Goal: Task Accomplishment & Management: Complete application form

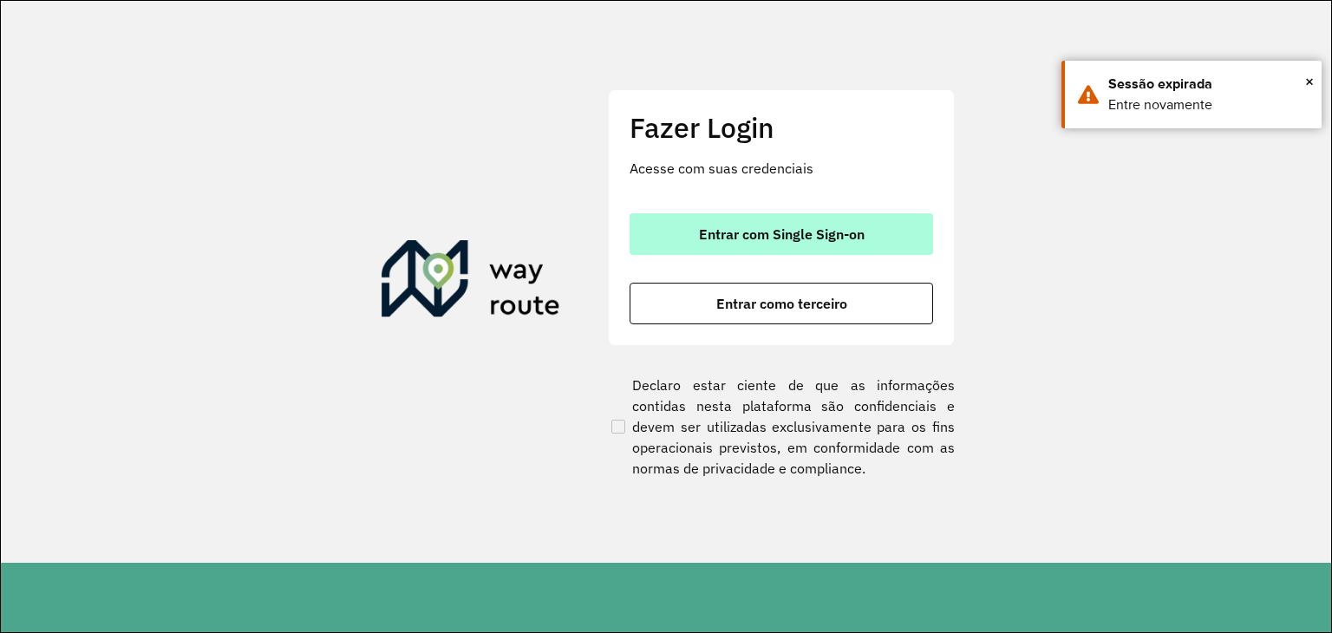
click at [723, 234] on span "Entrar com Single Sign-on" at bounding box center [782, 234] width 166 height 14
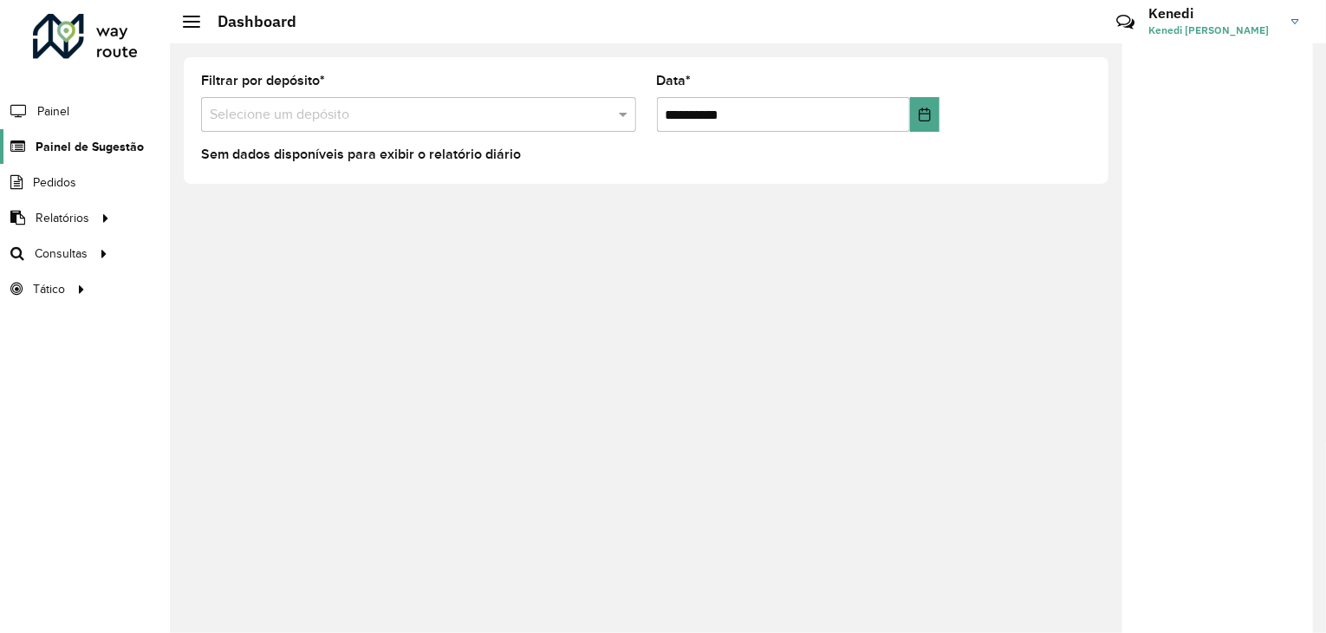
click at [80, 147] on span "Painel de Sugestão" at bounding box center [90, 147] width 108 height 18
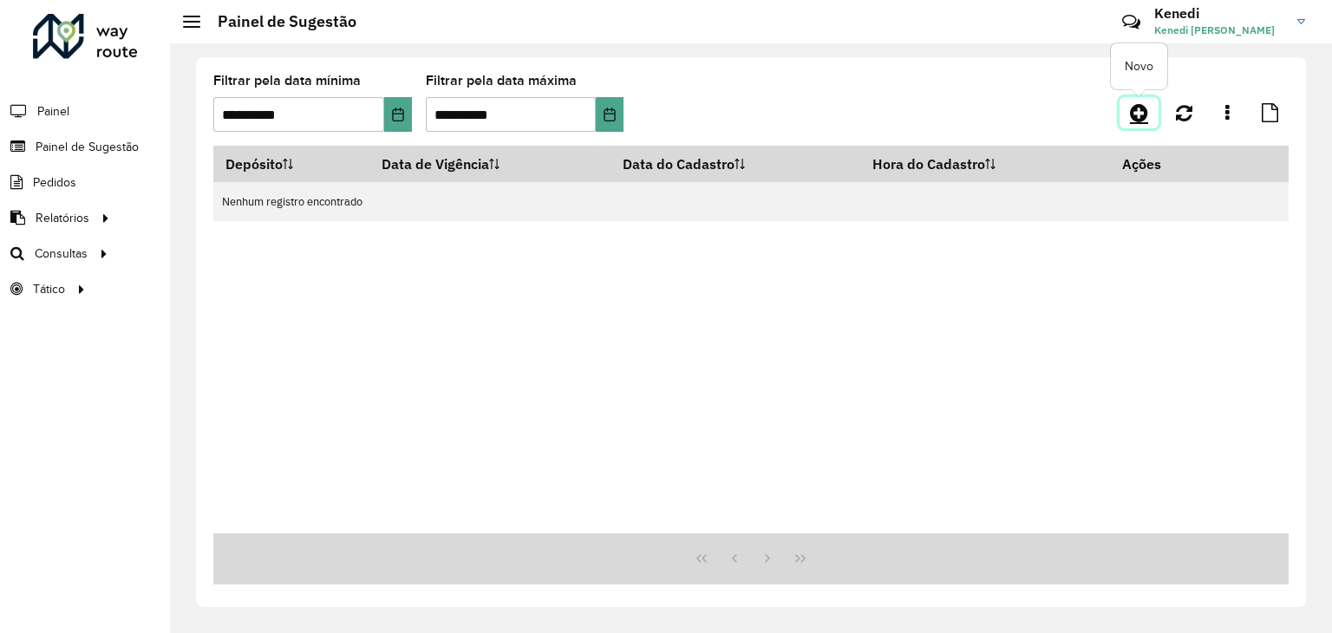
click at [1137, 114] on icon at bounding box center [1139, 112] width 18 height 21
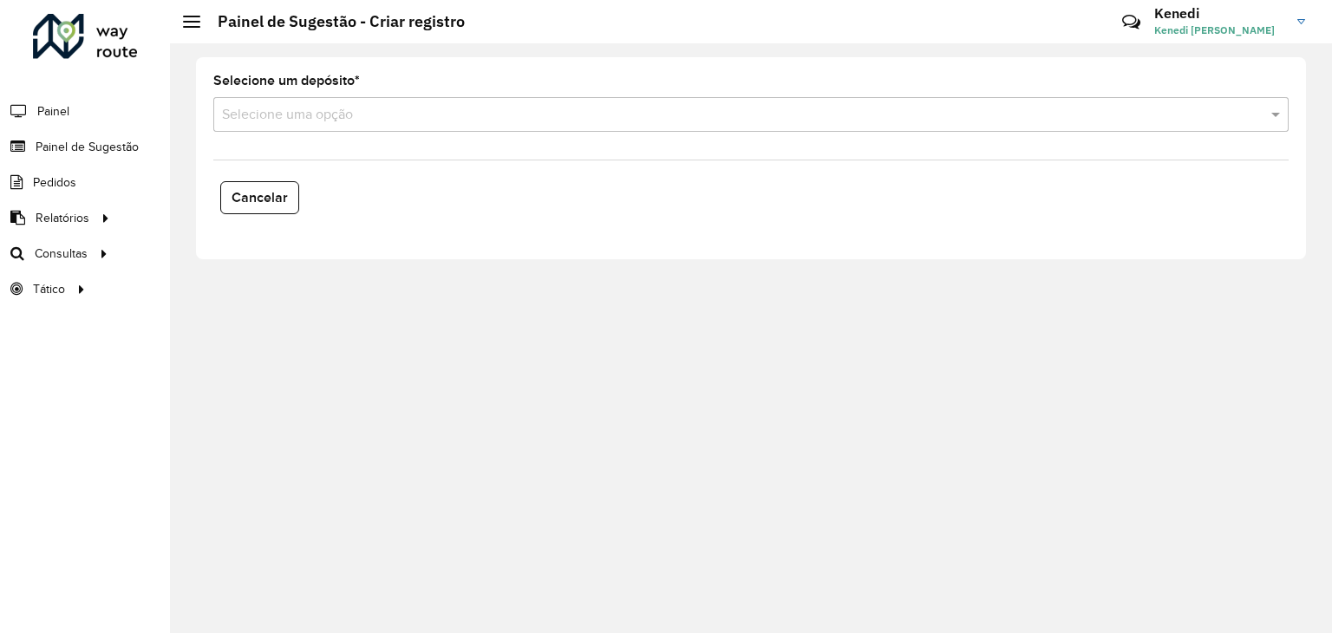
click at [410, 111] on input "text" at bounding box center [733, 115] width 1023 height 21
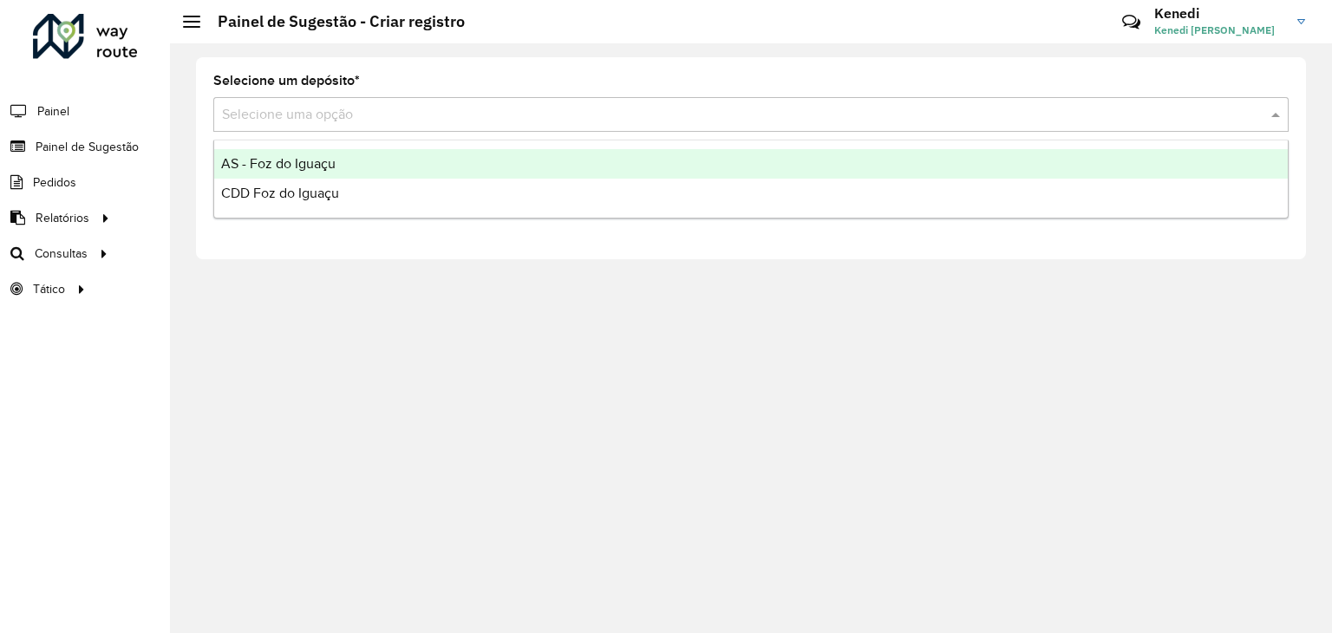
click at [337, 164] on div "AS - Foz do Iguaçu" at bounding box center [750, 163] width 1073 height 29
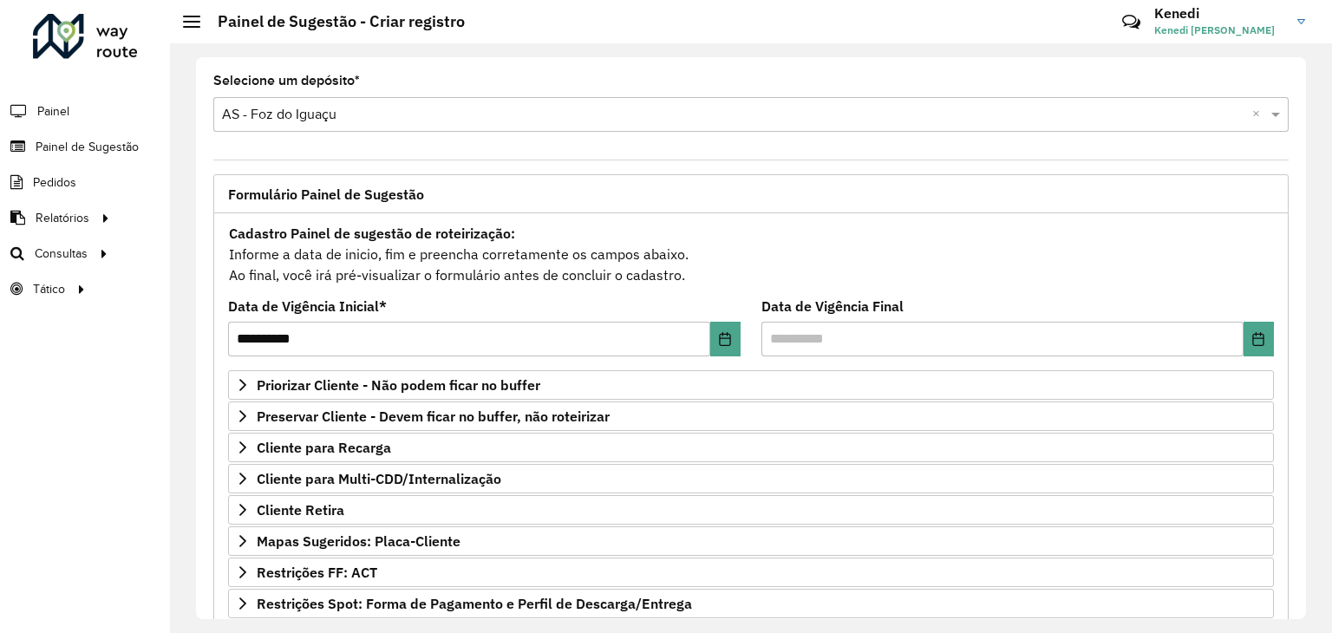
click at [232, 112] on input "text" at bounding box center [733, 115] width 1023 height 21
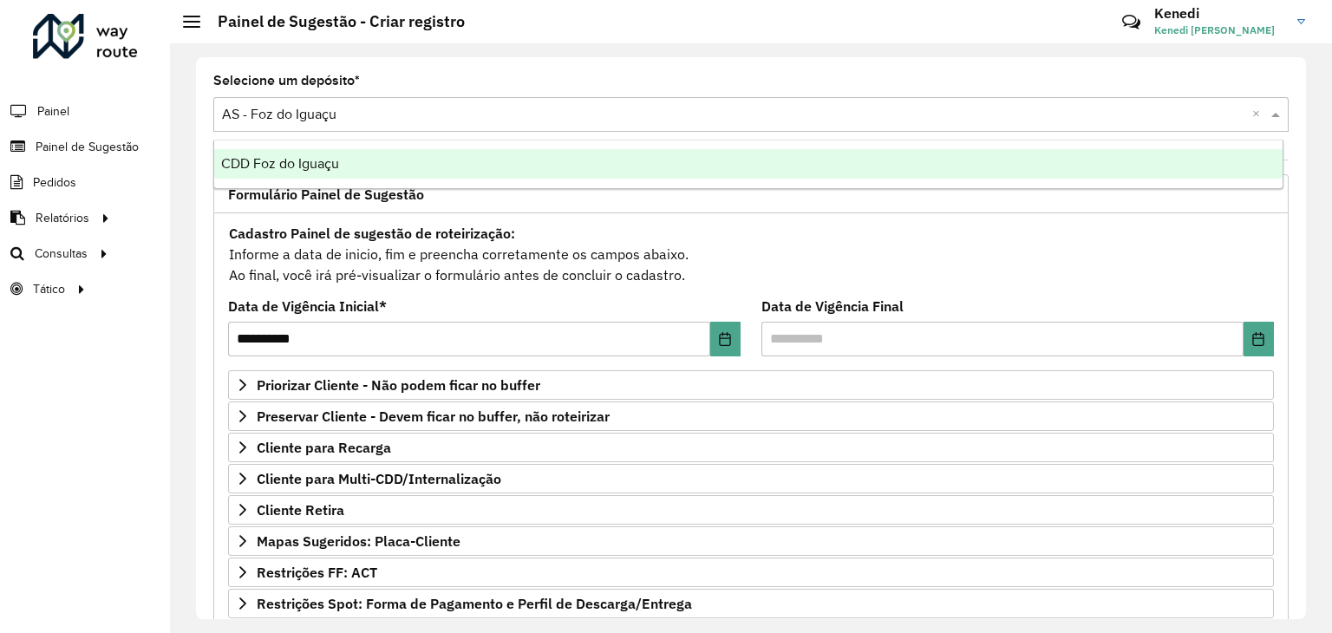
click at [428, 311] on div "**********" at bounding box center [484, 328] width 512 height 56
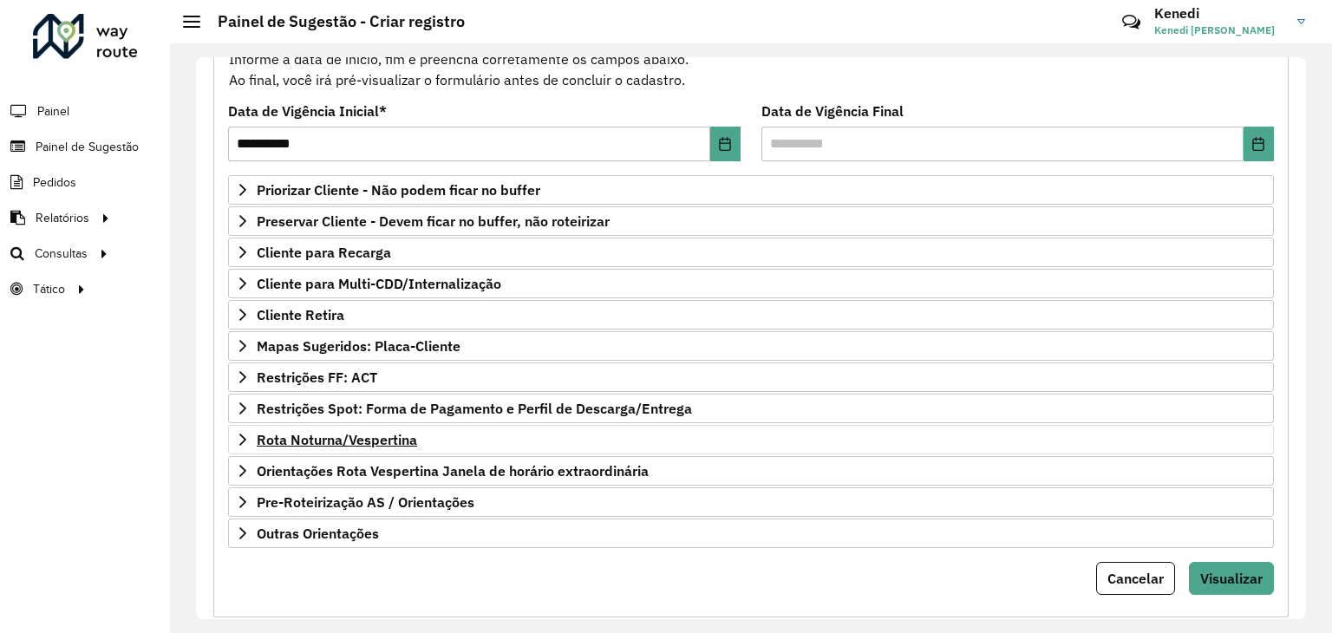
scroll to position [225, 0]
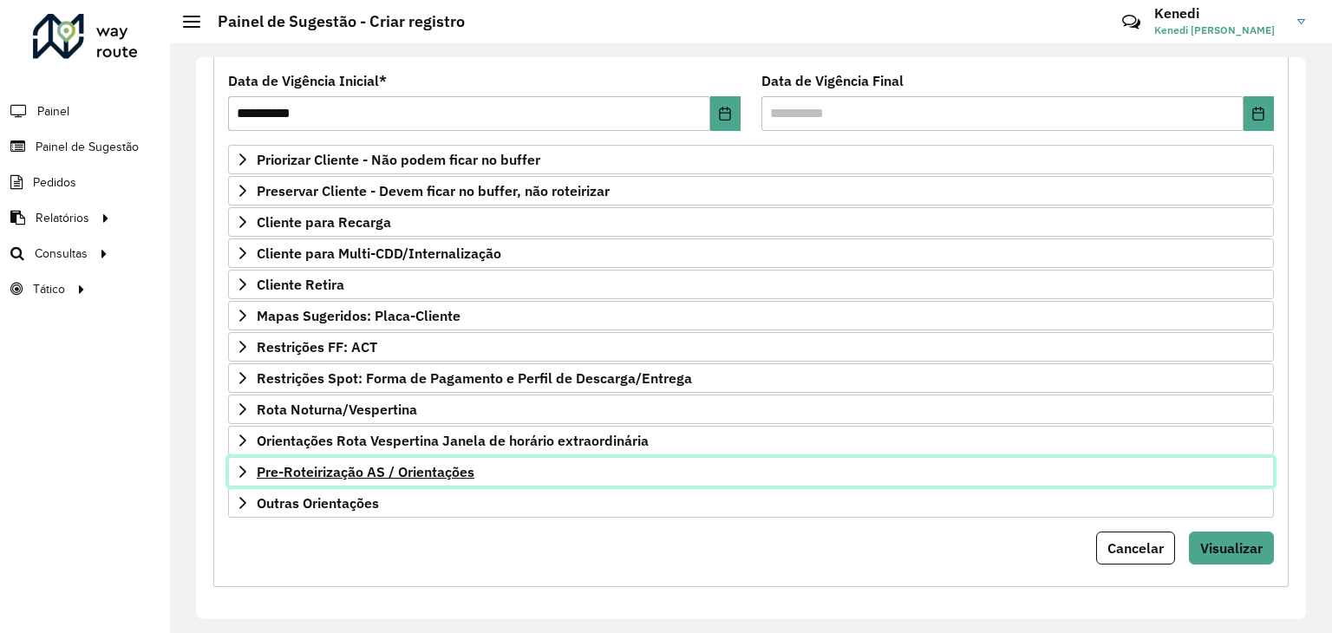
click at [257, 465] on span "Pre-Roteirização AS / Orientações" at bounding box center [366, 472] width 218 height 14
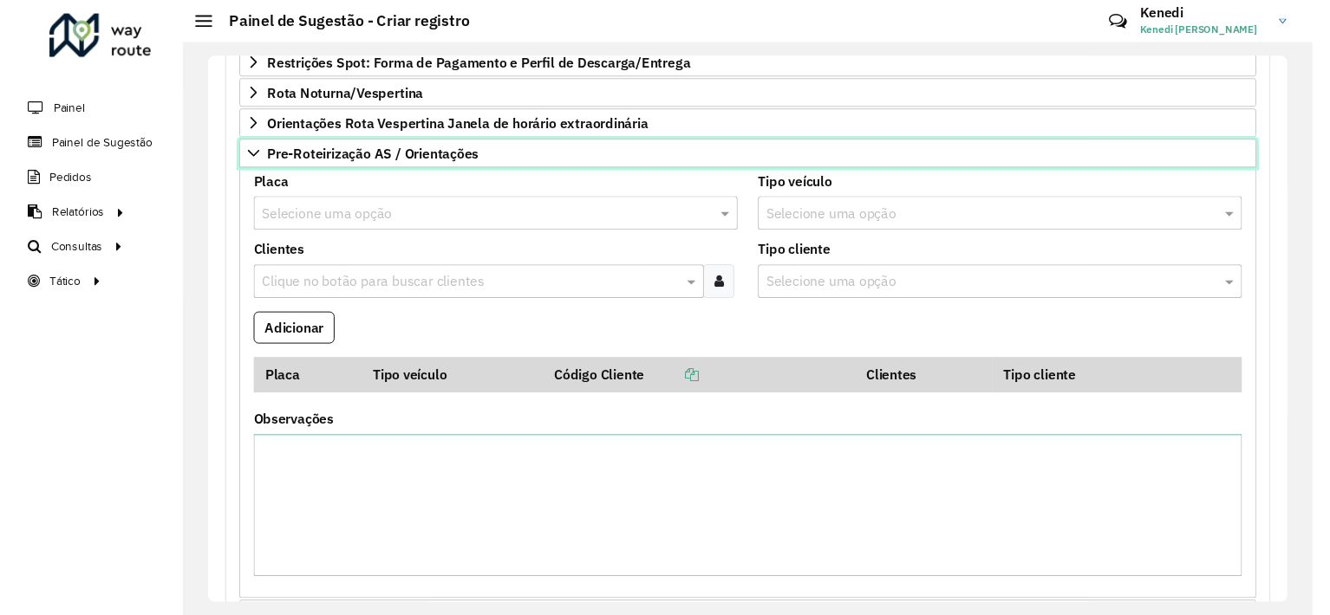
scroll to position [496, 0]
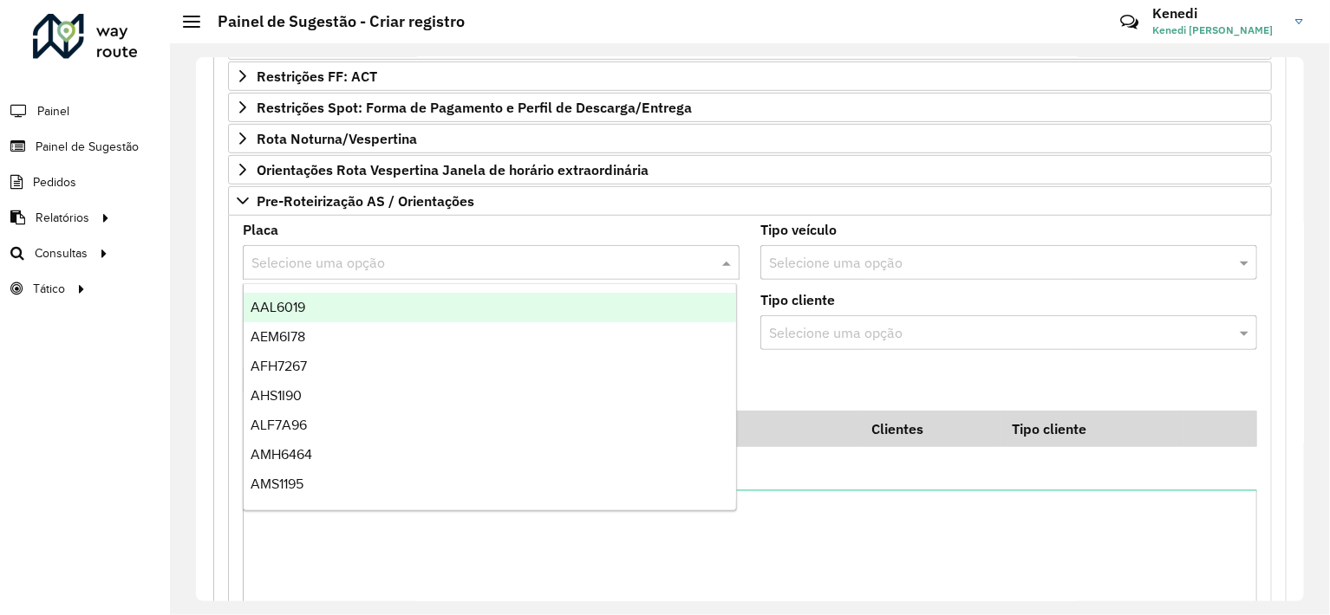
click at [340, 260] on input "text" at bounding box center [473, 263] width 445 height 21
type input "***"
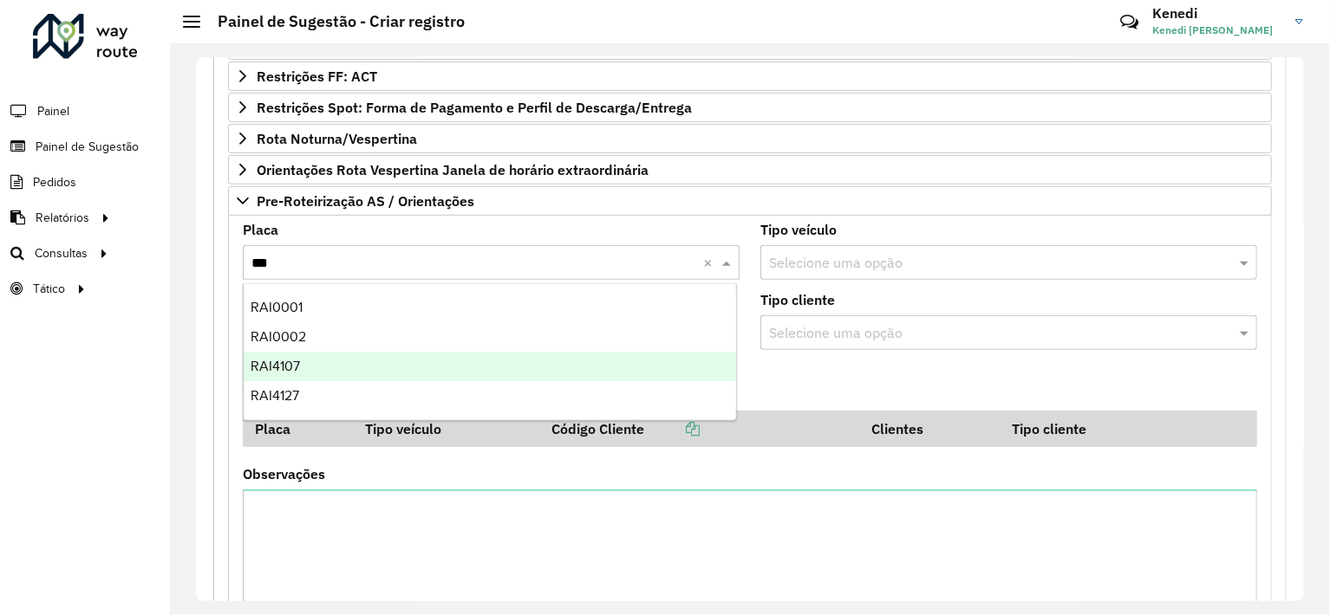
click at [287, 361] on span "RAI4107" at bounding box center [275, 366] width 49 height 15
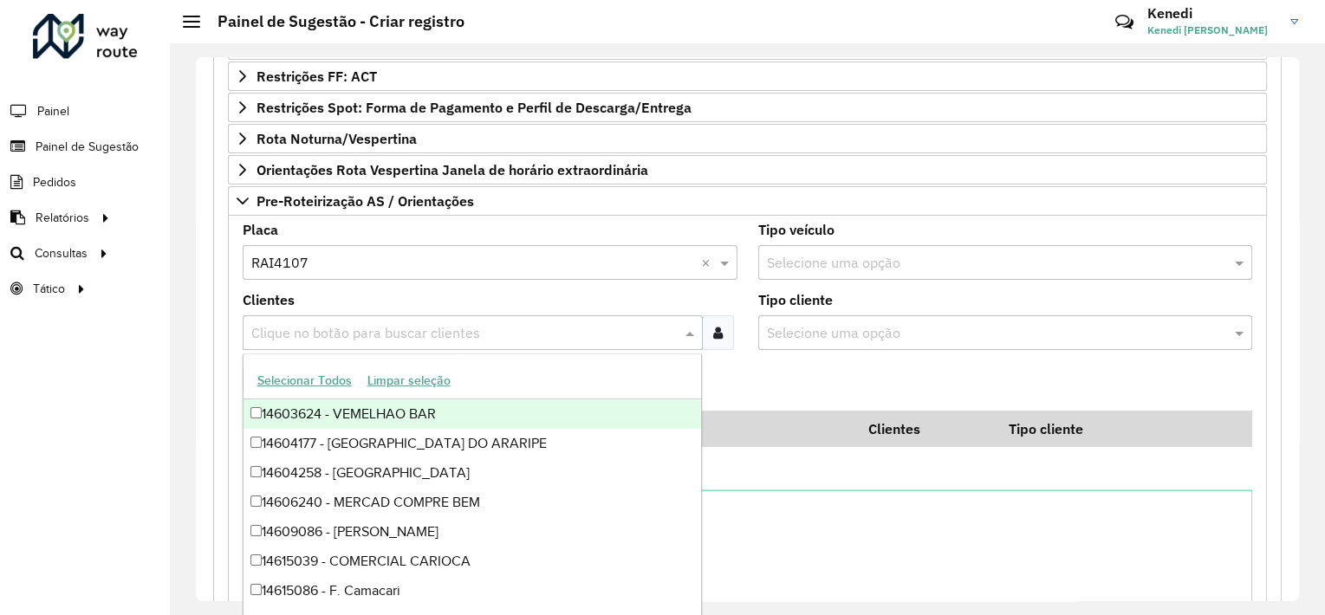
click at [312, 329] on input "text" at bounding box center [464, 333] width 434 height 21
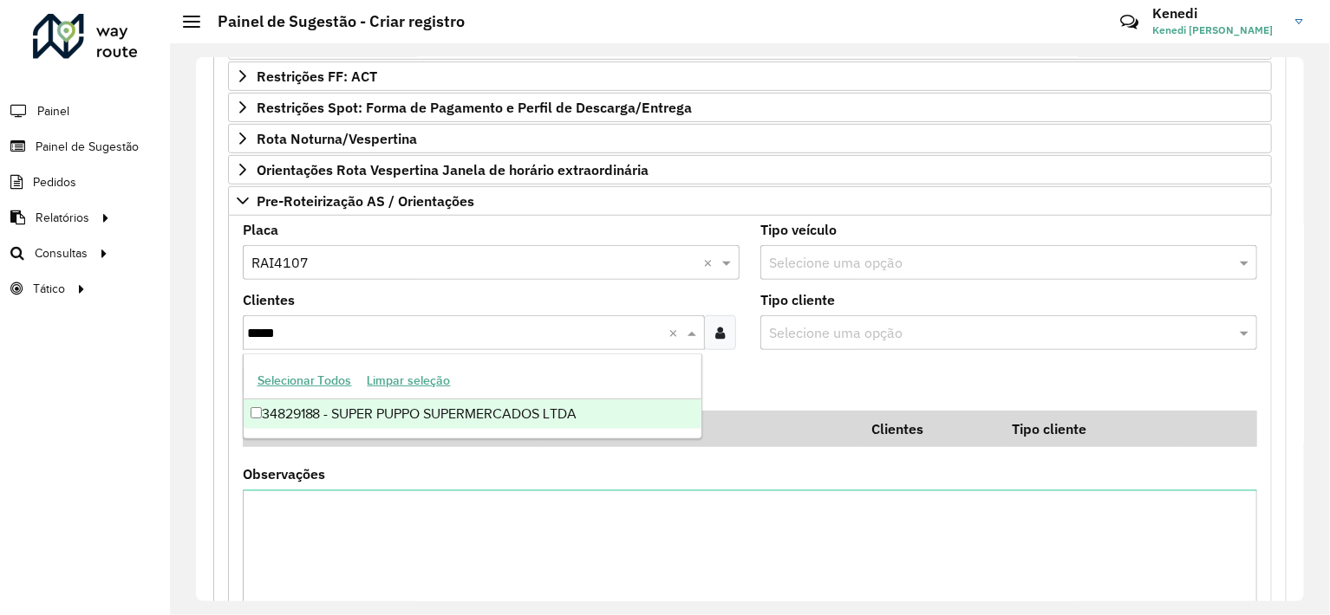
type input "*****"
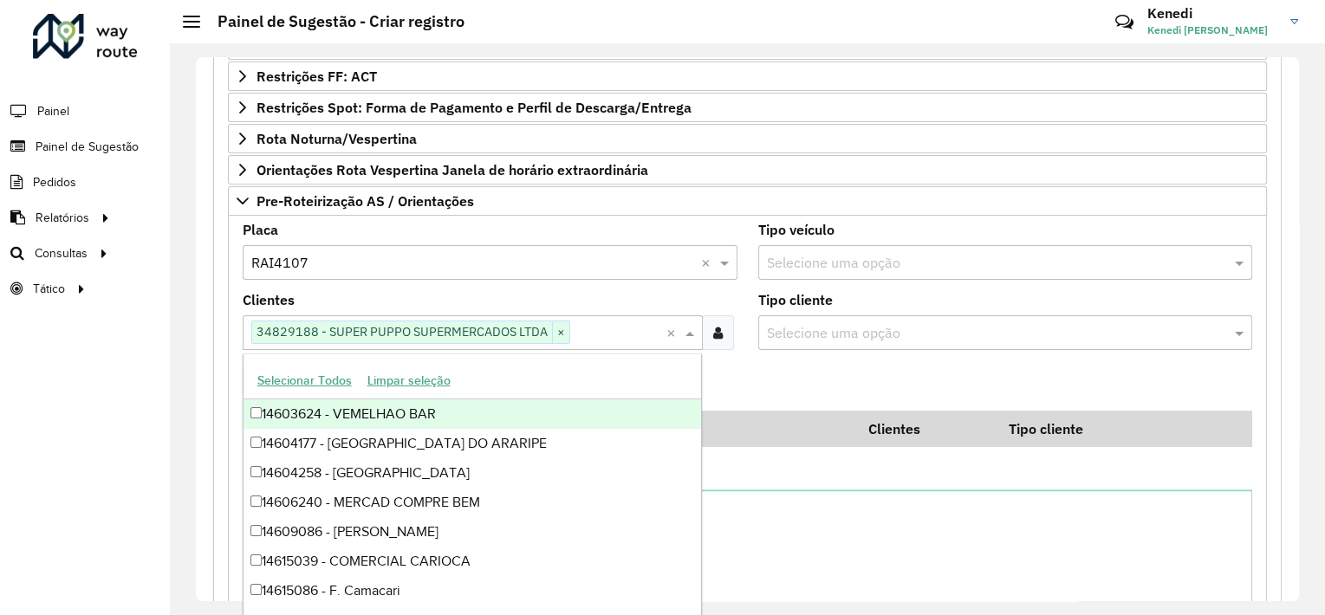
click at [838, 378] on formly-field "Adicionar" at bounding box center [747, 387] width 1031 height 47
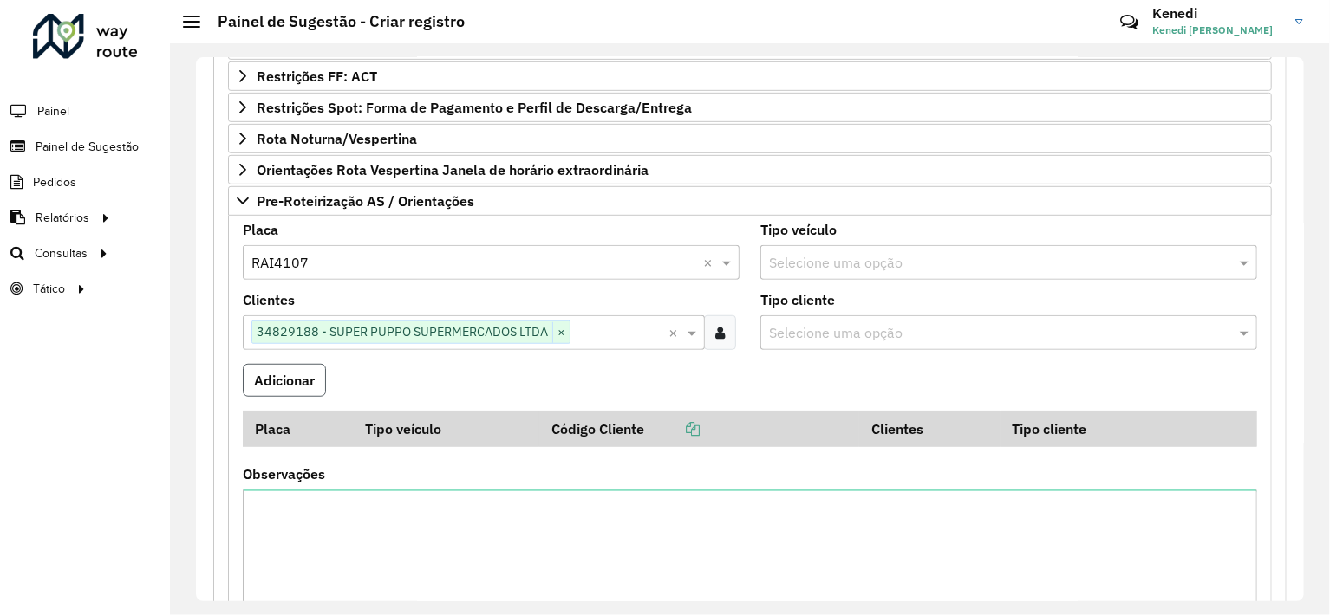
click at [284, 375] on button "Adicionar" at bounding box center [284, 380] width 83 height 33
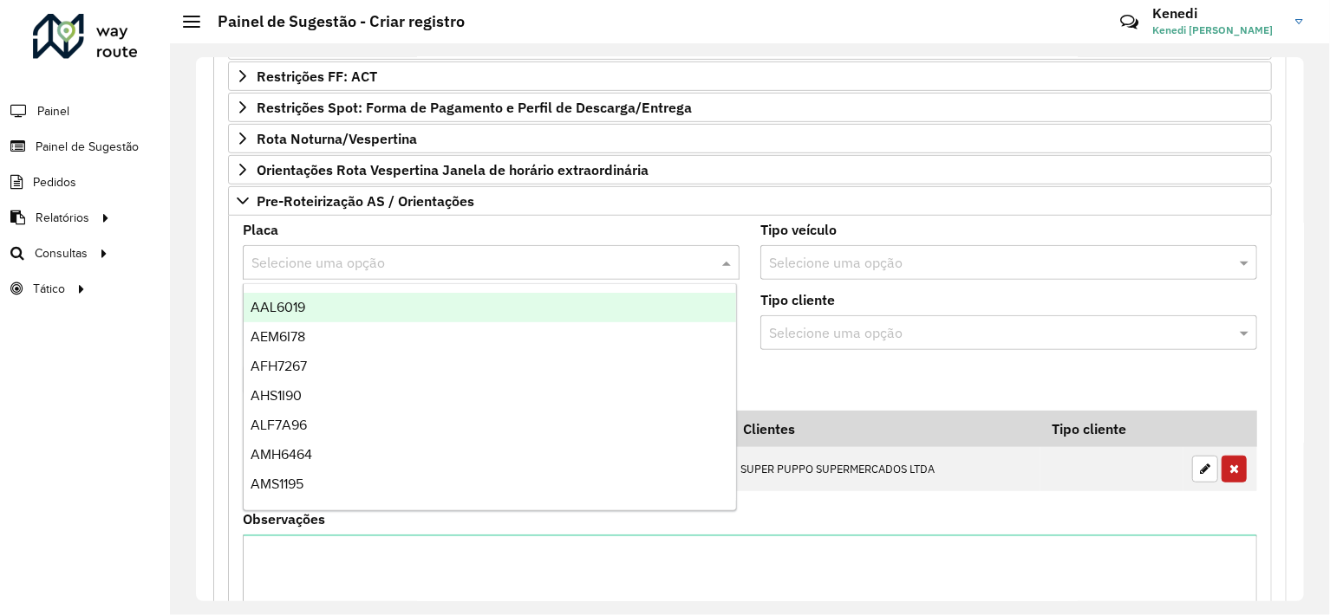
click at [309, 253] on input "text" at bounding box center [473, 263] width 445 height 21
type input "***"
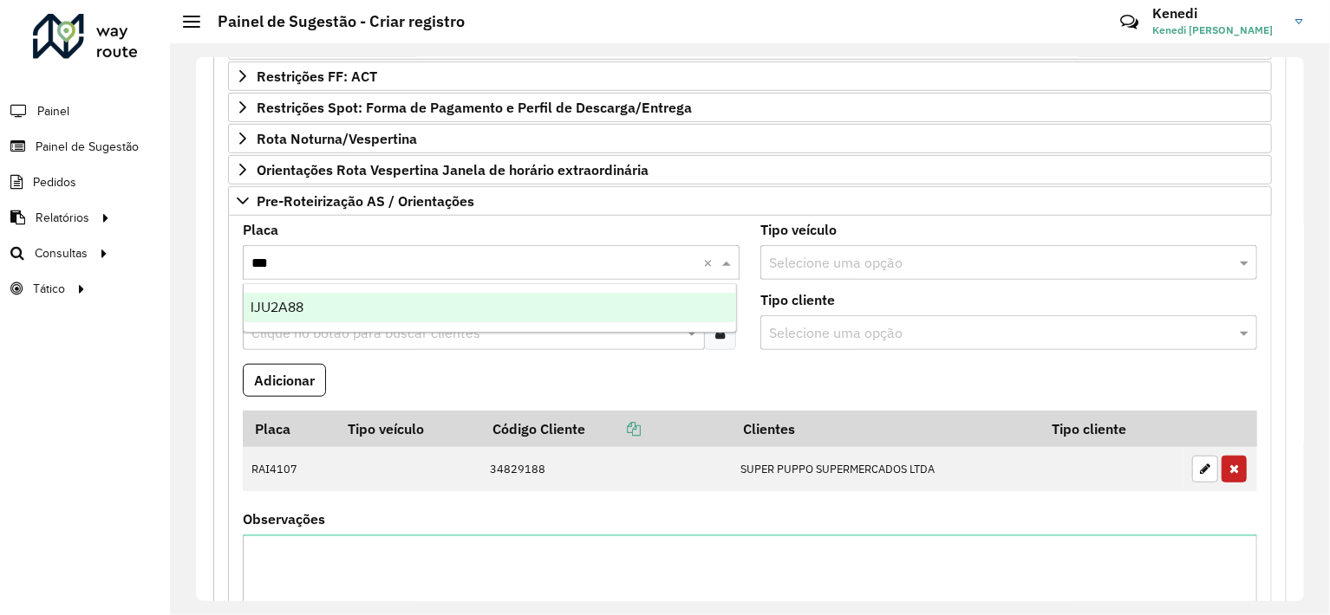
click at [291, 309] on span "IJU2A88" at bounding box center [277, 307] width 53 height 15
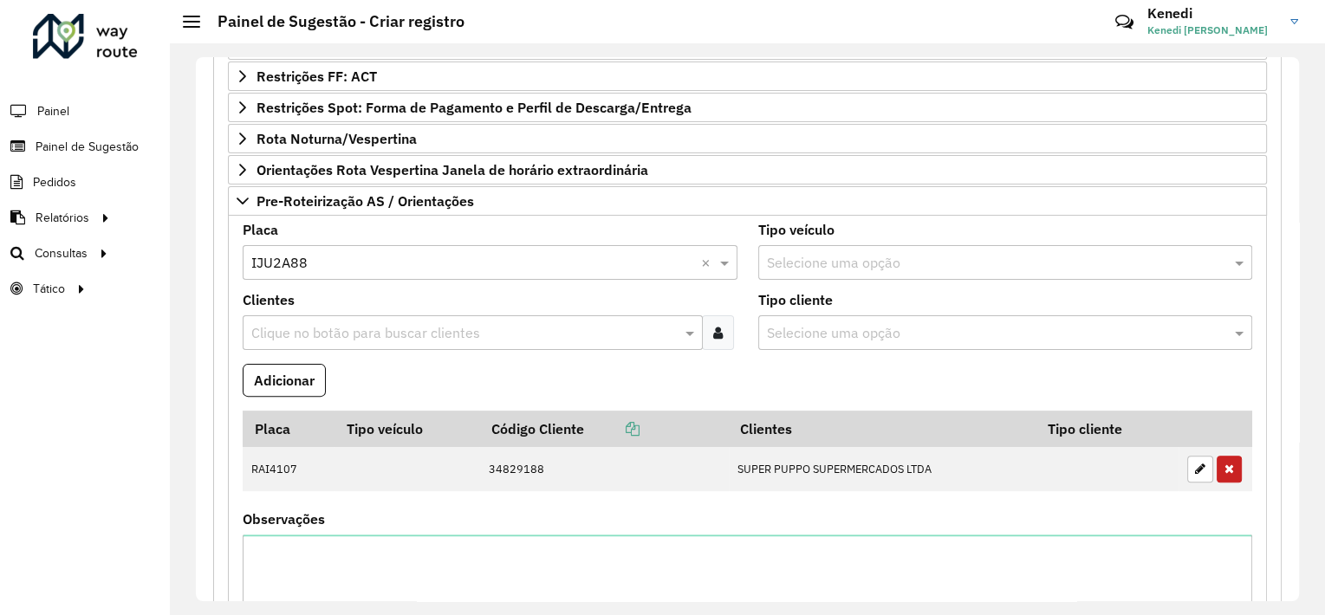
click at [295, 326] on input "text" at bounding box center [464, 333] width 434 height 21
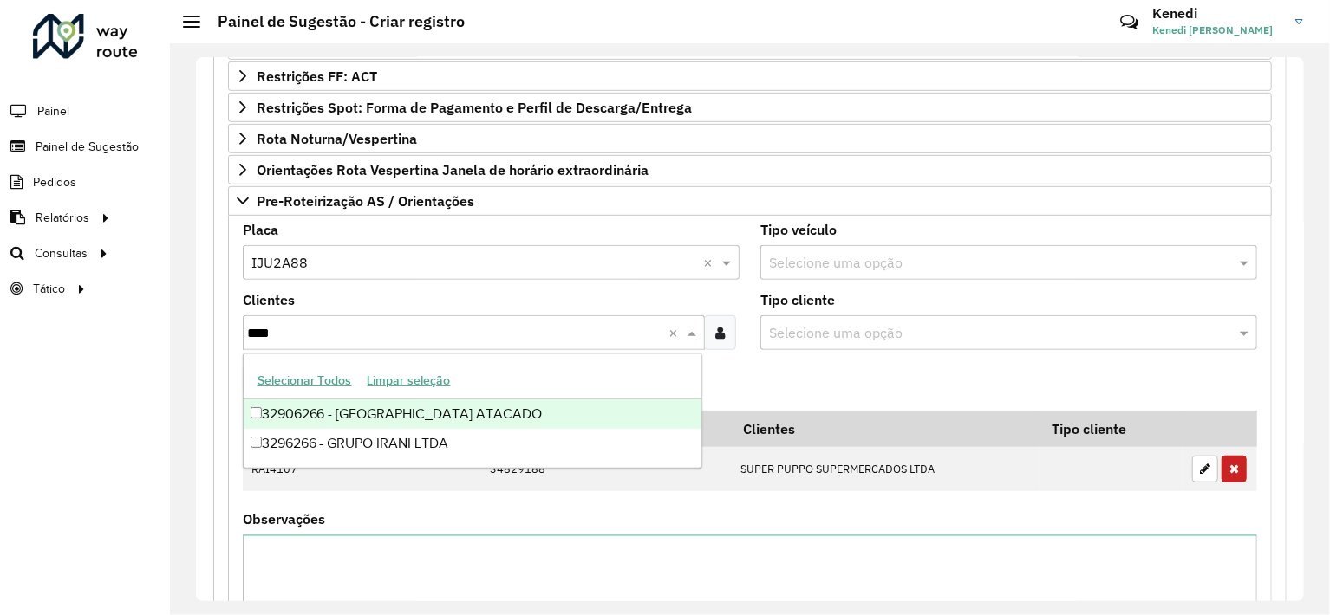
type input "****"
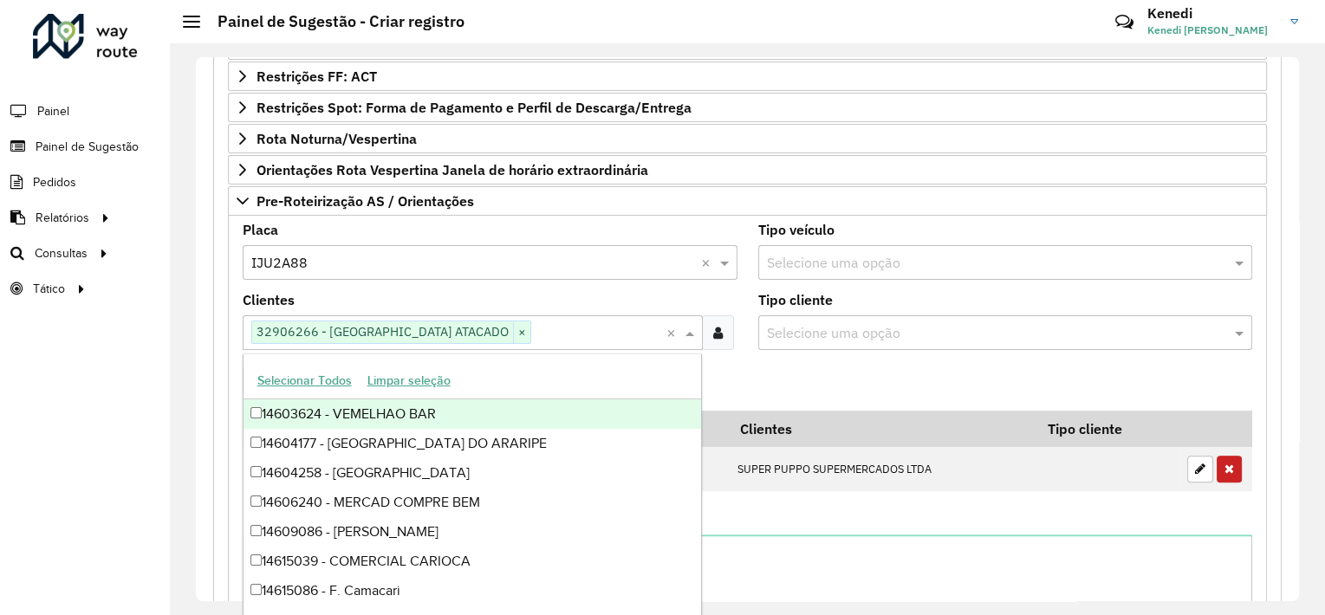
click at [749, 378] on formly-field "Adicionar" at bounding box center [747, 387] width 1031 height 47
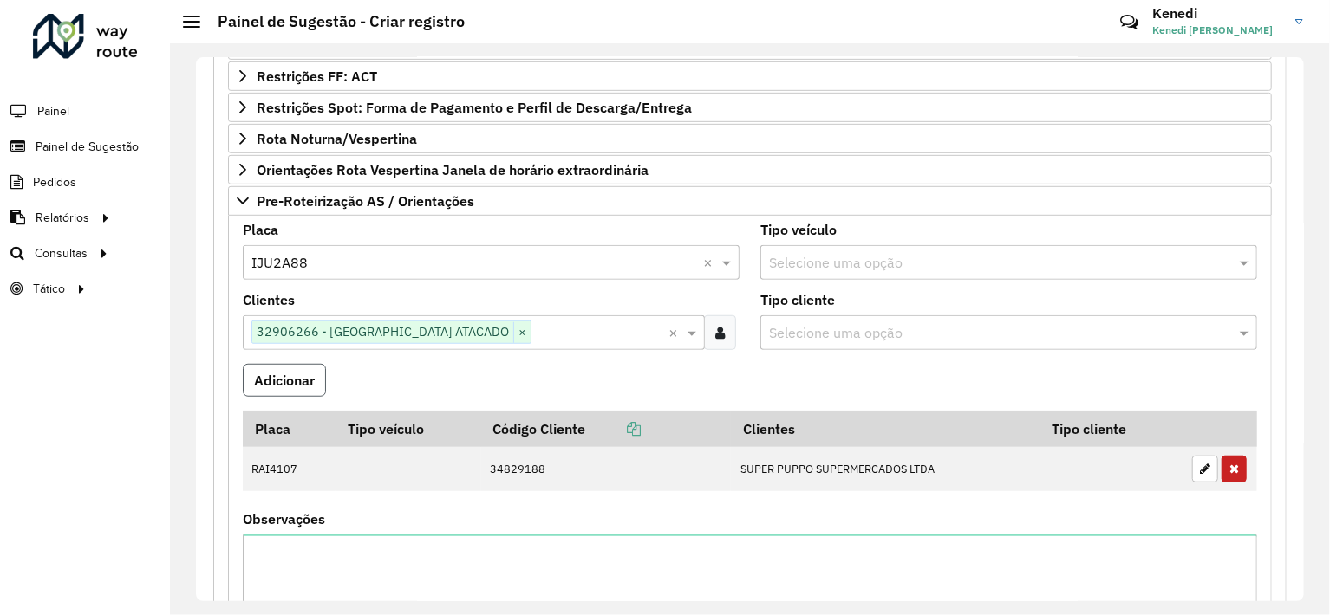
click at [311, 379] on button "Adicionar" at bounding box center [284, 380] width 83 height 33
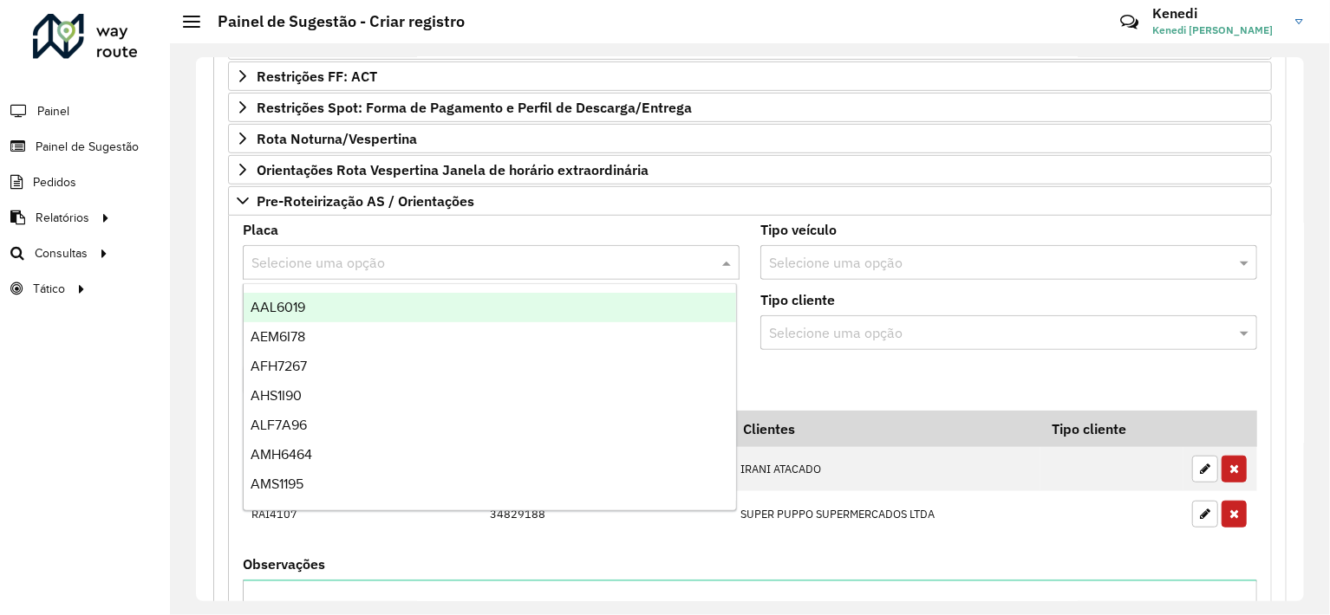
click at [343, 266] on input "text" at bounding box center [473, 263] width 445 height 21
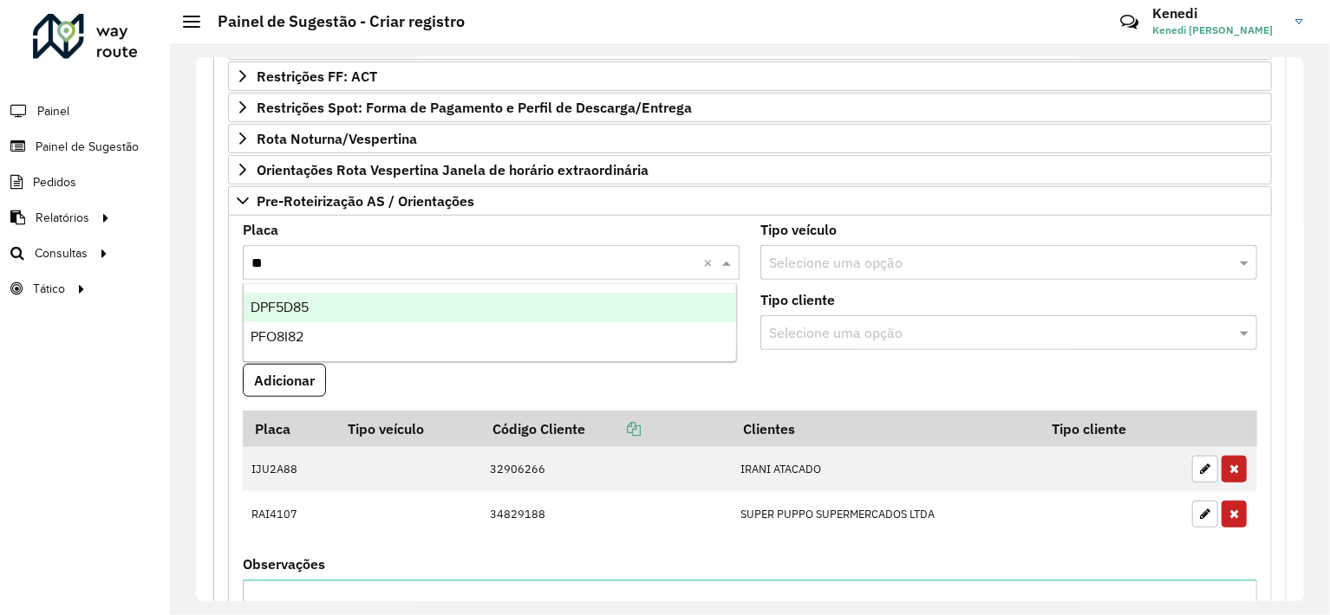
type input "***"
click at [295, 308] on span "PFO8I82" at bounding box center [277, 307] width 53 height 15
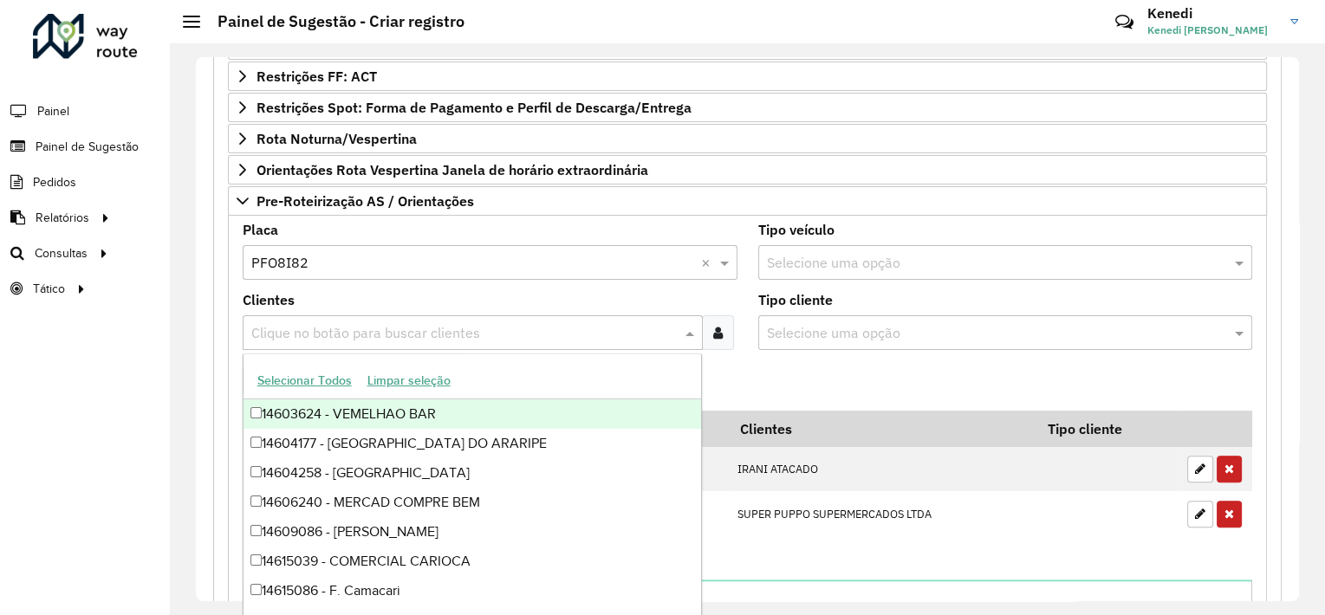
click at [292, 325] on input "text" at bounding box center [464, 333] width 434 height 21
type input "*"
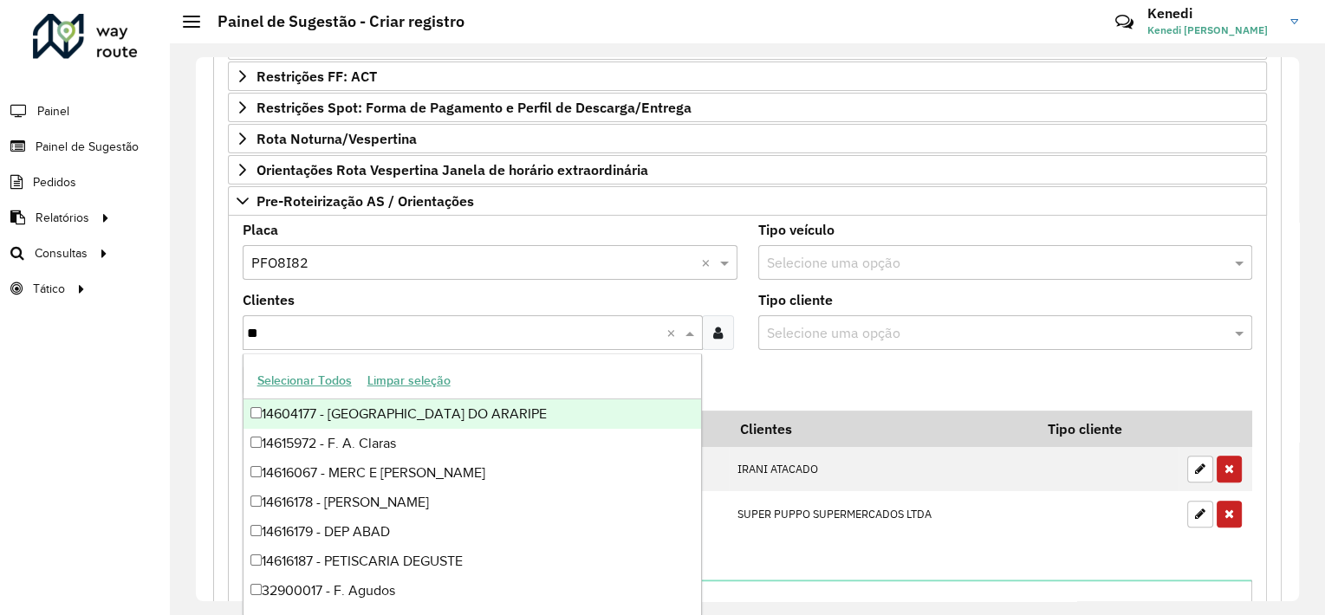
type input "***"
click at [322, 417] on div "32900731 - SUPERMERCADOS IRANI" at bounding box center [473, 414] width 459 height 29
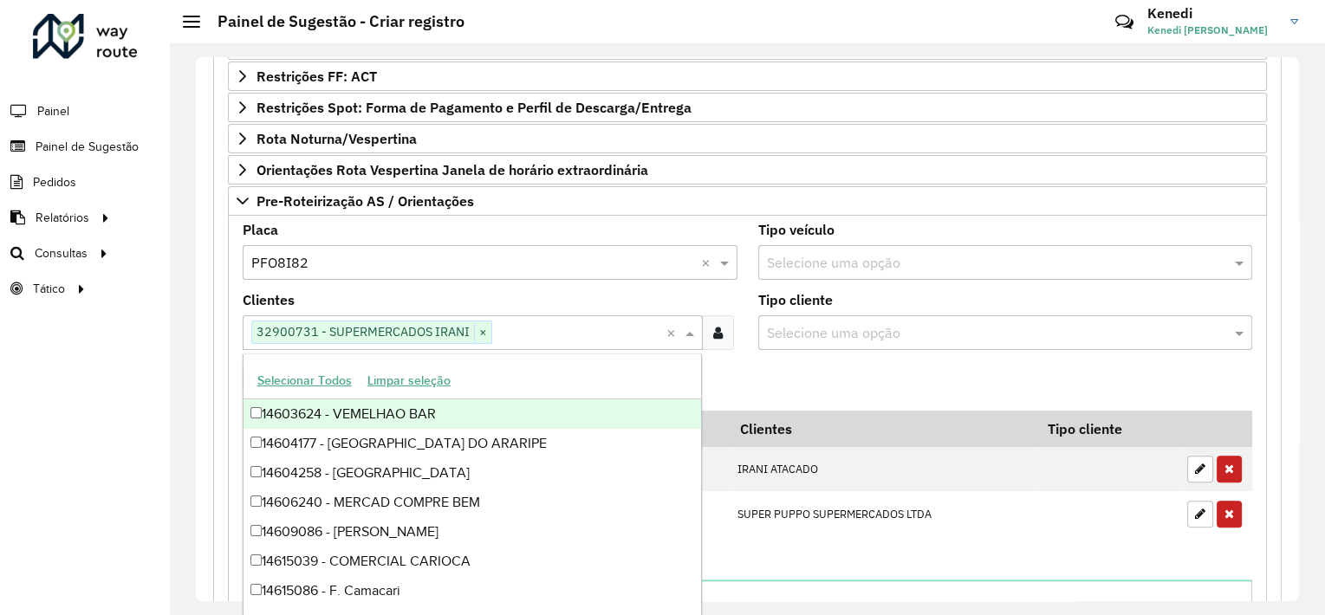
click at [804, 371] on formly-field "Adicionar" at bounding box center [747, 387] width 1031 height 47
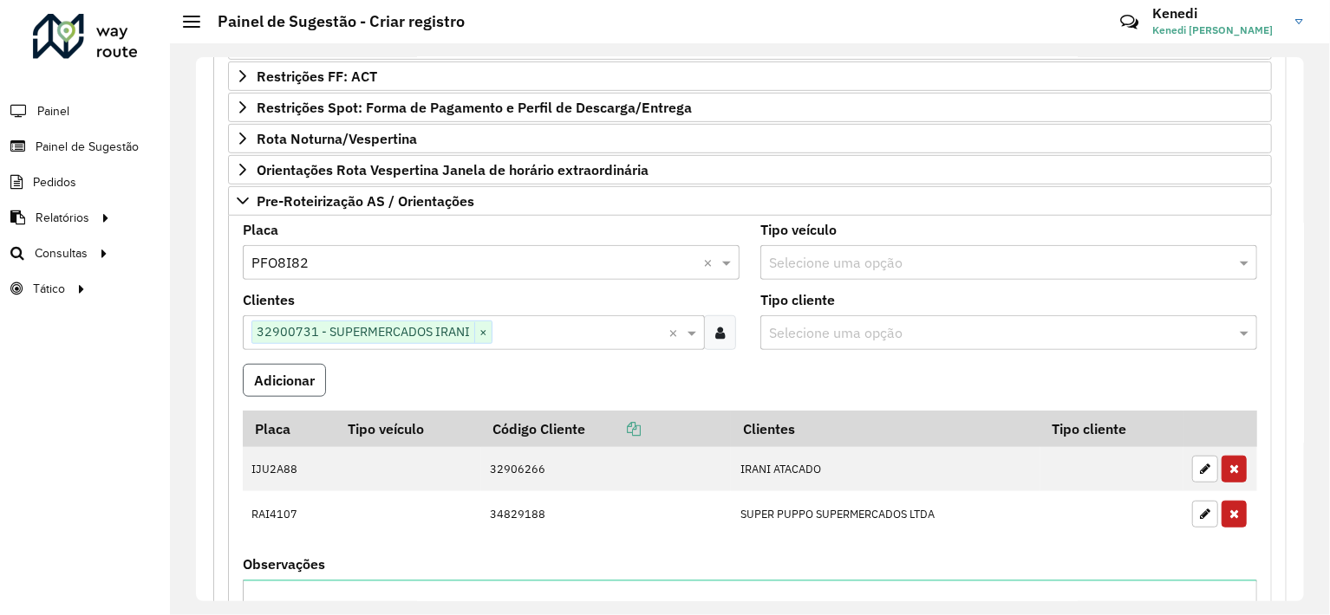
click at [302, 374] on button "Adicionar" at bounding box center [284, 380] width 83 height 33
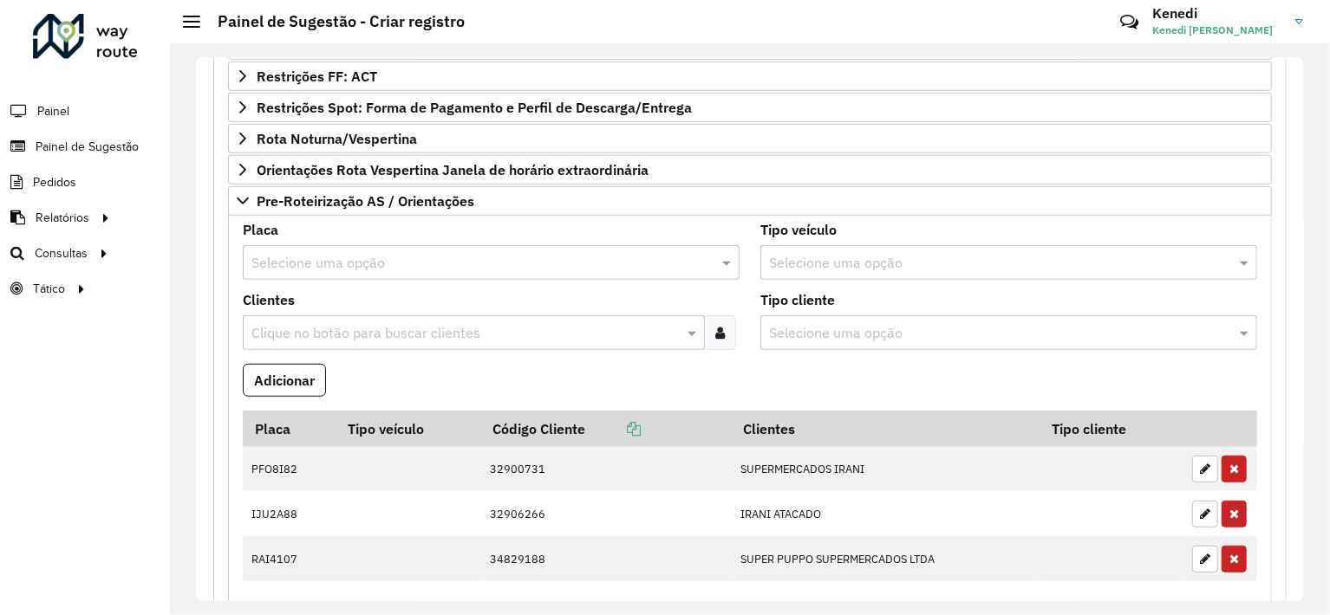
click at [331, 264] on input "text" at bounding box center [473, 263] width 445 height 21
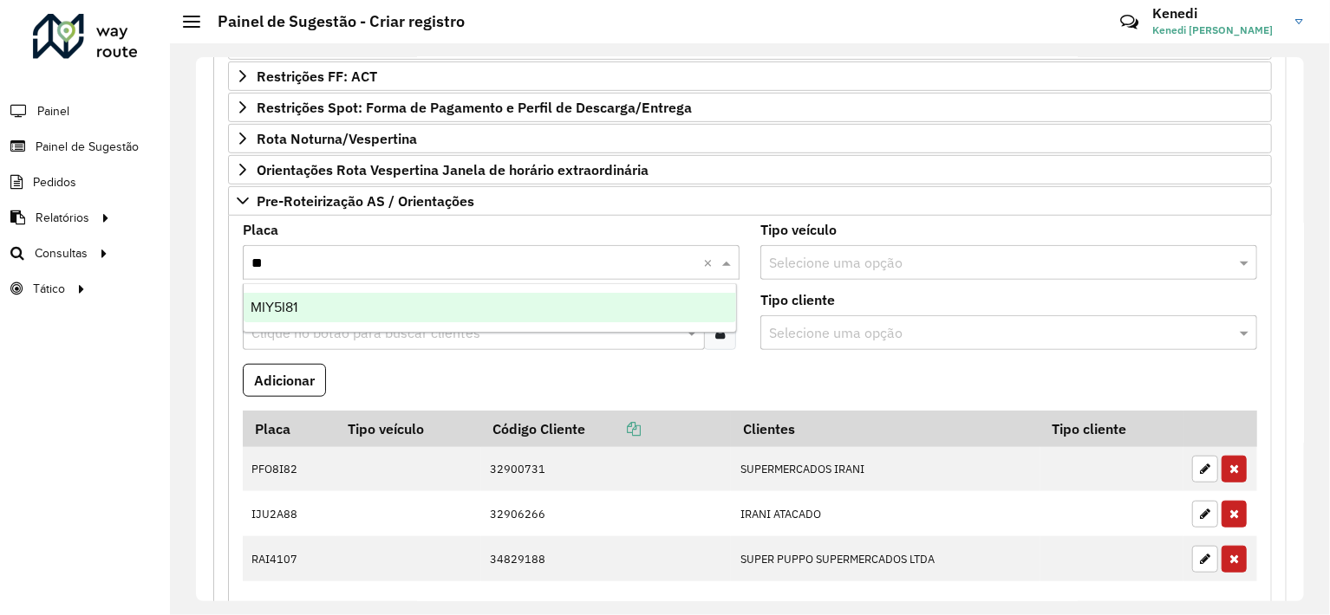
type input "***"
click at [321, 312] on div "MIY5I81" at bounding box center [490, 307] width 493 height 29
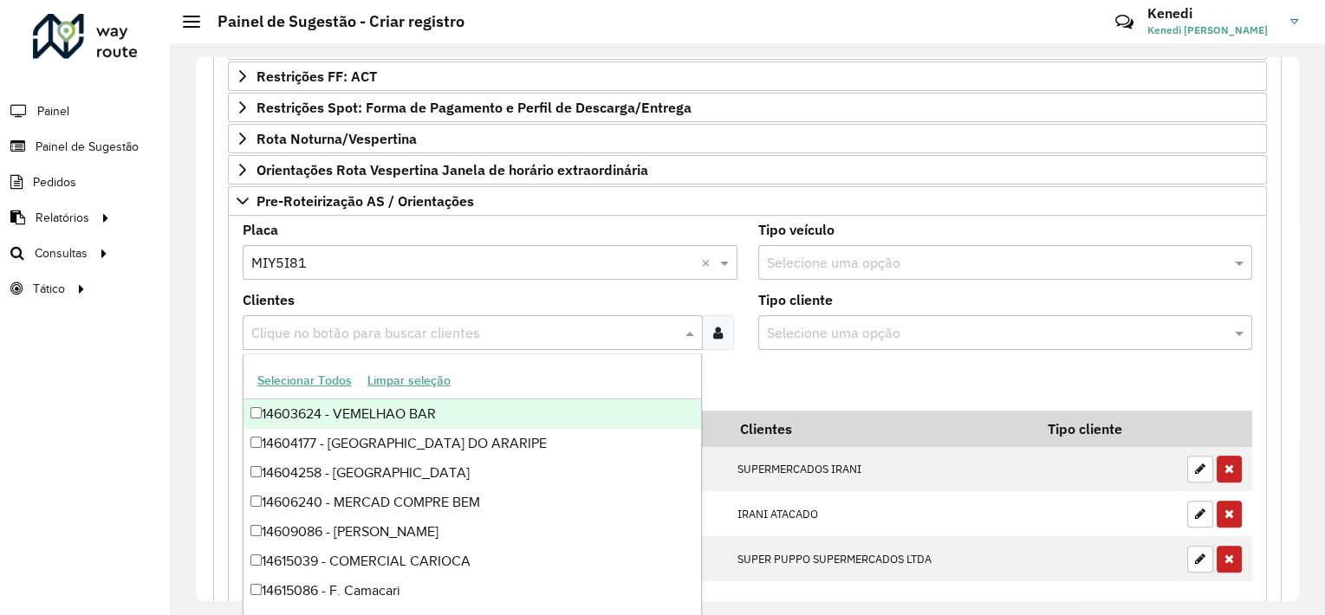
click at [322, 316] on div "Clique no botão para buscar clientes" at bounding box center [473, 333] width 460 height 35
type input "***"
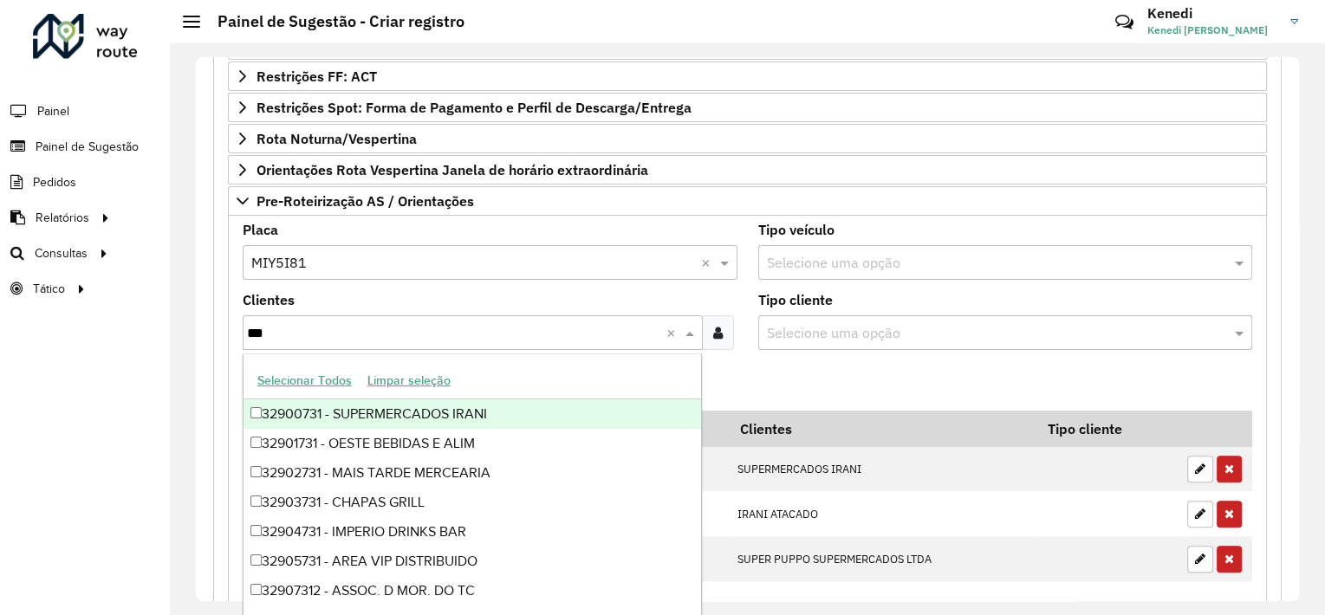
click at [300, 418] on div "32900731 - SUPERMERCADOS IRANI" at bounding box center [473, 414] width 459 height 29
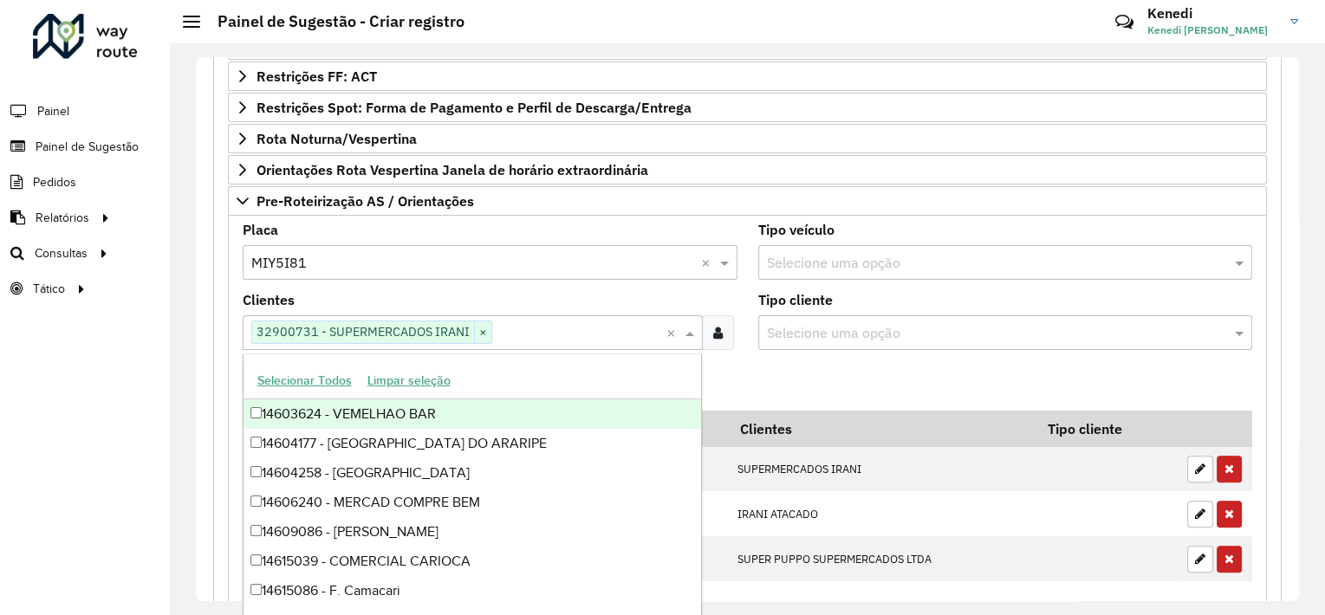
click at [744, 377] on formly-field "Adicionar" at bounding box center [747, 387] width 1031 height 47
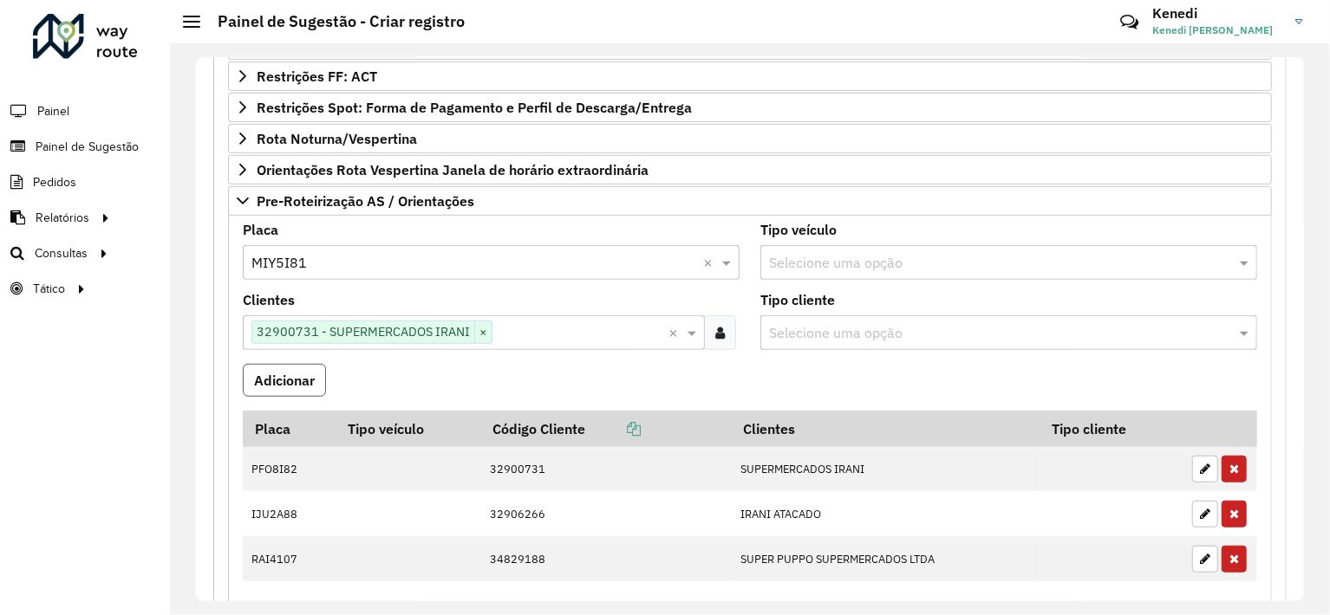
click at [291, 375] on button "Adicionar" at bounding box center [284, 380] width 83 height 33
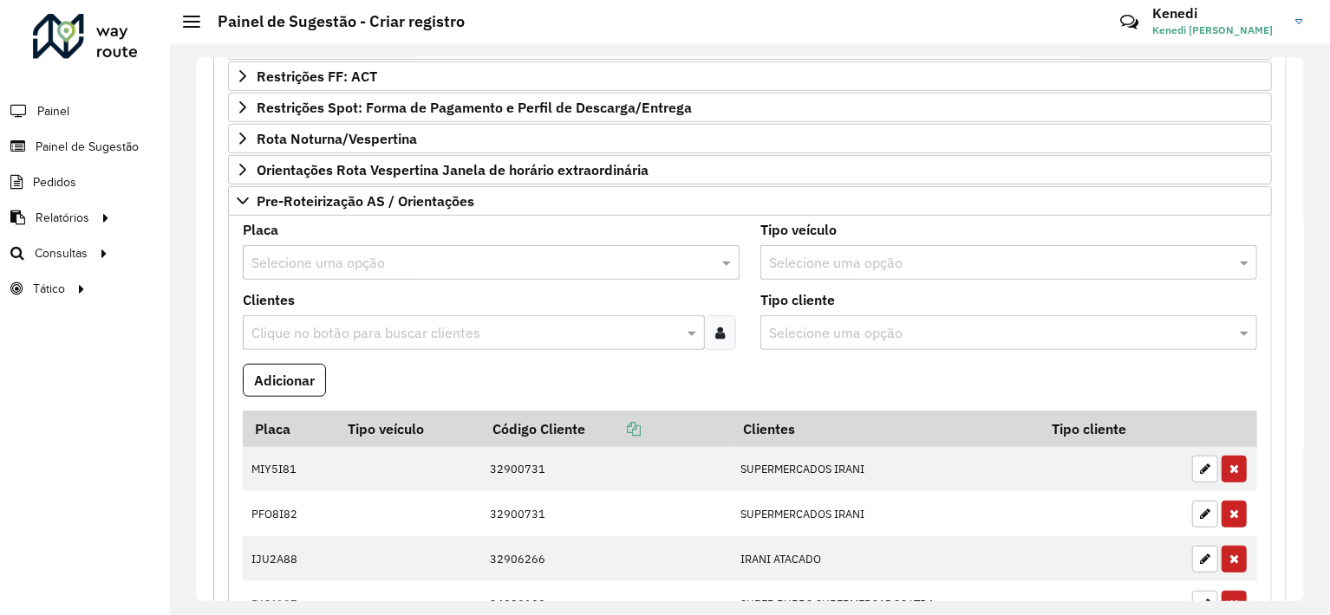
click at [289, 257] on input "text" at bounding box center [473, 263] width 445 height 21
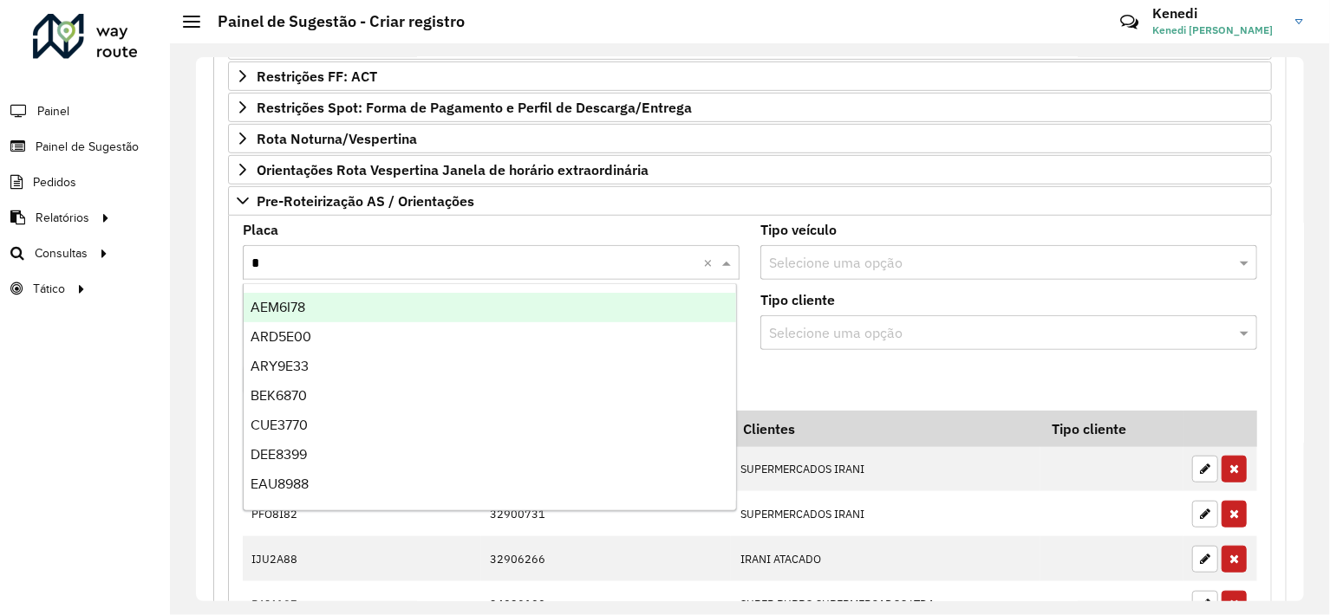
type input "**"
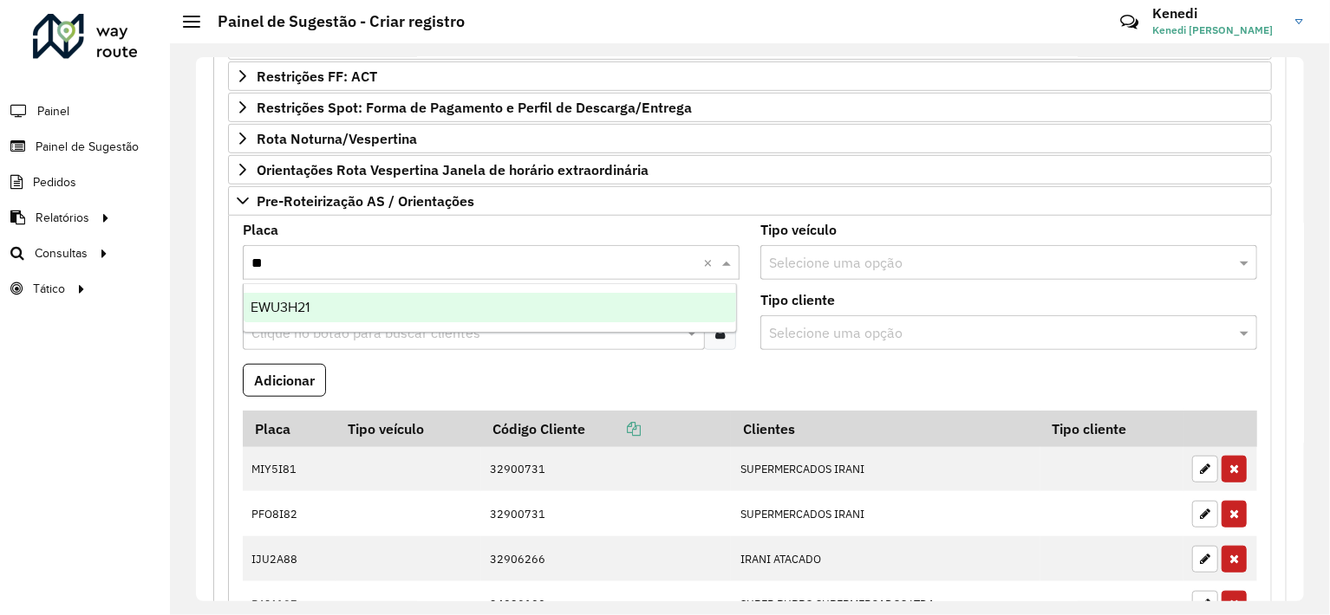
click at [276, 306] on span "EWU3H21" at bounding box center [280, 307] width 59 height 15
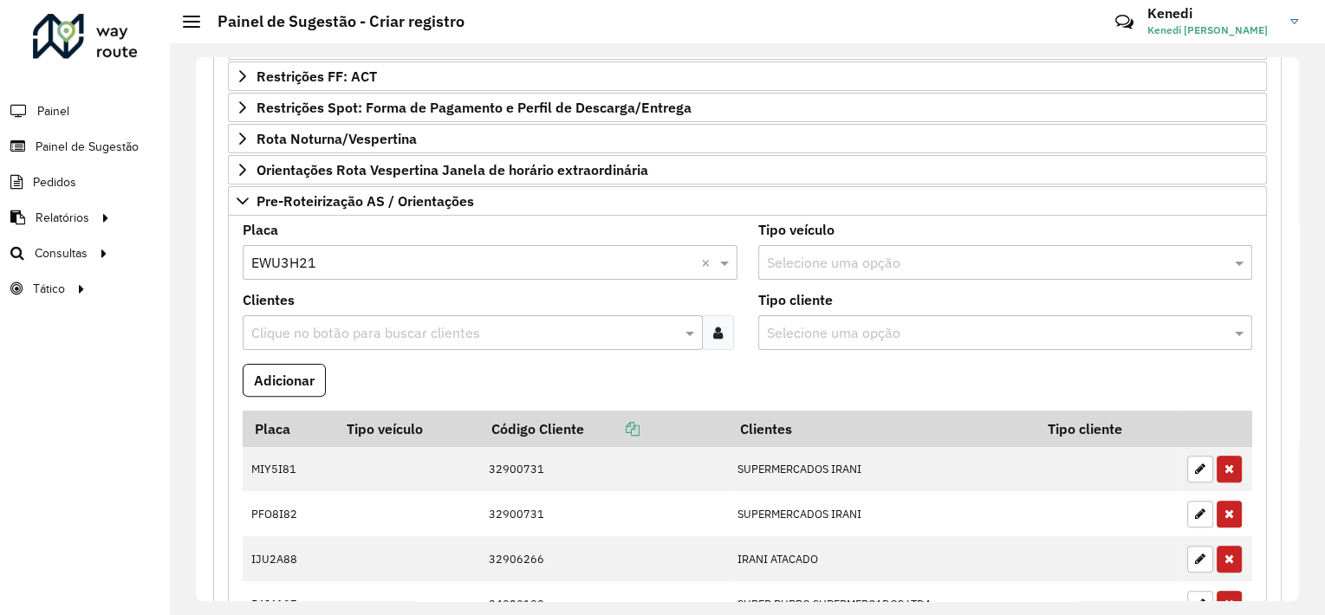
click at [286, 323] on input "text" at bounding box center [464, 333] width 434 height 21
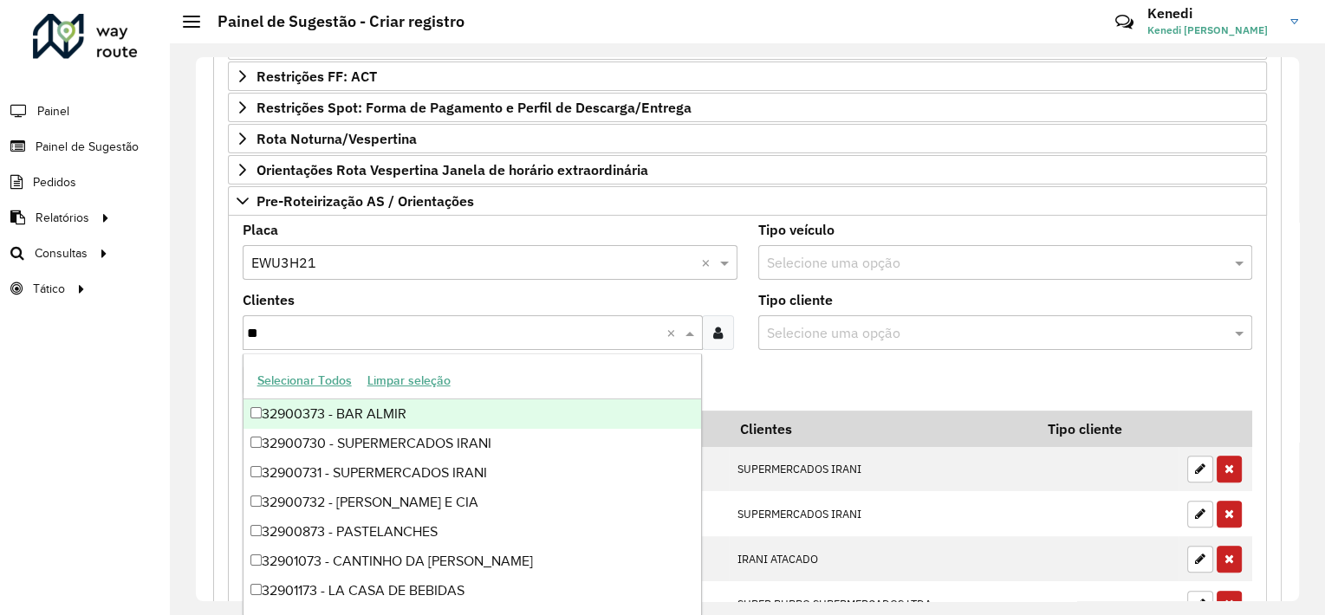
type input "***"
click at [283, 419] on div "32900731 - SUPERMERCADOS IRANI" at bounding box center [473, 414] width 459 height 29
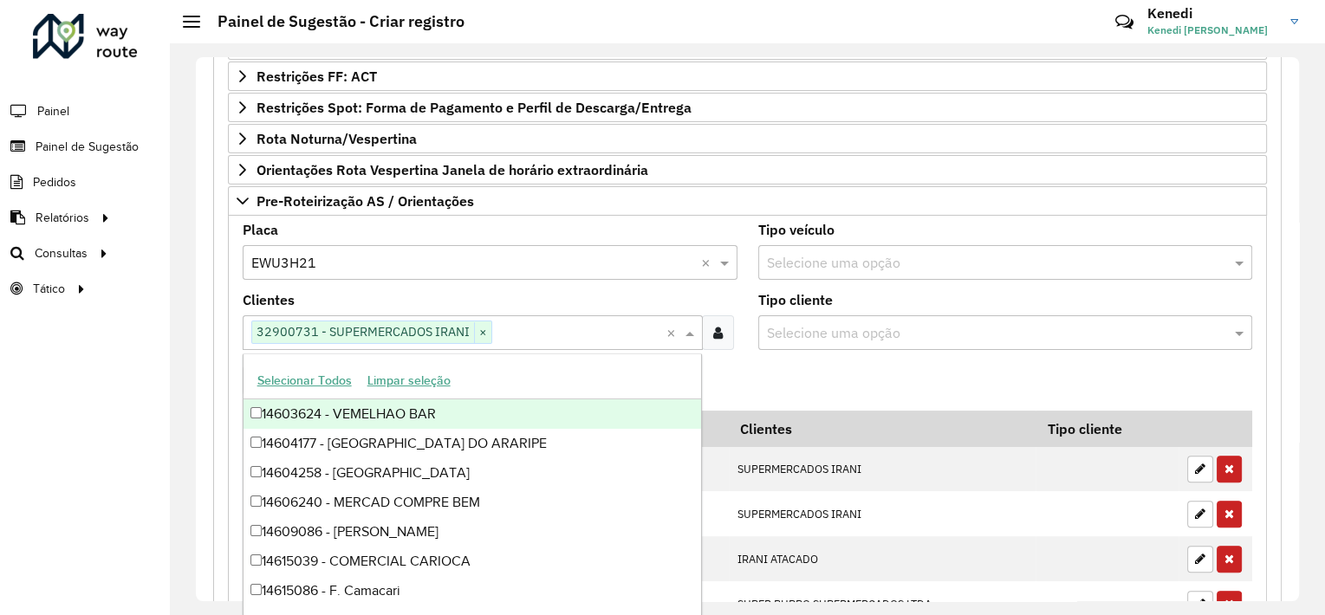
click at [782, 388] on formly-field "Adicionar" at bounding box center [747, 387] width 1031 height 47
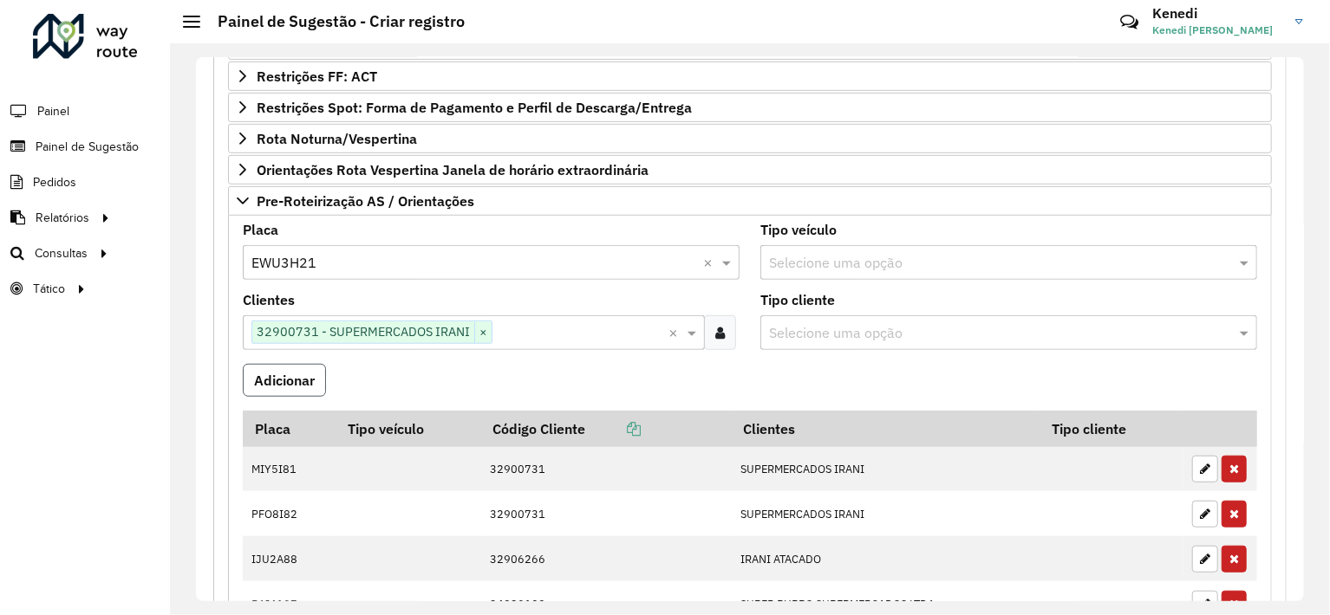
click at [290, 374] on button "Adicionar" at bounding box center [284, 380] width 83 height 33
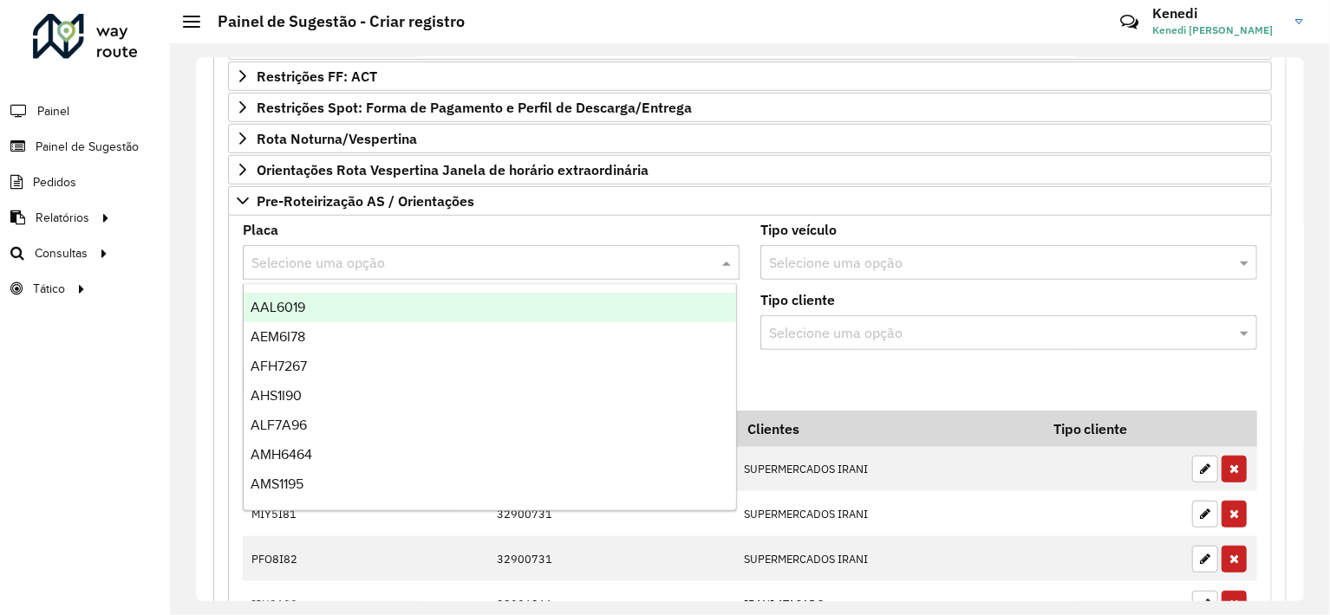
click at [452, 260] on input "text" at bounding box center [473, 263] width 445 height 21
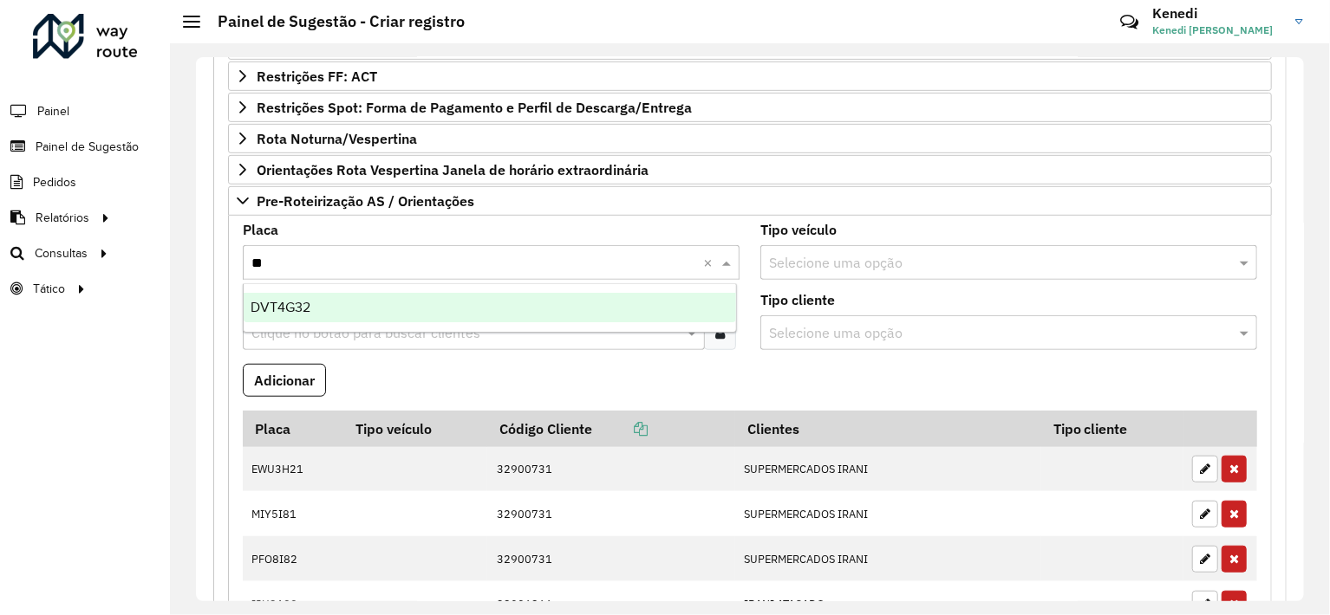
type input "***"
click at [295, 306] on span "DVT4G32" at bounding box center [281, 307] width 60 height 15
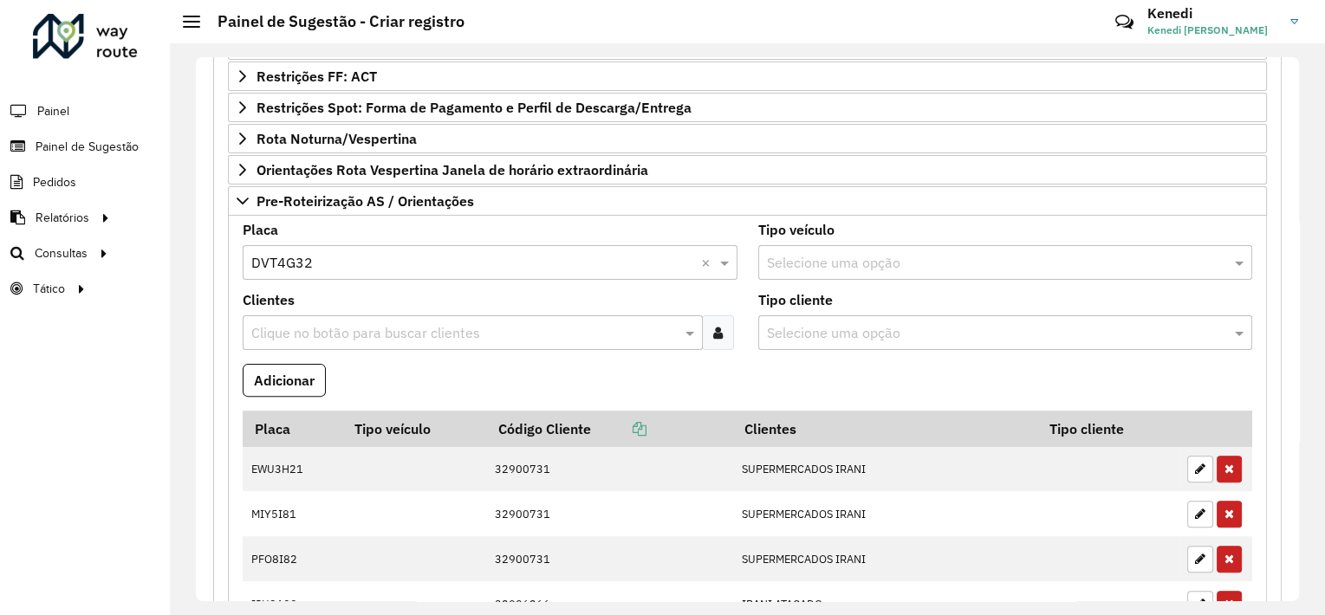
click at [338, 330] on input "text" at bounding box center [464, 333] width 434 height 21
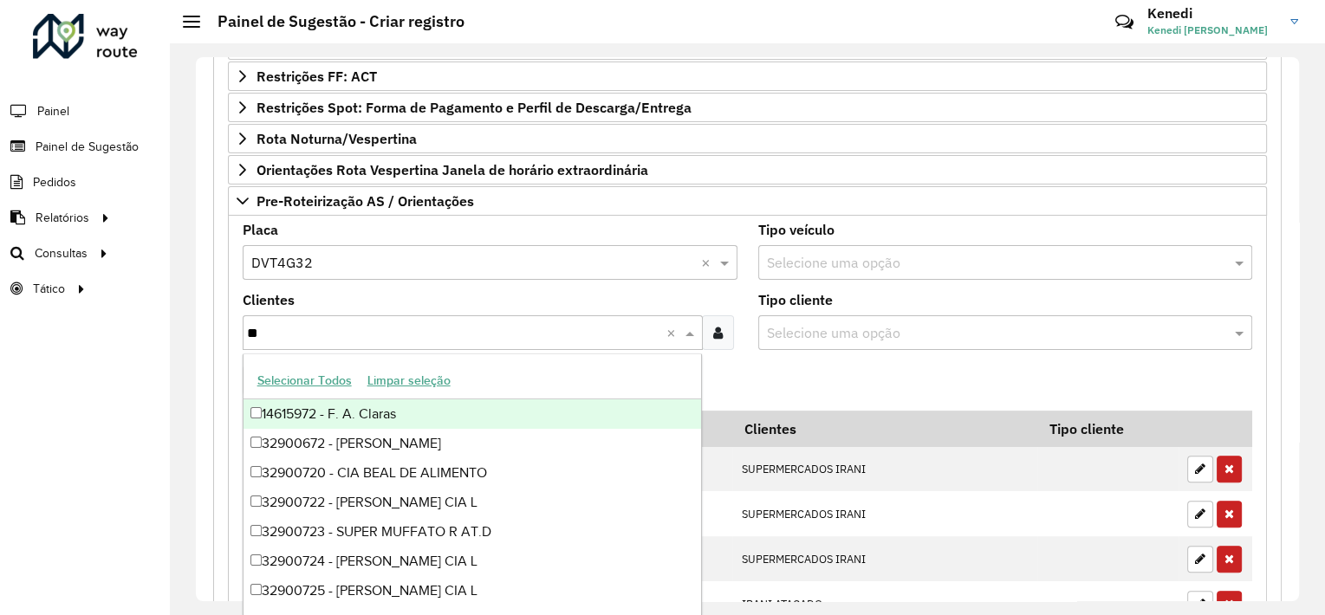
type input "***"
click at [291, 414] on div "32900729 - SUPERMERCADOS IRANI" at bounding box center [473, 414] width 459 height 29
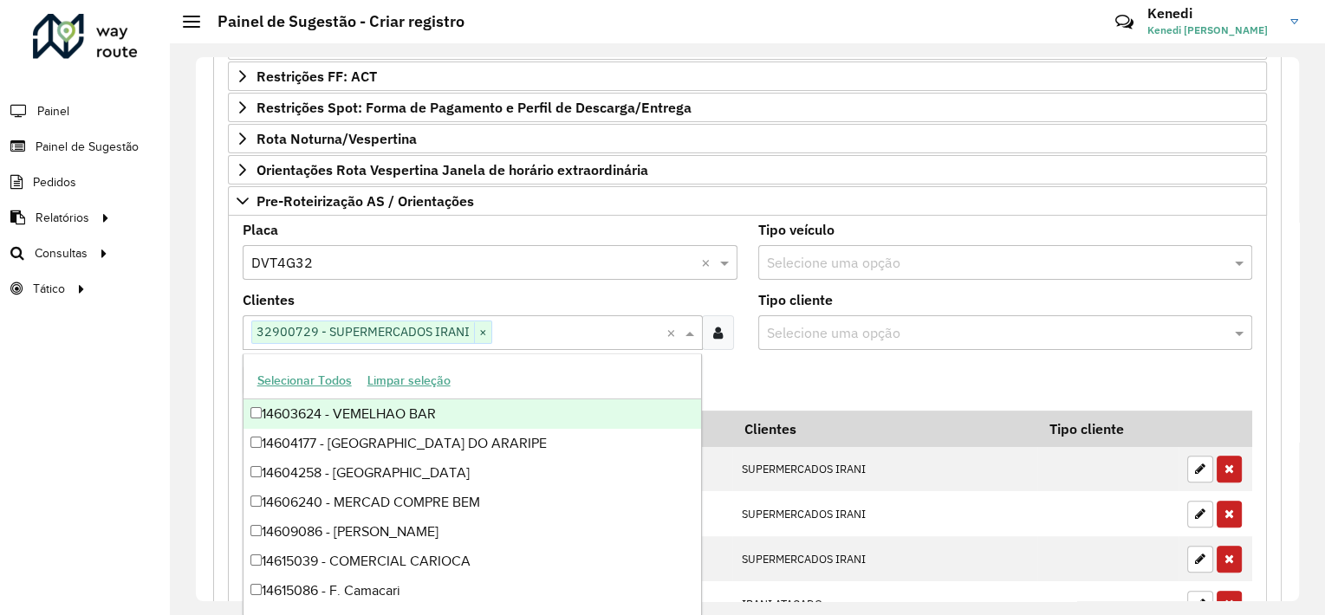
click at [818, 364] on formly-field "Adicionar" at bounding box center [747, 387] width 1031 height 47
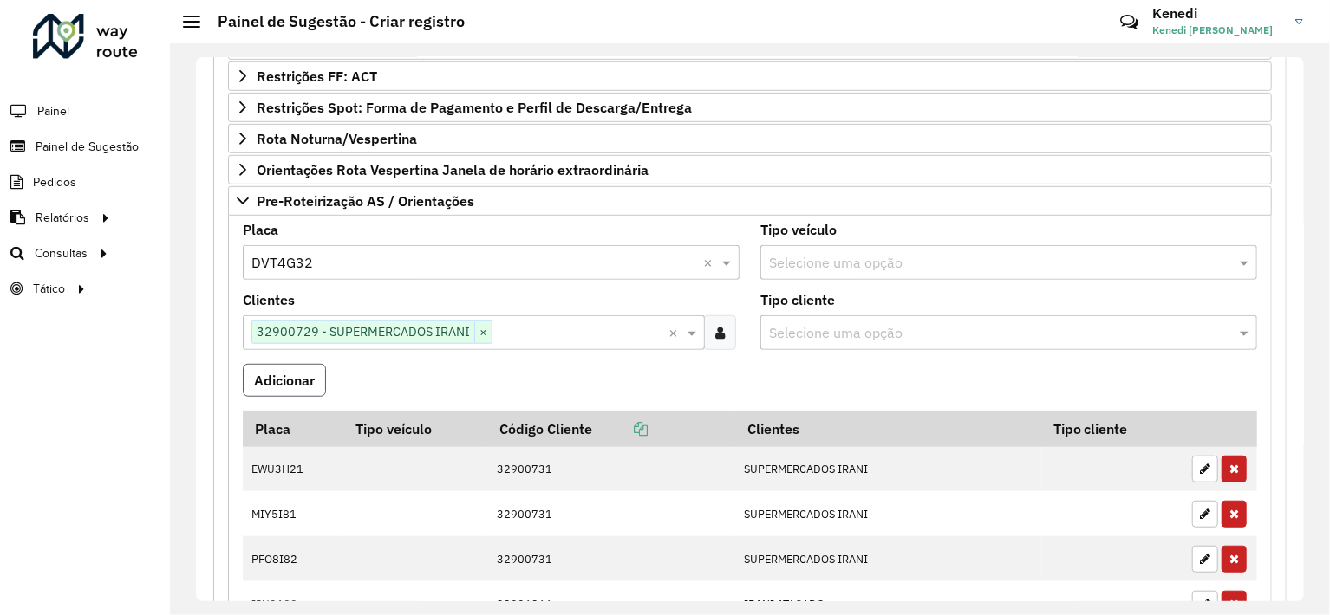
click at [299, 385] on button "Adicionar" at bounding box center [284, 380] width 83 height 33
click at [319, 264] on input "text" at bounding box center [473, 263] width 445 height 21
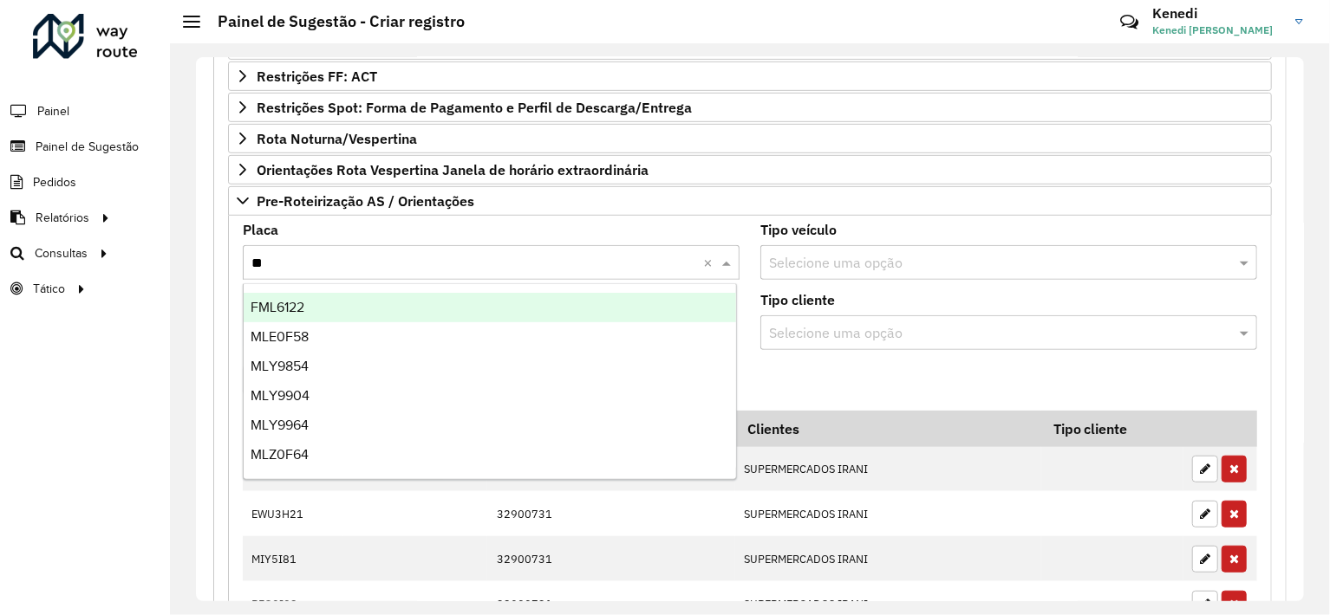
type input "***"
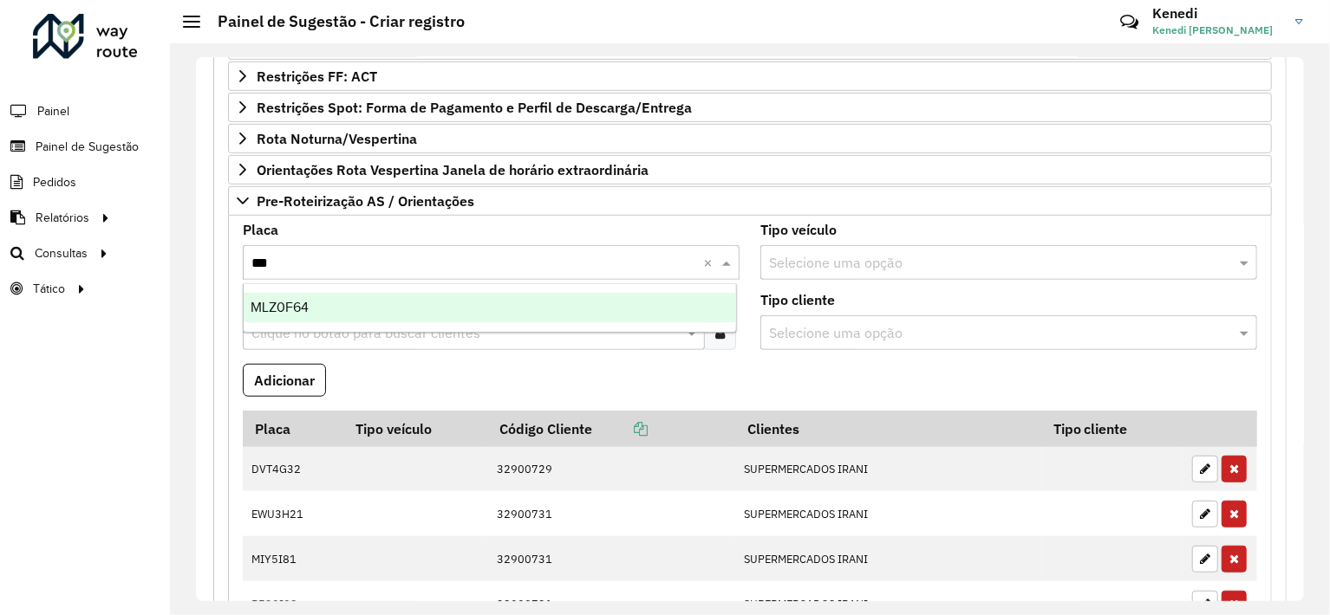
click at [302, 311] on span "MLZ0F64" at bounding box center [280, 307] width 58 height 15
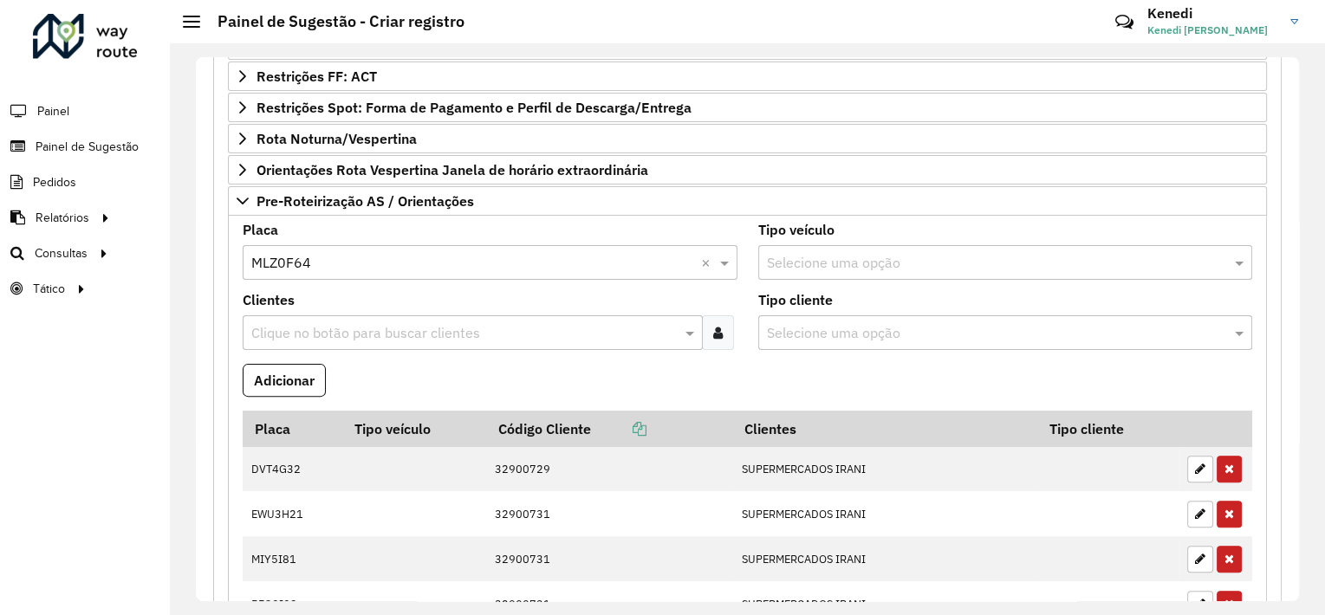
click at [302, 323] on input "text" at bounding box center [464, 333] width 434 height 21
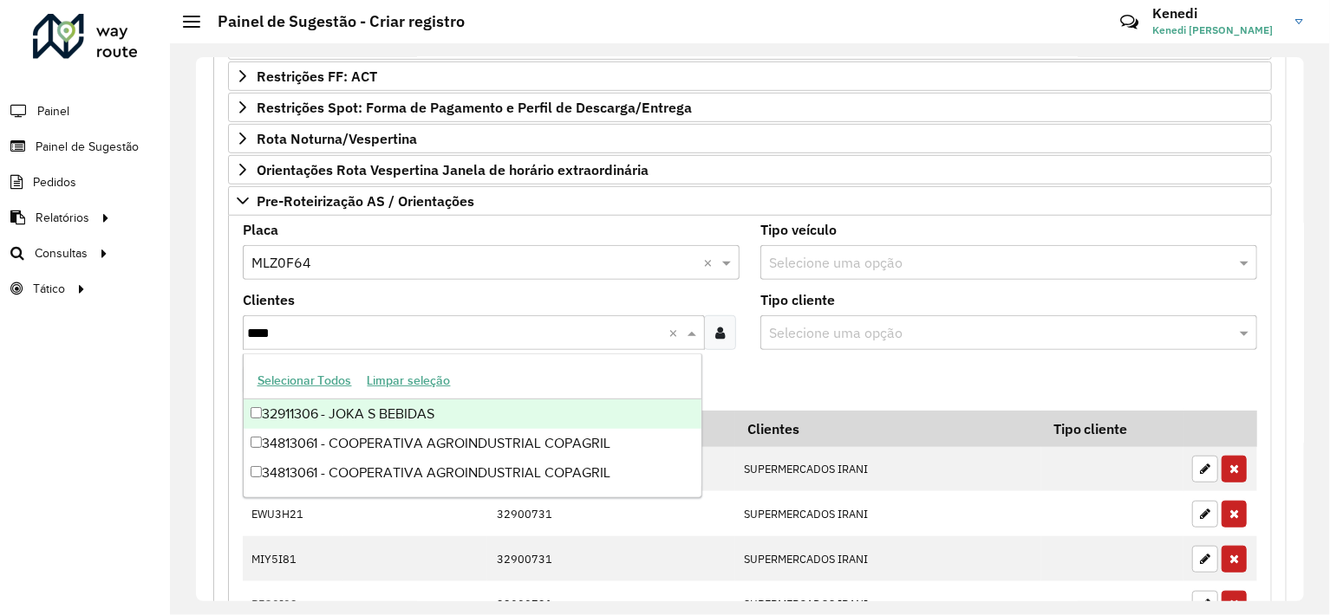
type input "*****"
click at [286, 417] on div "34813061 - COOPERATIVA AGROINDUSTRIAL COPAGRIL" at bounding box center [473, 414] width 459 height 29
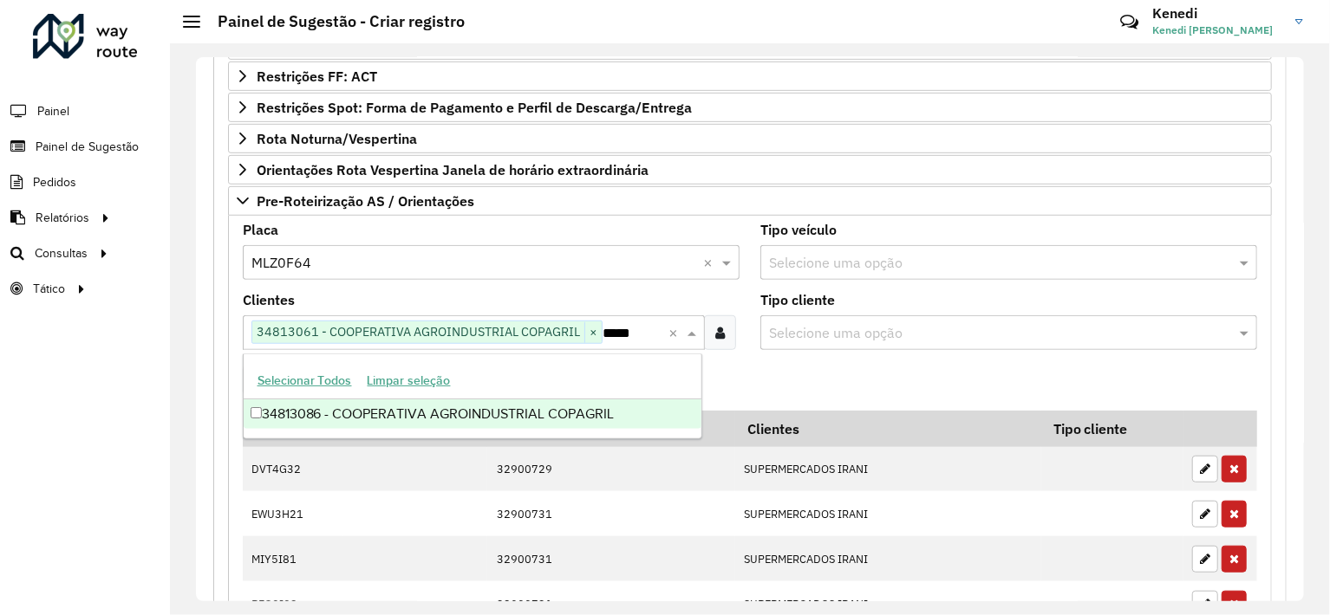
type input "*****"
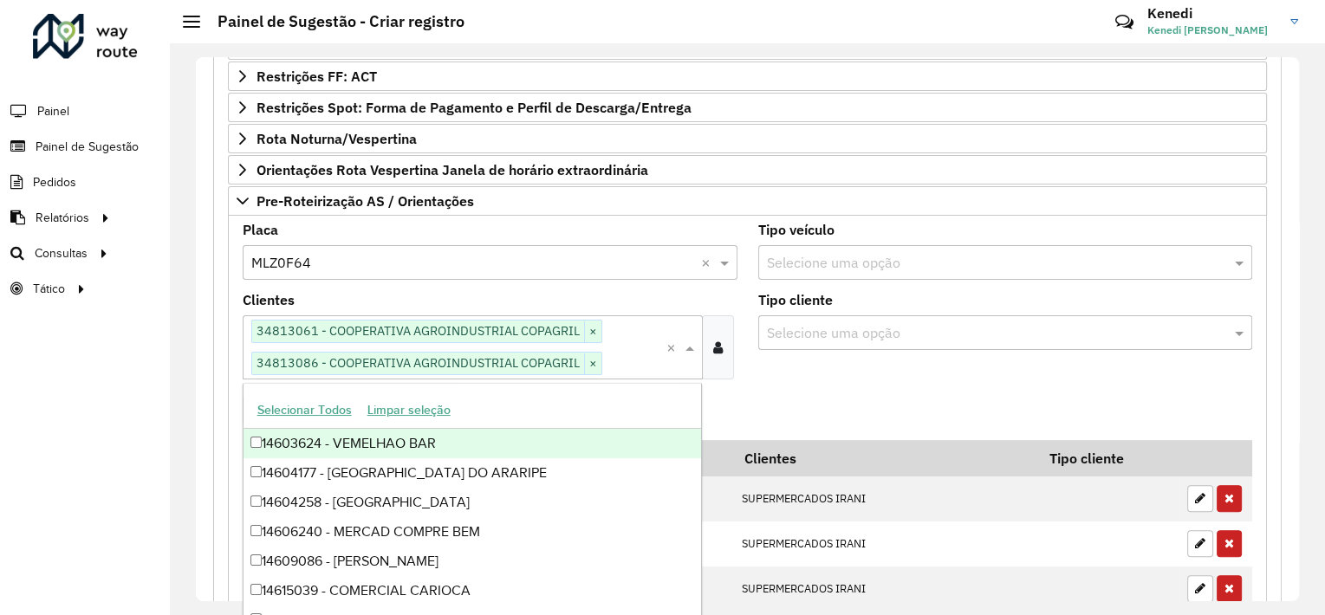
click at [751, 394] on formly-field "Adicionar" at bounding box center [747, 417] width 1031 height 47
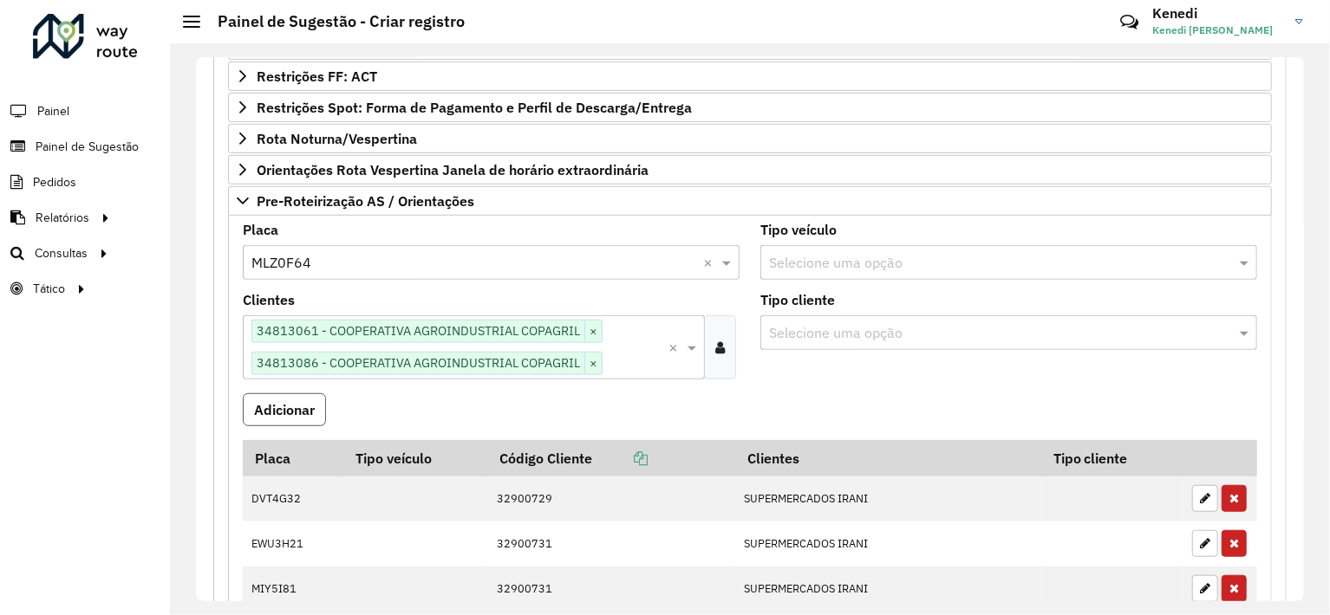
click at [309, 404] on button "Adicionar" at bounding box center [284, 410] width 83 height 33
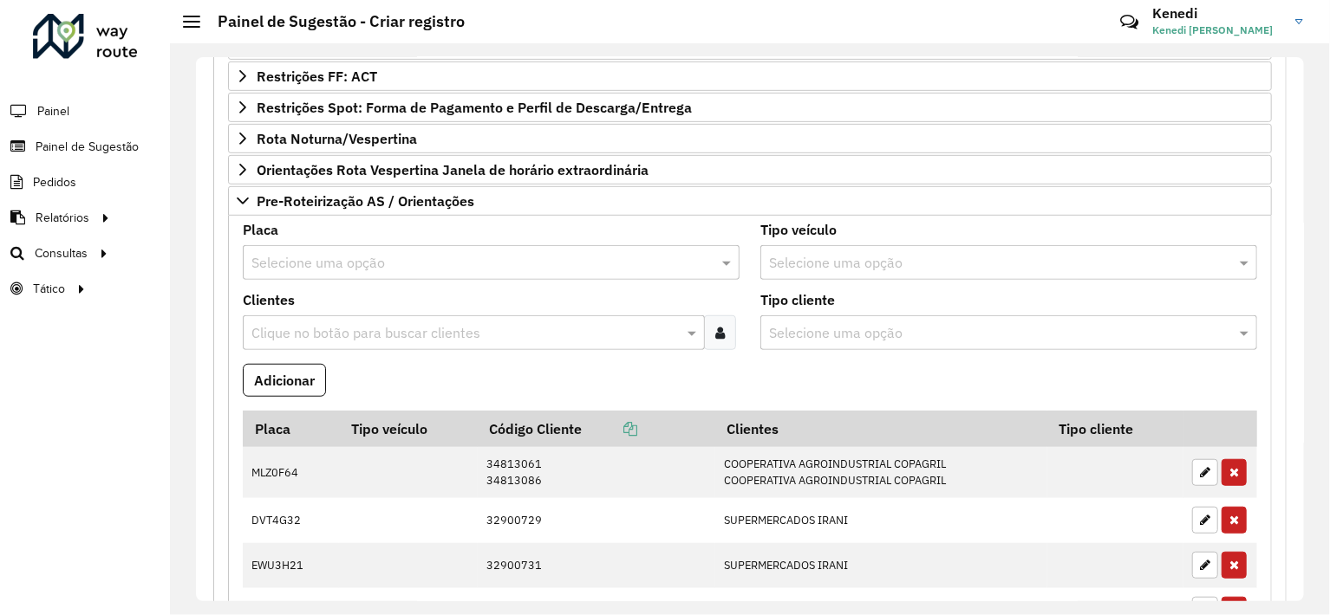
click at [343, 259] on input "text" at bounding box center [473, 263] width 445 height 21
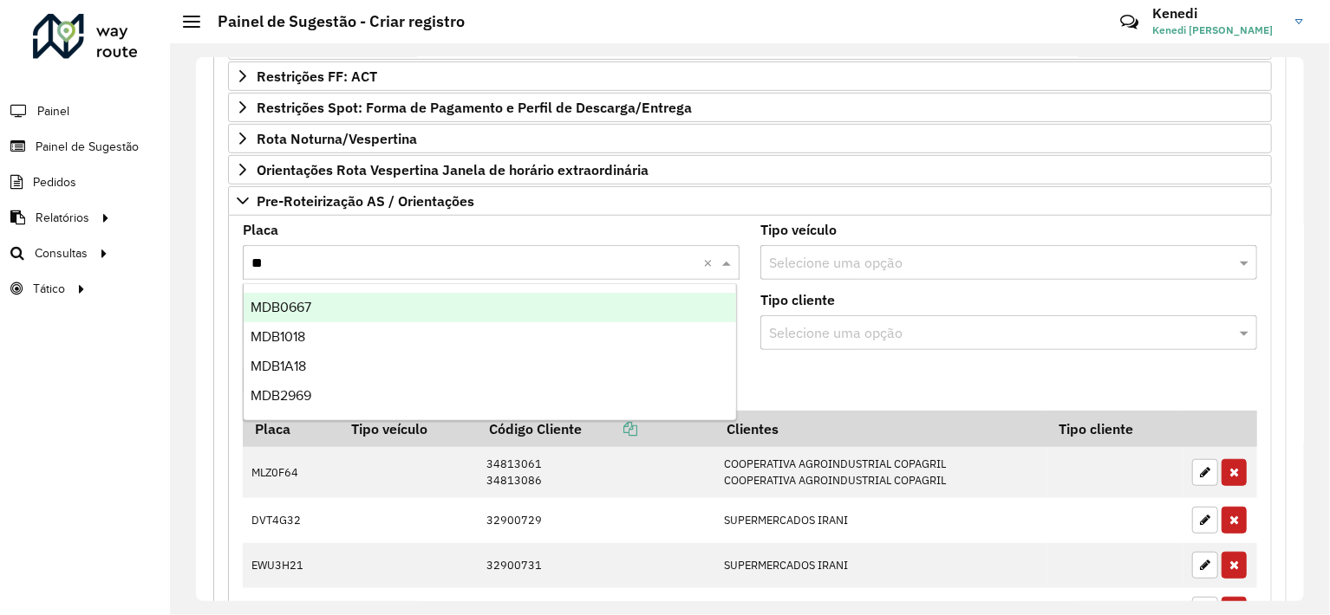
type input "***"
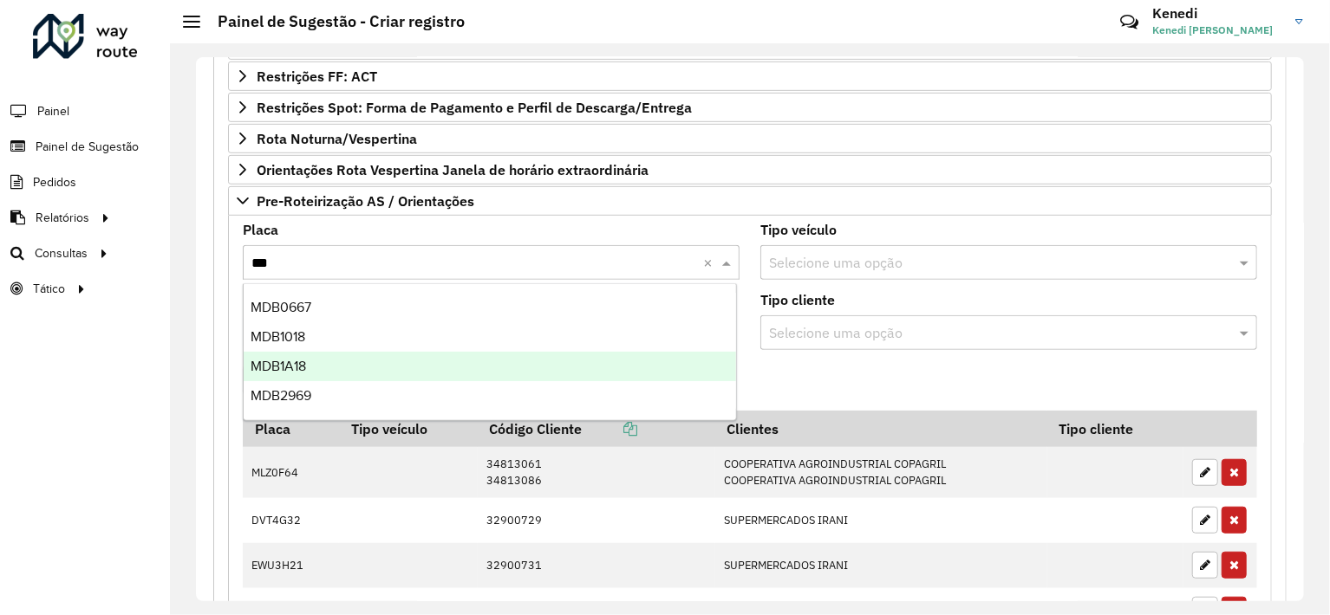
click at [316, 367] on div "MDB1A18" at bounding box center [490, 366] width 493 height 29
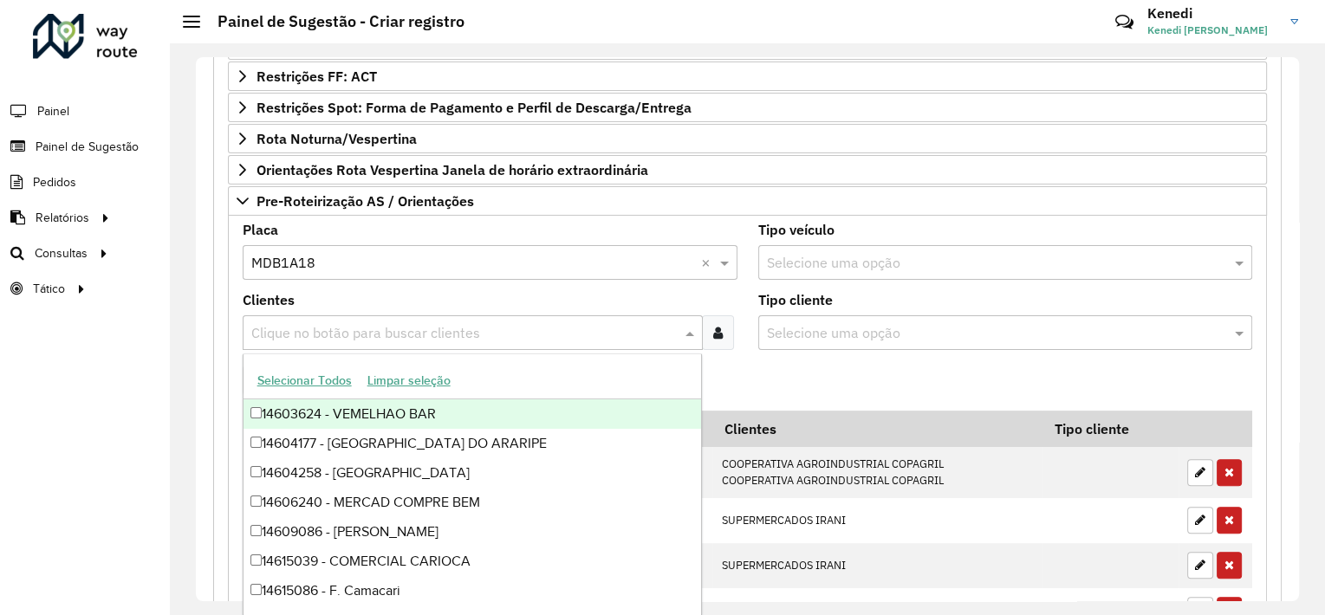
click at [319, 333] on input "text" at bounding box center [464, 333] width 434 height 21
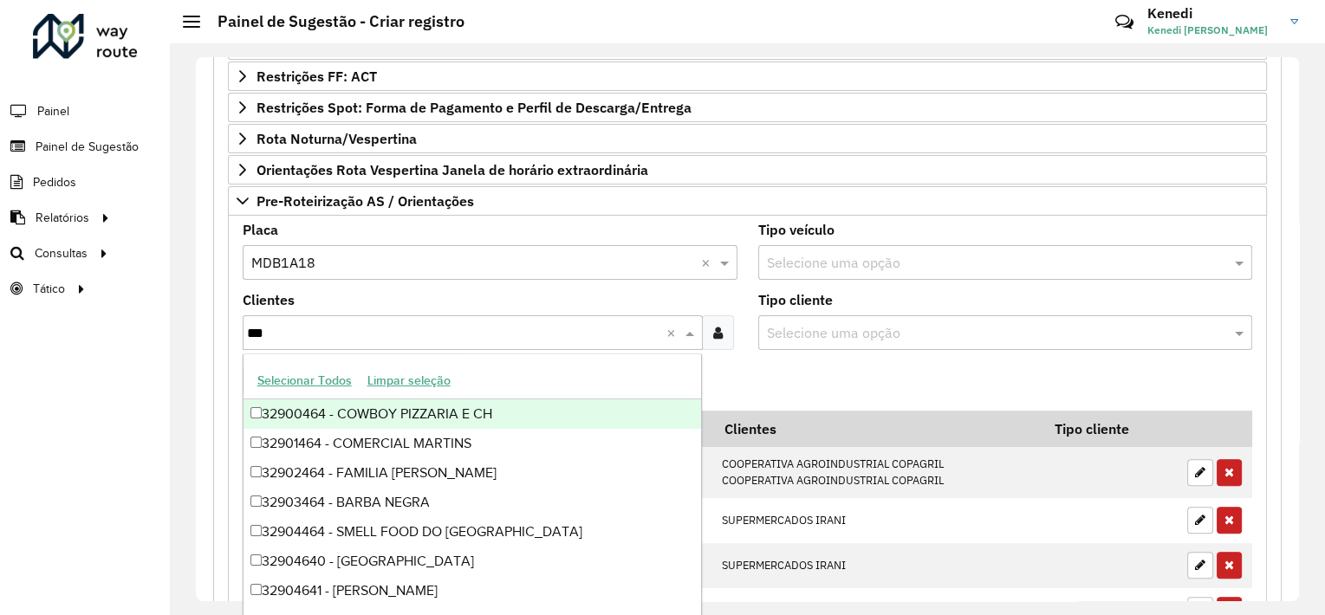
type input "****"
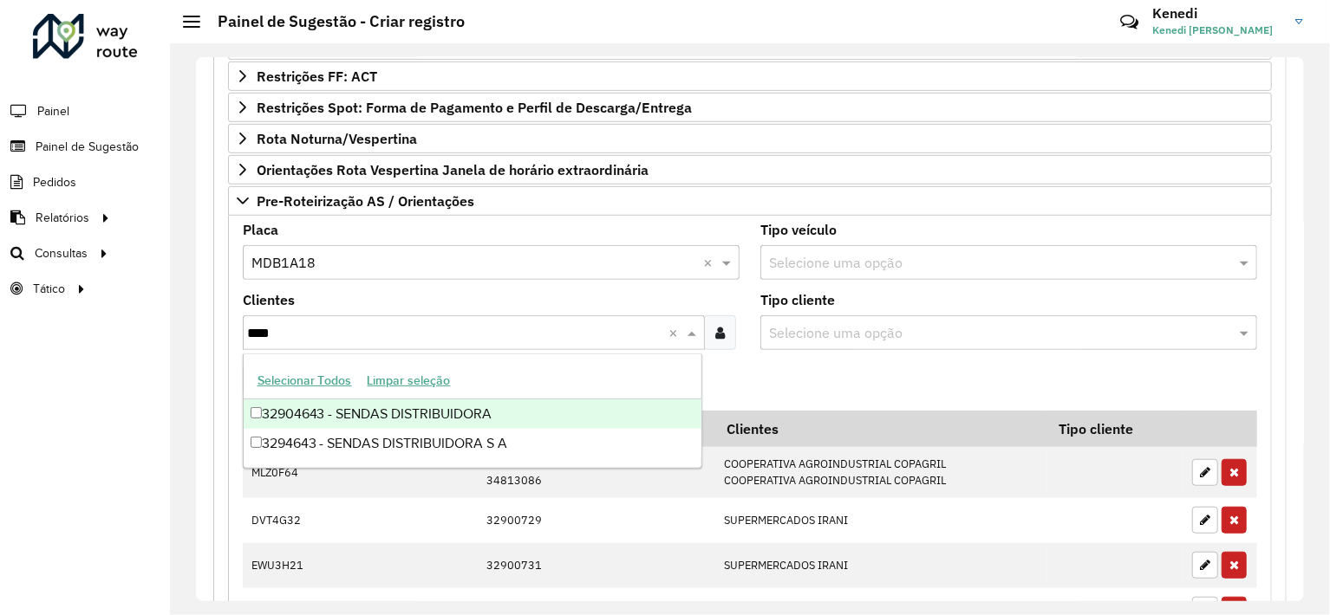
click at [295, 420] on div "32904643 - SENDAS DISTRIBUIDORA" at bounding box center [473, 414] width 459 height 29
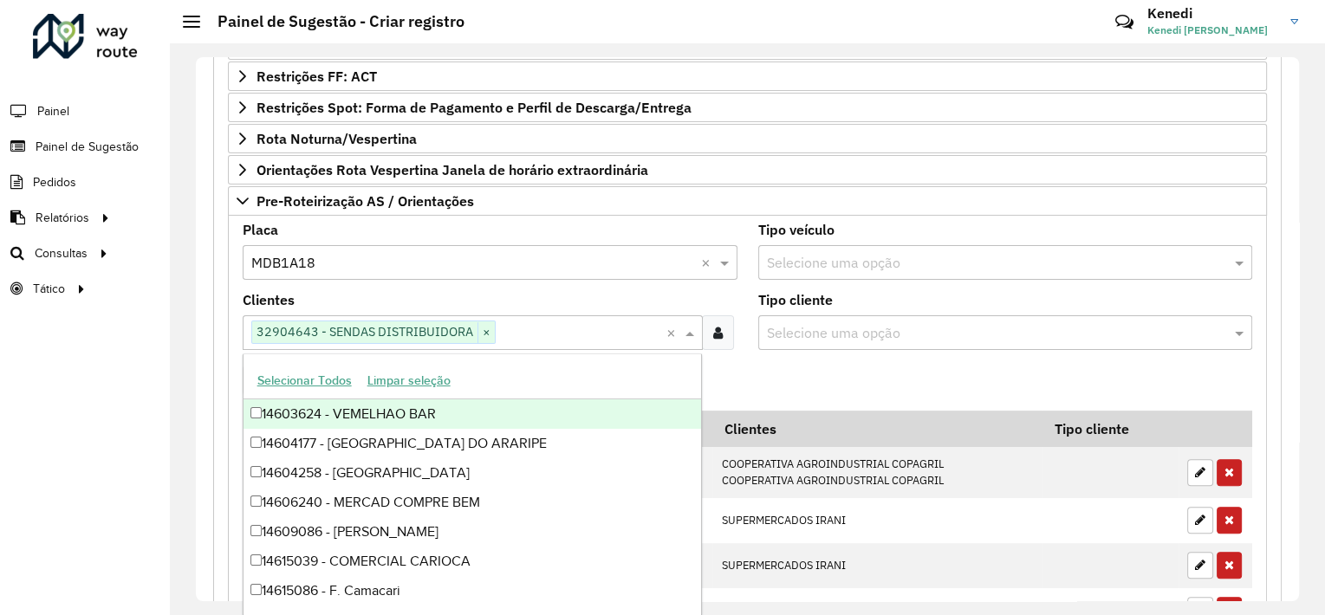
click at [782, 374] on formly-field "Adicionar" at bounding box center [747, 387] width 1031 height 47
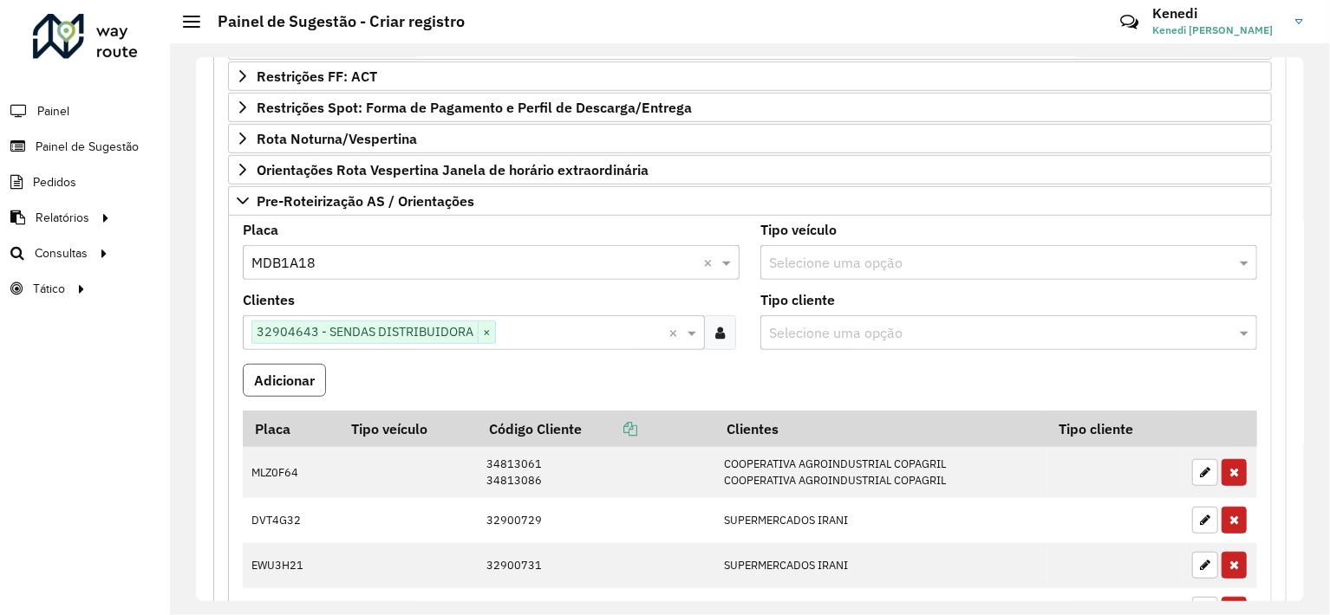
click at [274, 378] on button "Adicionar" at bounding box center [284, 380] width 83 height 33
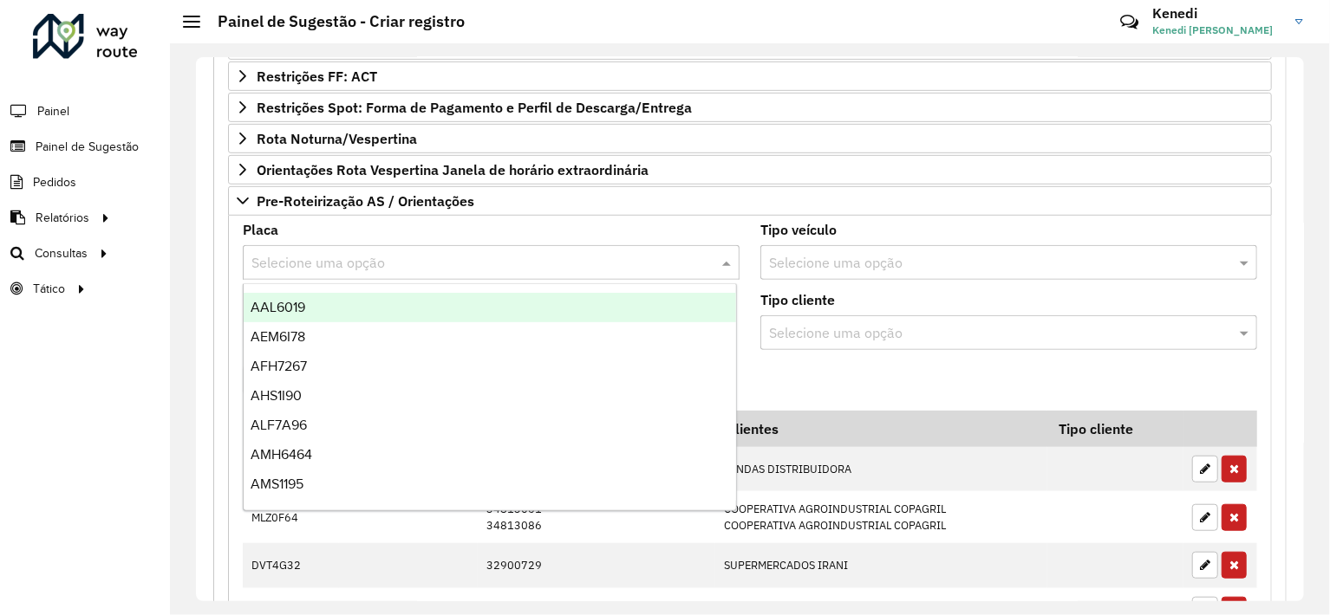
click at [322, 257] on input "text" at bounding box center [473, 263] width 445 height 21
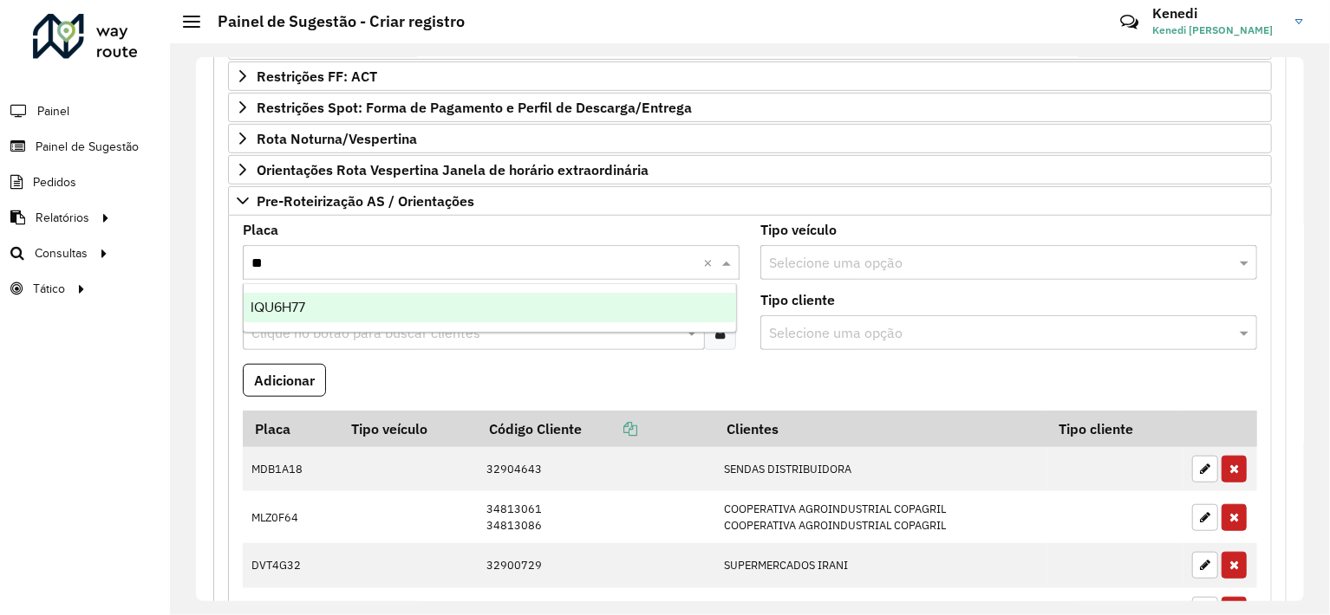
type input "***"
drag, startPoint x: 299, startPoint y: 301, endPoint x: 298, endPoint y: 322, distance: 21.7
click at [299, 302] on span "IQU6H77" at bounding box center [278, 307] width 55 height 15
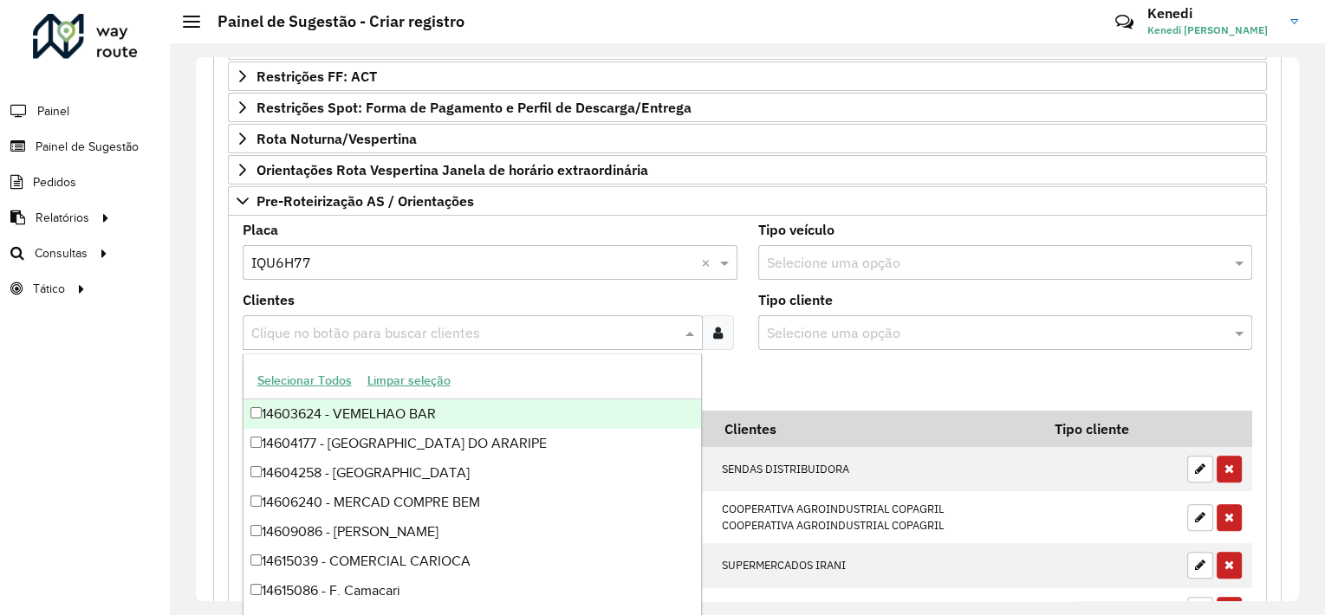
click at [298, 329] on input "text" at bounding box center [464, 333] width 434 height 21
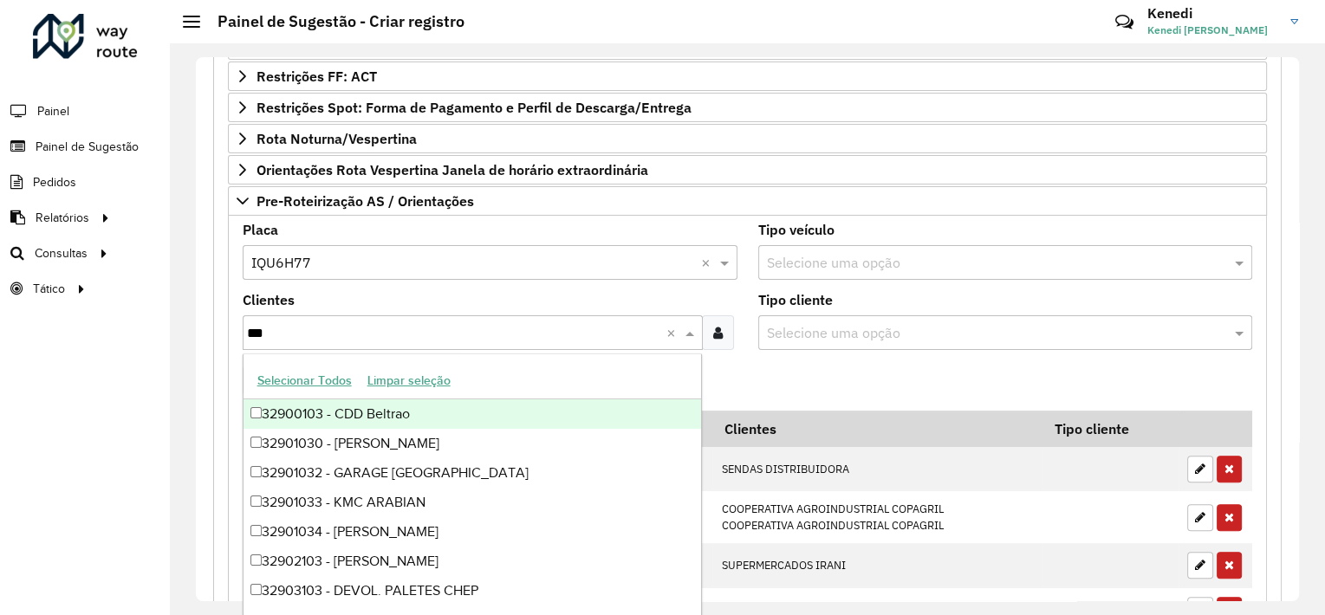
type input "****"
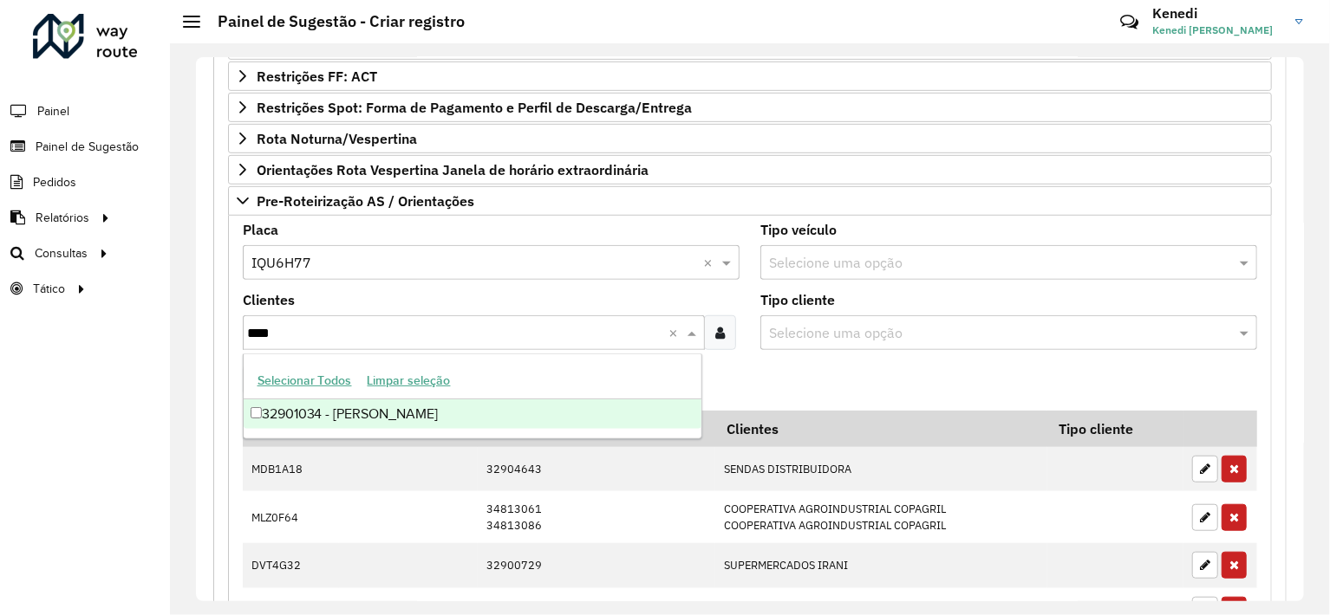
click at [295, 410] on div "32901034 - [PERSON_NAME]" at bounding box center [473, 414] width 459 height 29
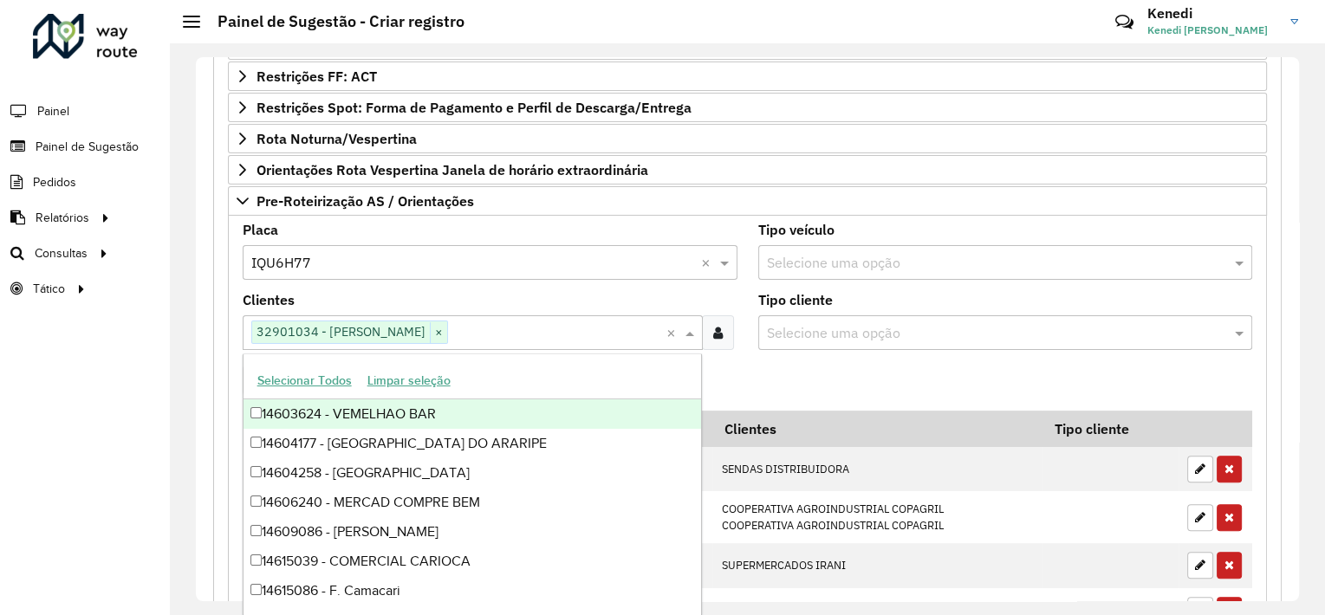
click at [489, 327] on input "text" at bounding box center [557, 333] width 218 height 21
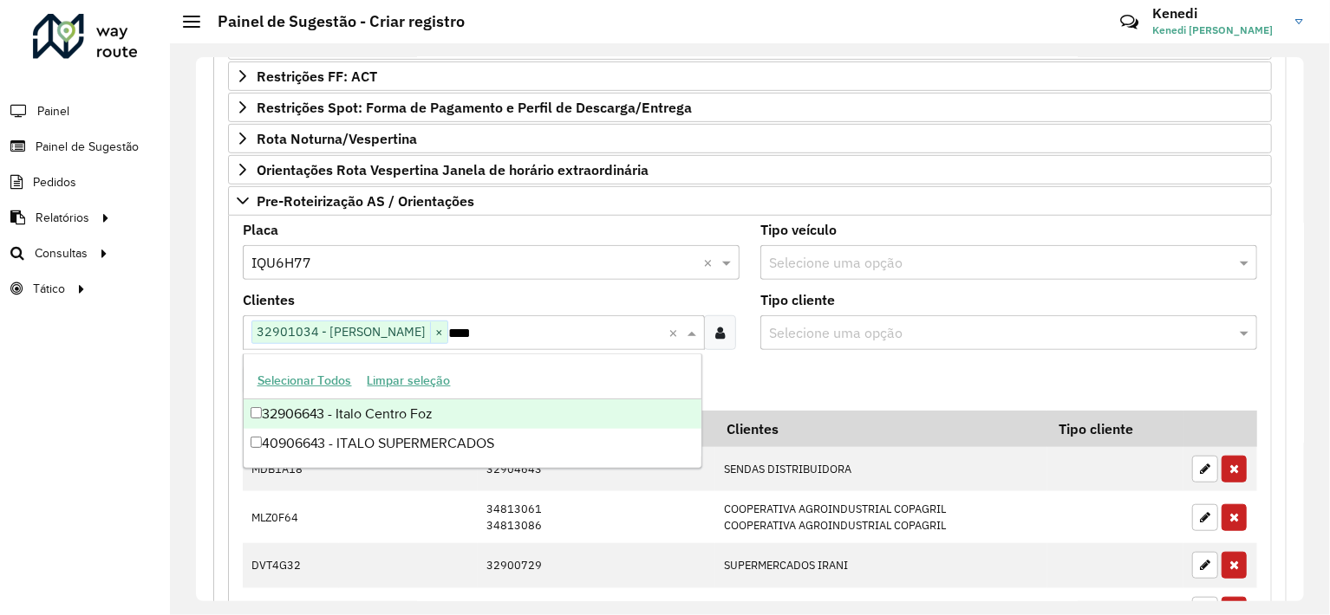
type input "****"
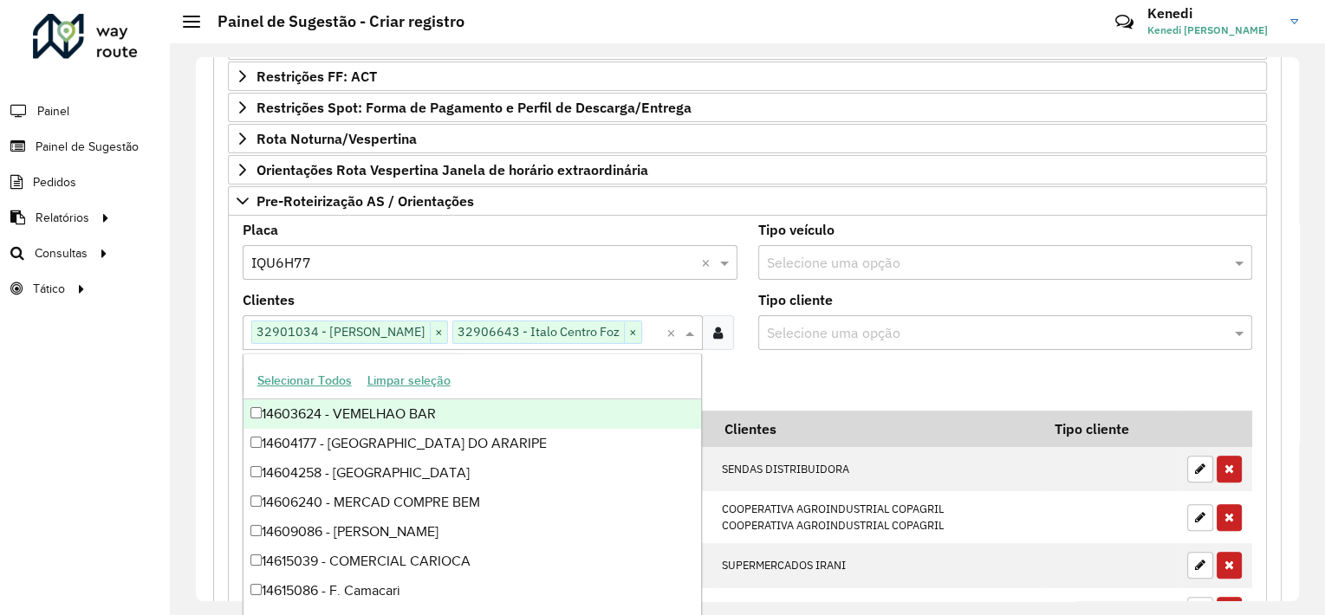
click at [776, 375] on formly-field "Adicionar" at bounding box center [747, 387] width 1031 height 47
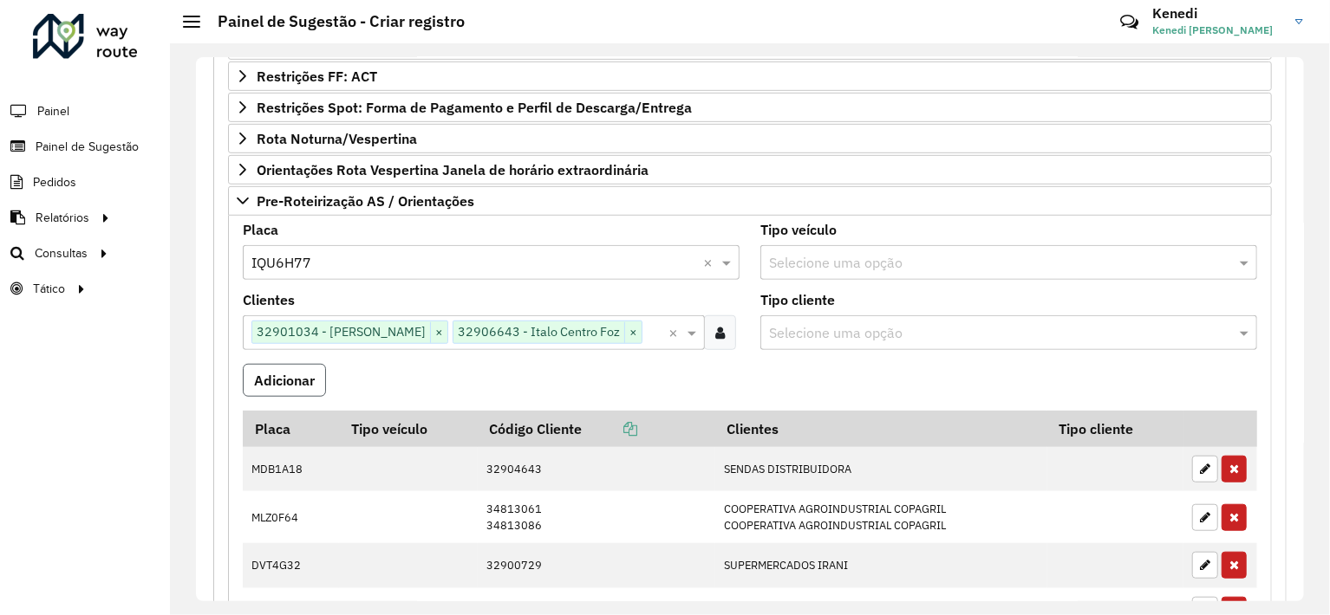
click at [296, 375] on button "Adicionar" at bounding box center [284, 380] width 83 height 33
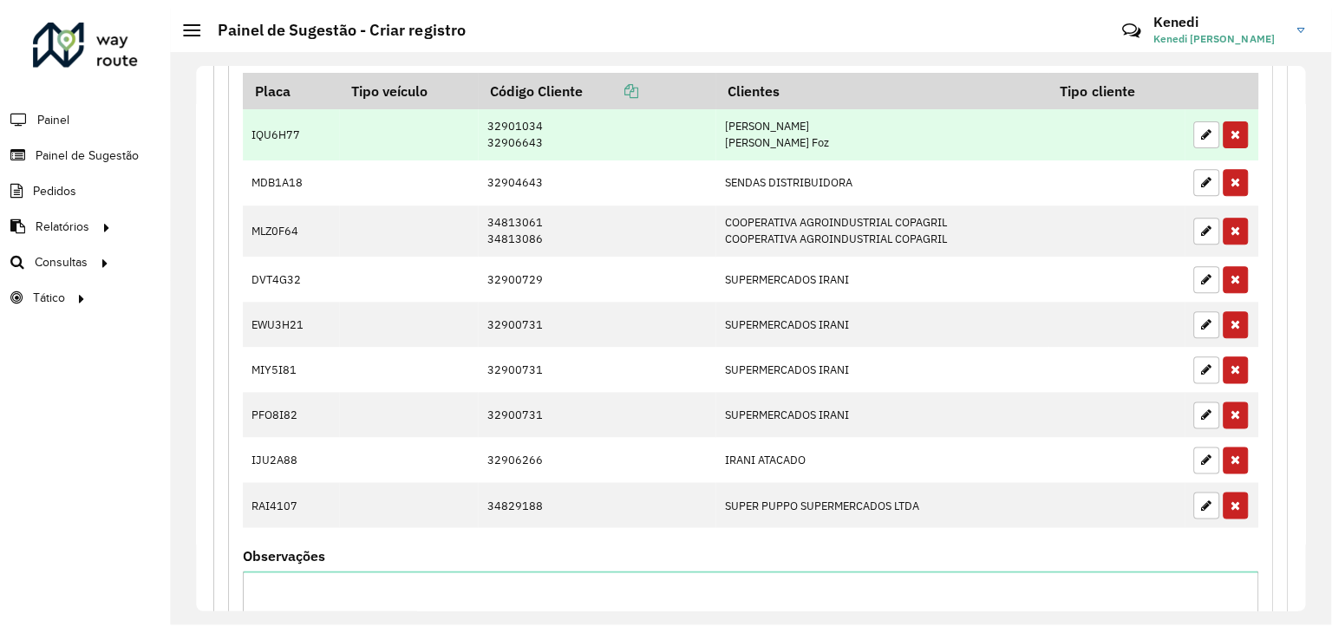
scroll to position [843, 0]
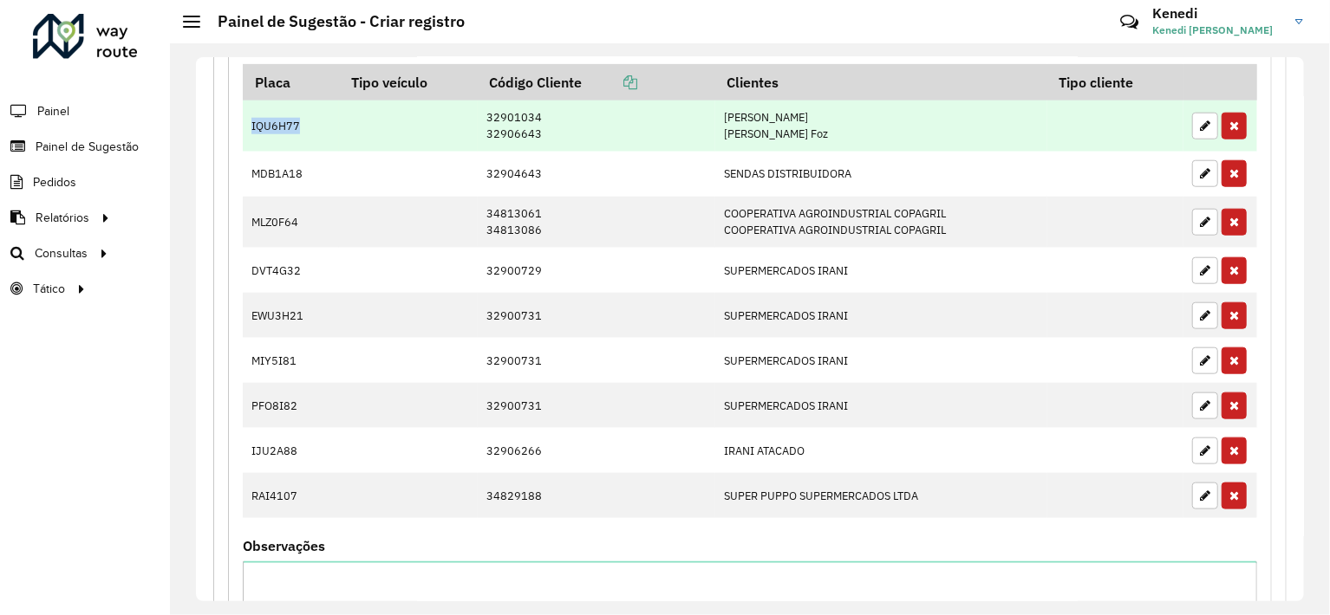
drag, startPoint x: 251, startPoint y: 120, endPoint x: 298, endPoint y: 126, distance: 48.0
click at [298, 126] on td "IQU6H77" at bounding box center [291, 126] width 96 height 51
drag, startPoint x: 505, startPoint y: 112, endPoint x: 541, endPoint y: 112, distance: 35.5
click at [541, 112] on td "32901034 32906643" at bounding box center [597, 126] width 238 height 51
drag, startPoint x: 499, startPoint y: 134, endPoint x: 536, endPoint y: 130, distance: 36.6
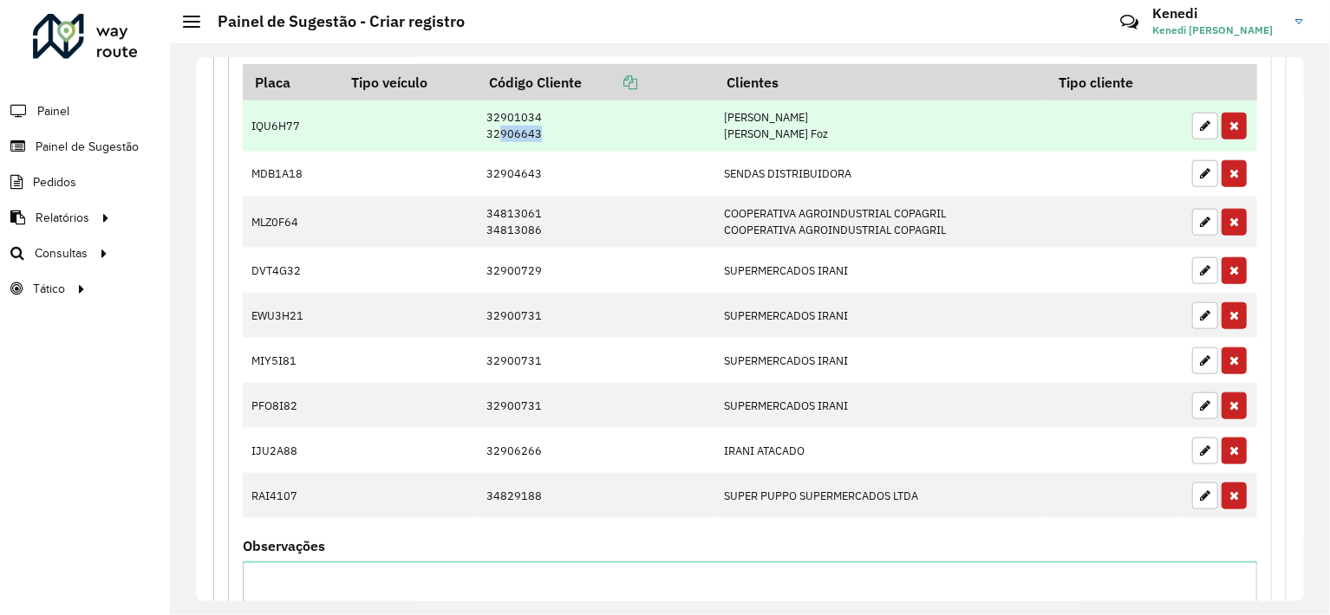
click at [536, 130] on td "32901034 32906643" at bounding box center [597, 126] width 238 height 51
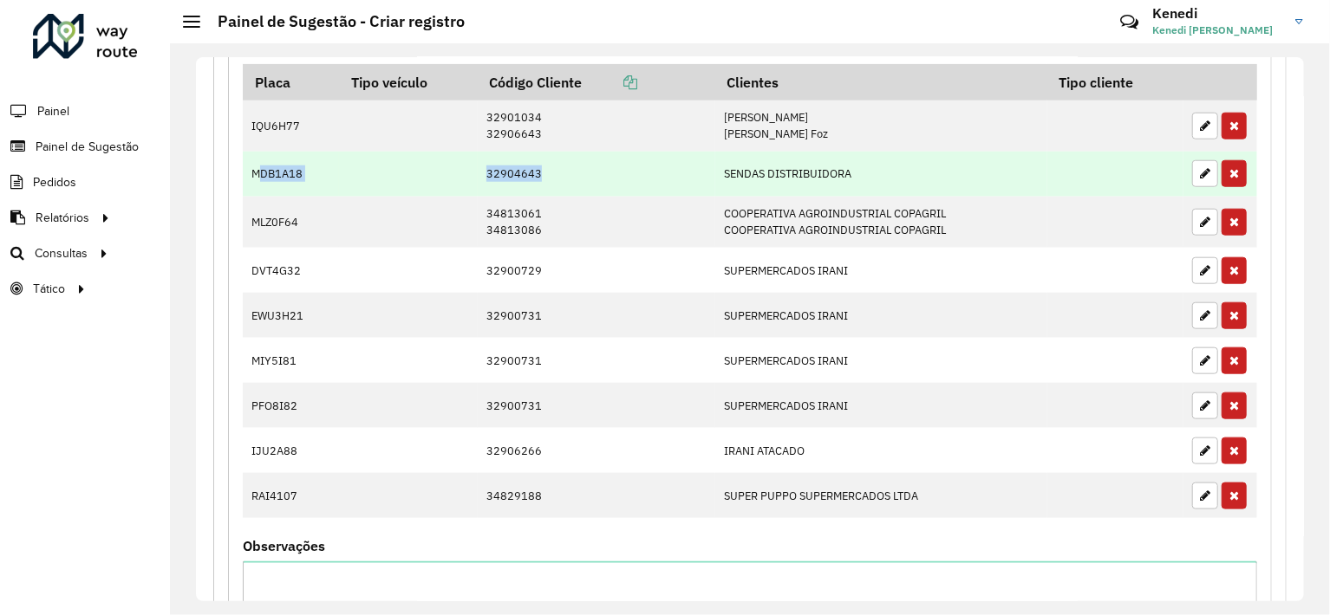
drag, startPoint x: 261, startPoint y: 166, endPoint x: 537, endPoint y: 171, distance: 275.7
click at [537, 171] on tr "MDB1A18 32904643 SENDAS DISTRIBUIDORA" at bounding box center [750, 174] width 1014 height 45
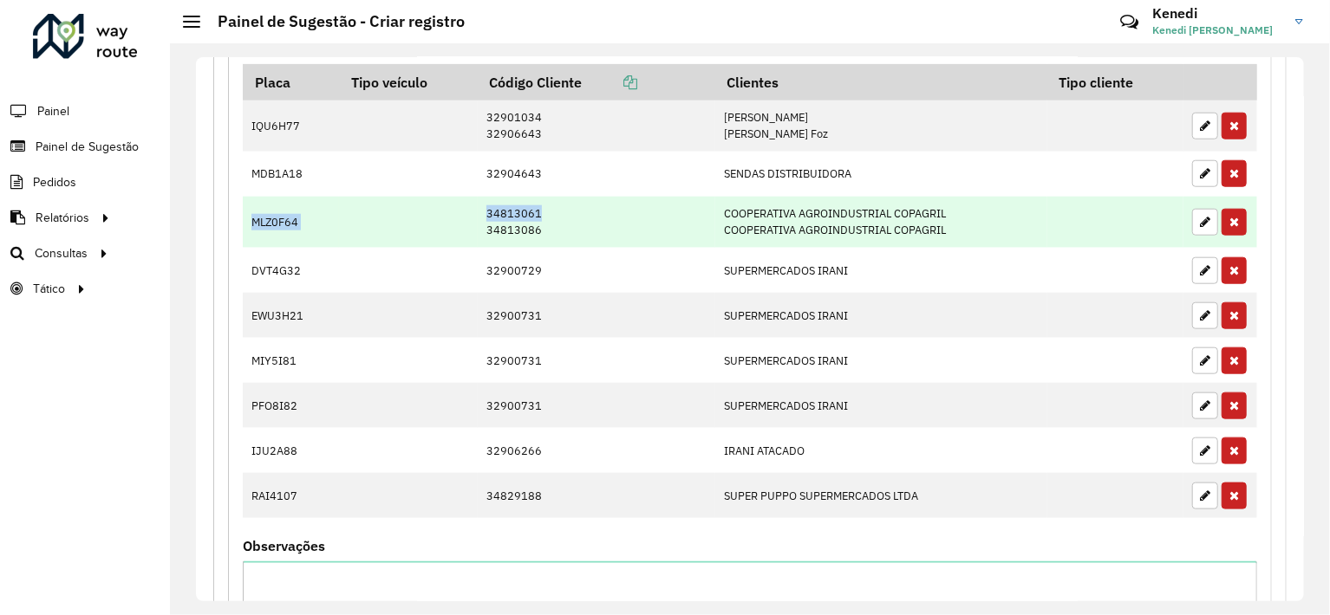
drag, startPoint x: 255, startPoint y: 217, endPoint x: 540, endPoint y: 211, distance: 285.3
click at [540, 211] on tr "MLZ0F64 34813061 34813086 COOPERATIVA AGROINDUSTRIAL COPAGRIL COOPERATIVA AGROI…" at bounding box center [750, 222] width 1014 height 51
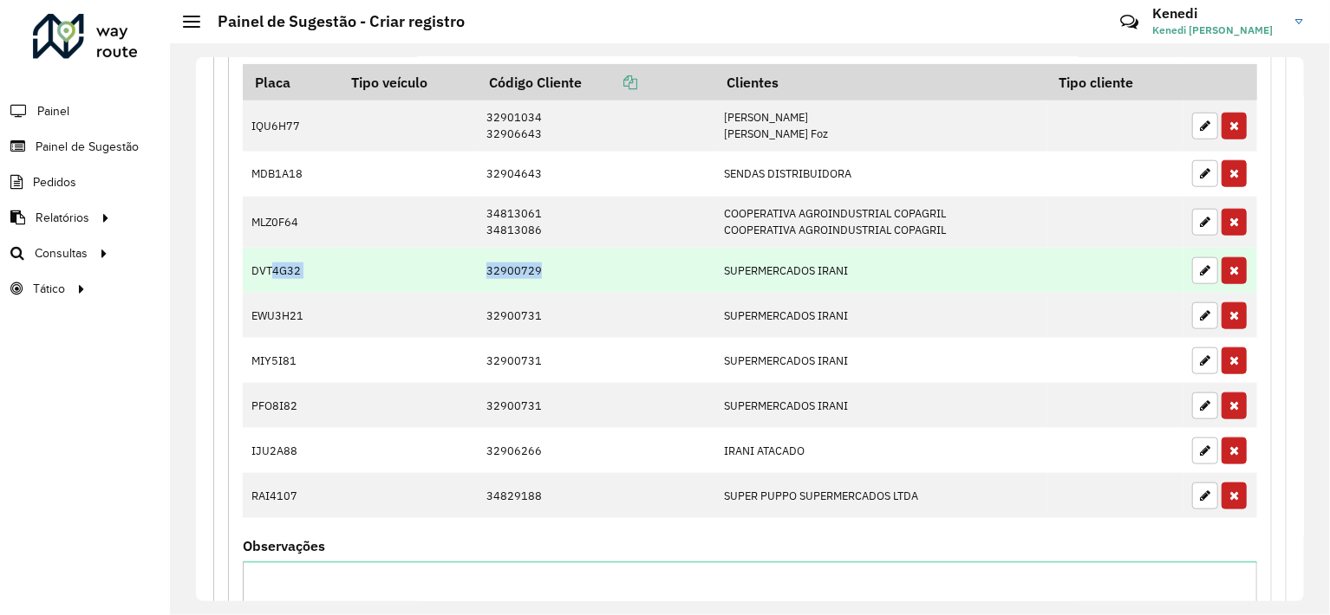
drag, startPoint x: 273, startPoint y: 264, endPoint x: 534, endPoint y: 270, distance: 261.0
click at [534, 270] on tr "DVT4G32 32900729 SUPERMERCADOS IRANI" at bounding box center [750, 270] width 1014 height 45
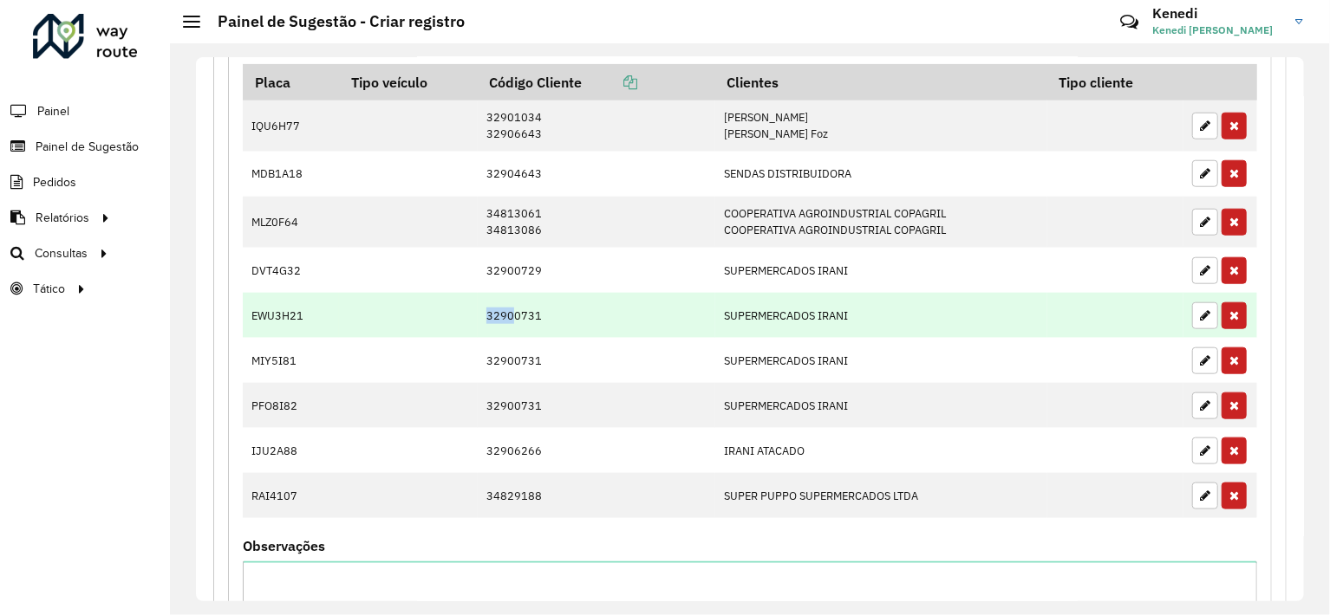
drag, startPoint x: 303, startPoint y: 309, endPoint x: 508, endPoint y: 313, distance: 205.5
click at [508, 313] on tr "EWU3H21 32900731 SUPERMERCADOS IRANI" at bounding box center [750, 315] width 1014 height 45
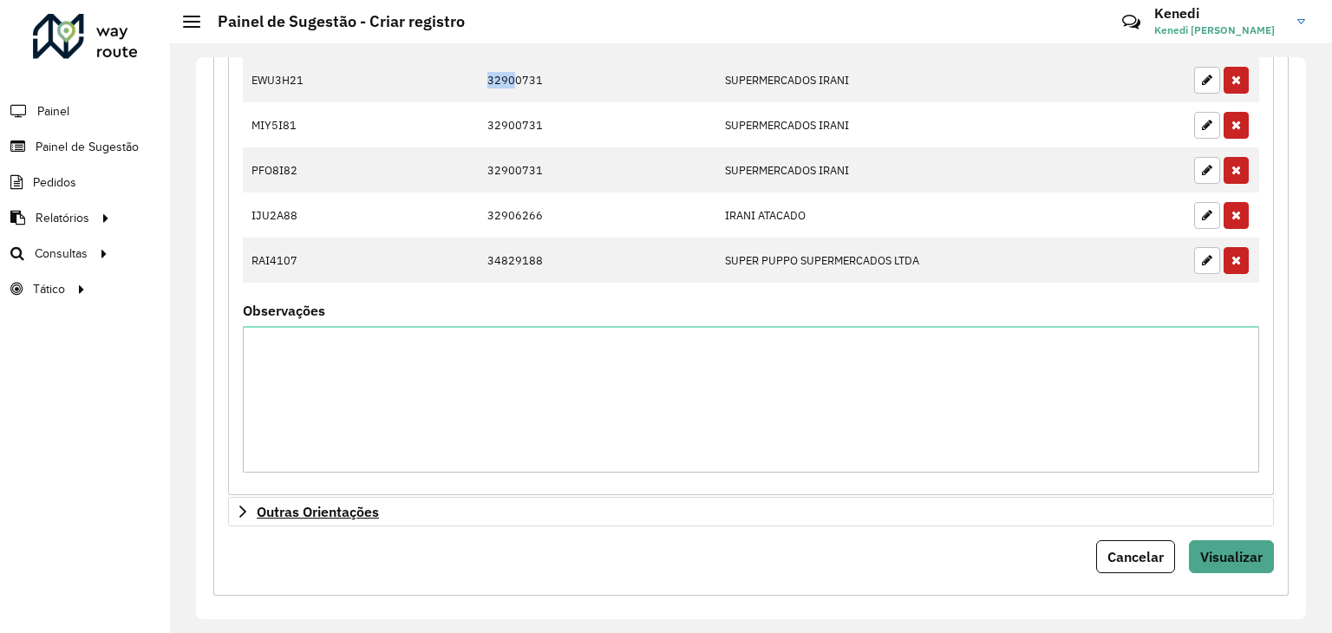
scroll to position [1084, 0]
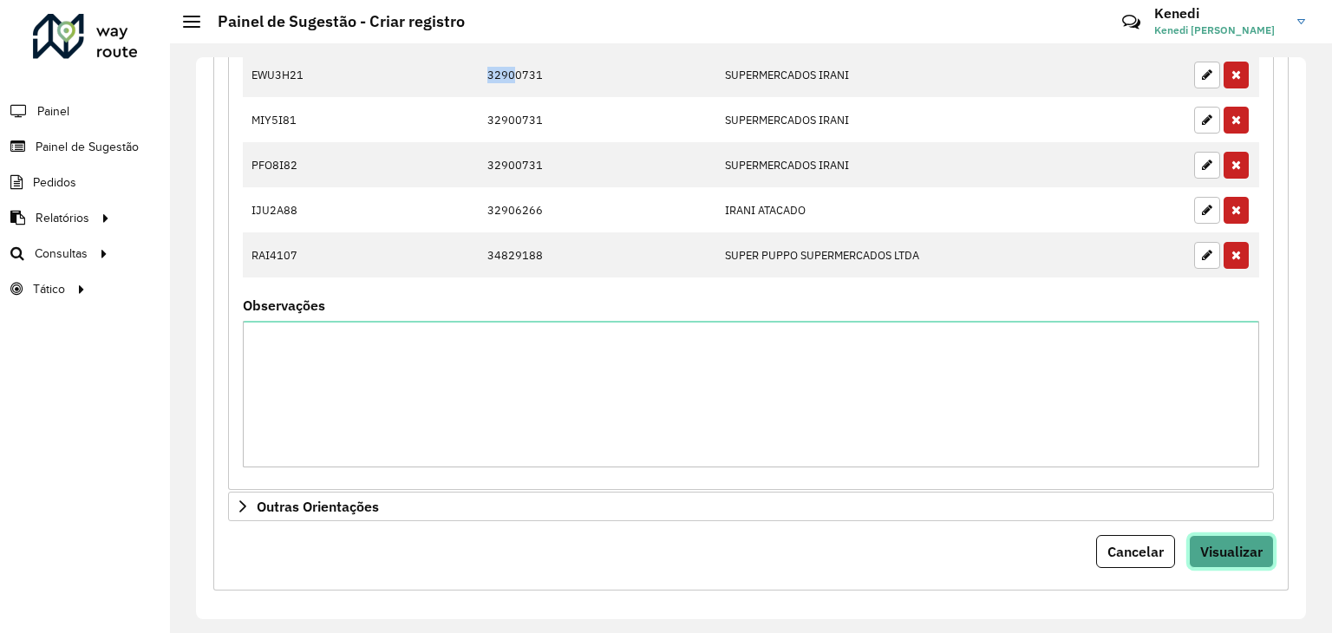
click at [1221, 549] on span "Visualizar" at bounding box center [1231, 551] width 62 height 17
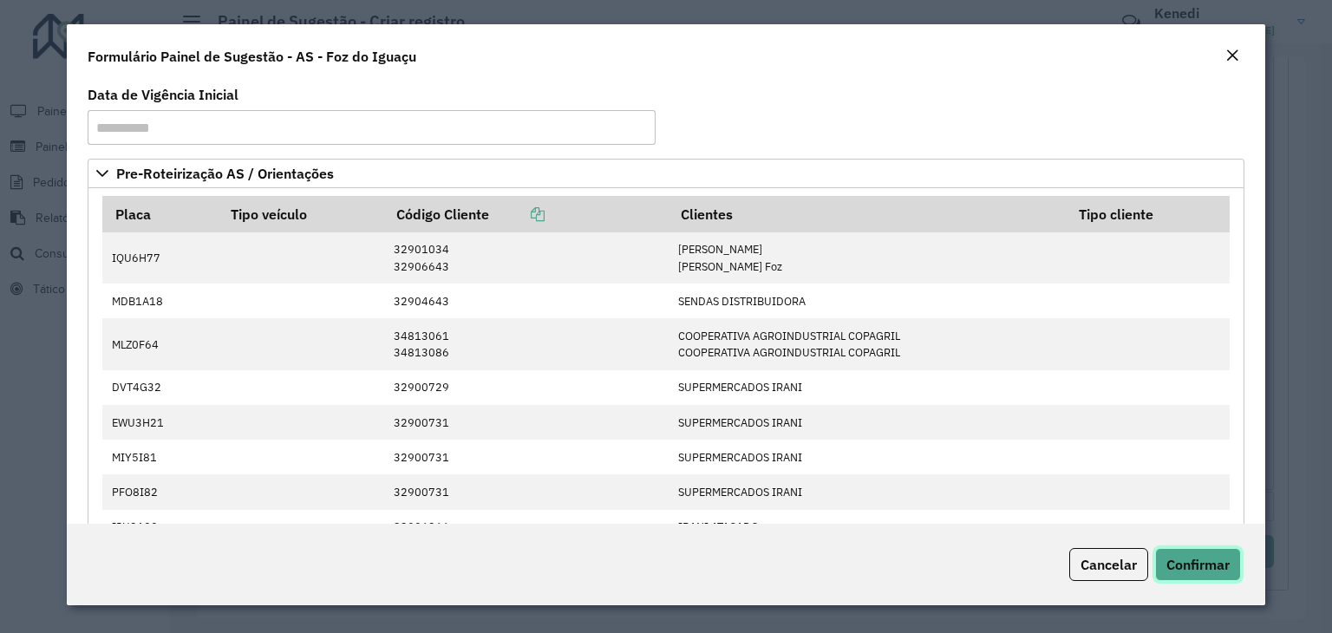
click at [1195, 565] on span "Confirmar" at bounding box center [1197, 564] width 63 height 17
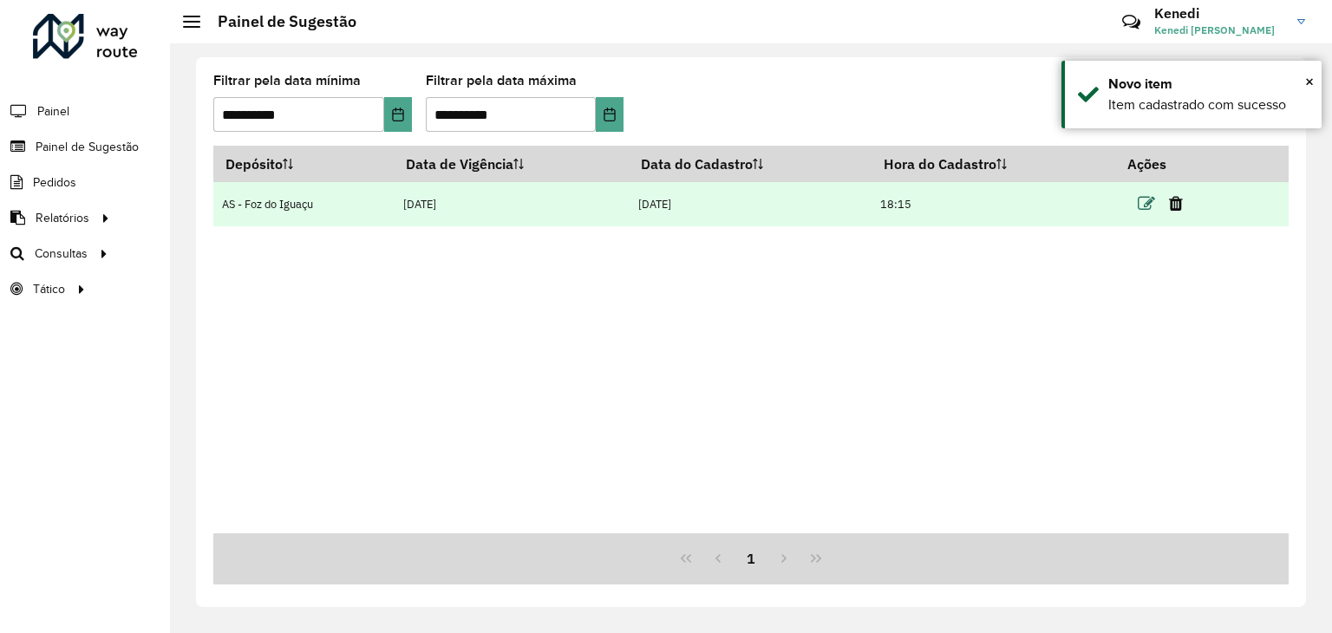
click at [1146, 204] on icon at bounding box center [1145, 203] width 17 height 17
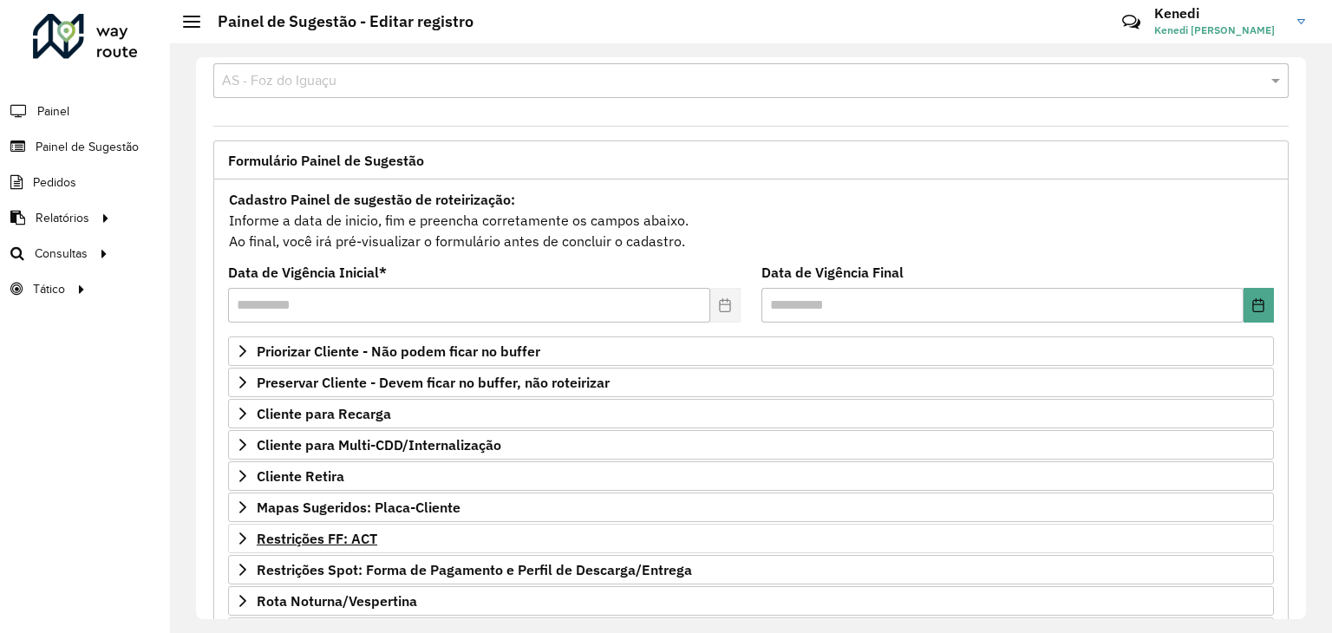
scroll to position [173, 0]
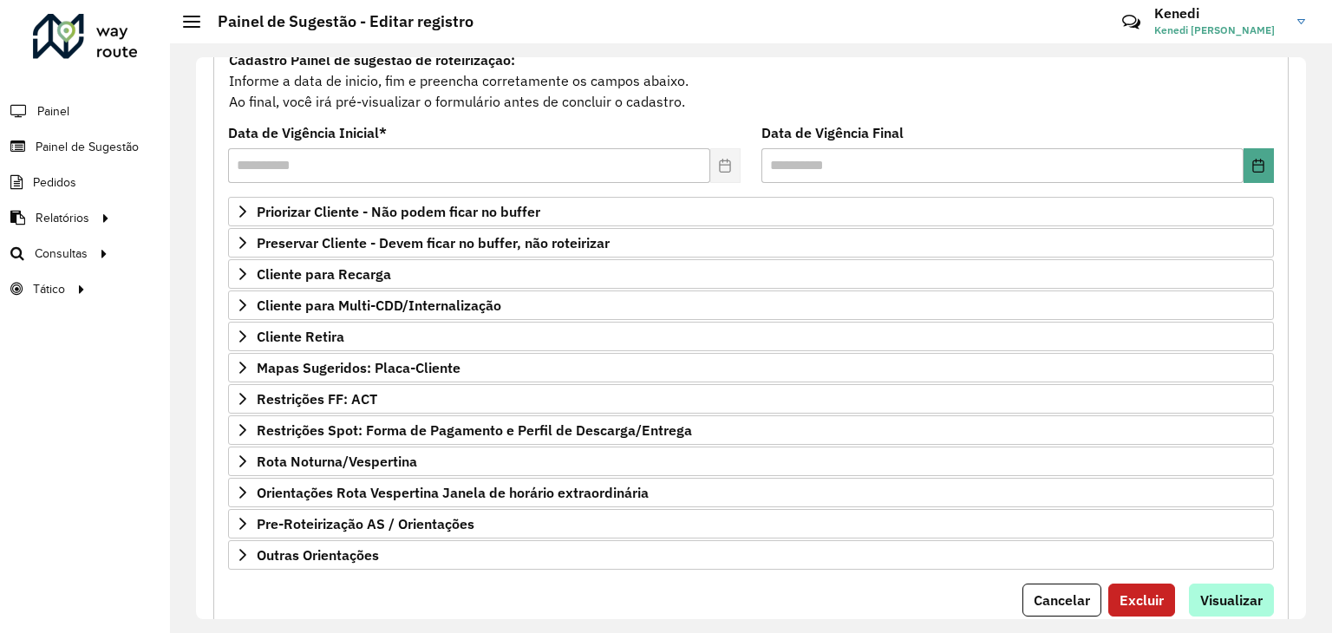
click at [1210, 576] on form "**********" at bounding box center [750, 333] width 1045 height 568
click at [1222, 592] on span "Visualizar" at bounding box center [1231, 599] width 62 height 17
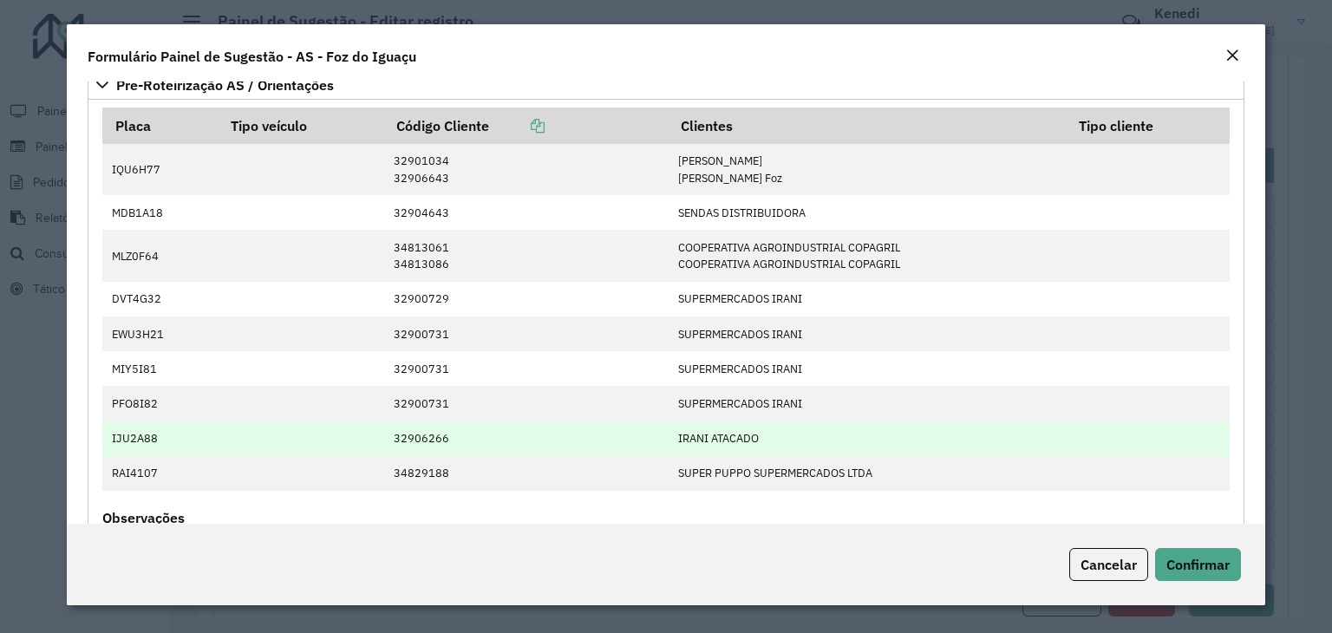
scroll to position [87, 0]
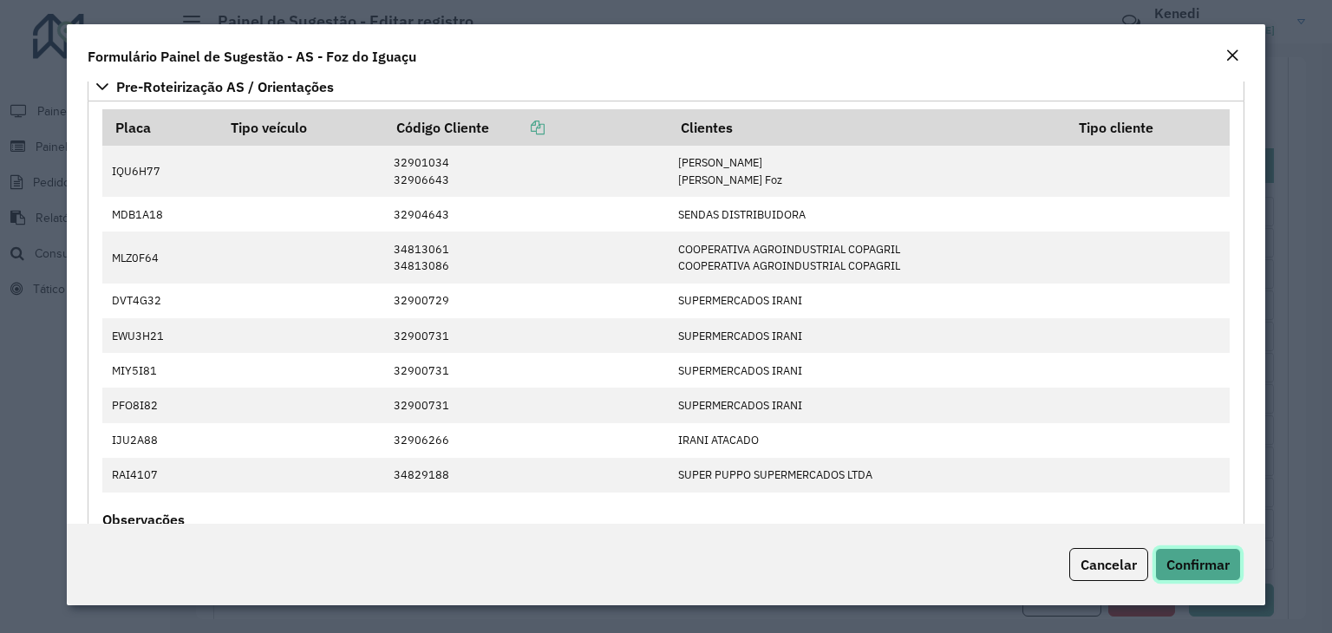
click at [1228, 556] on span "Confirmar" at bounding box center [1197, 564] width 63 height 17
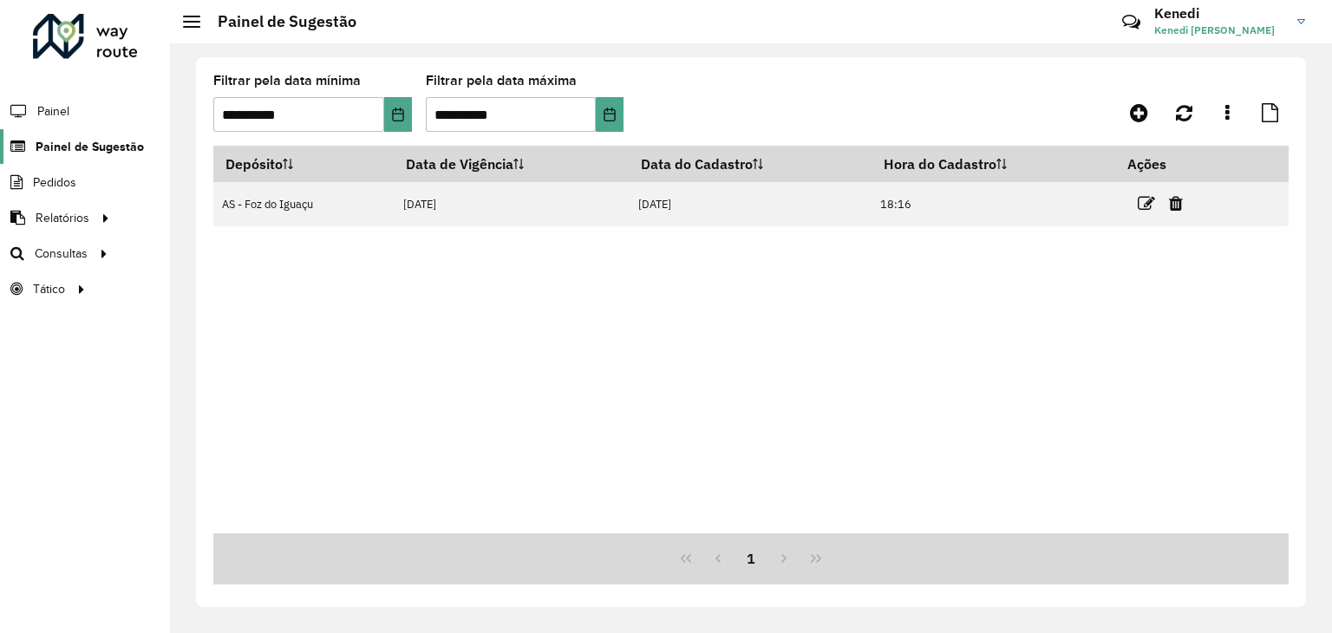
click at [107, 139] on span "Painel de Sugestão" at bounding box center [90, 147] width 108 height 18
click at [85, 180] on li "Pedidos" at bounding box center [85, 183] width 170 height 36
click at [73, 181] on span "Pedidos" at bounding box center [55, 182] width 45 height 18
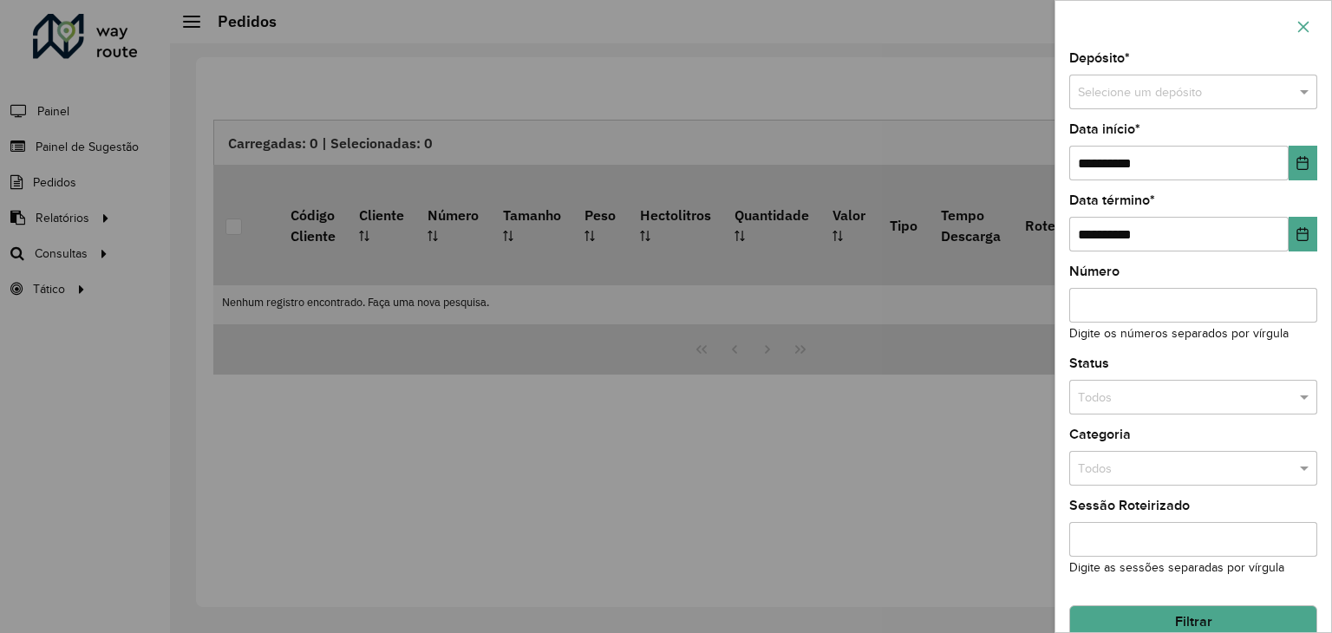
click at [1298, 15] on button "button" at bounding box center [1303, 27] width 28 height 28
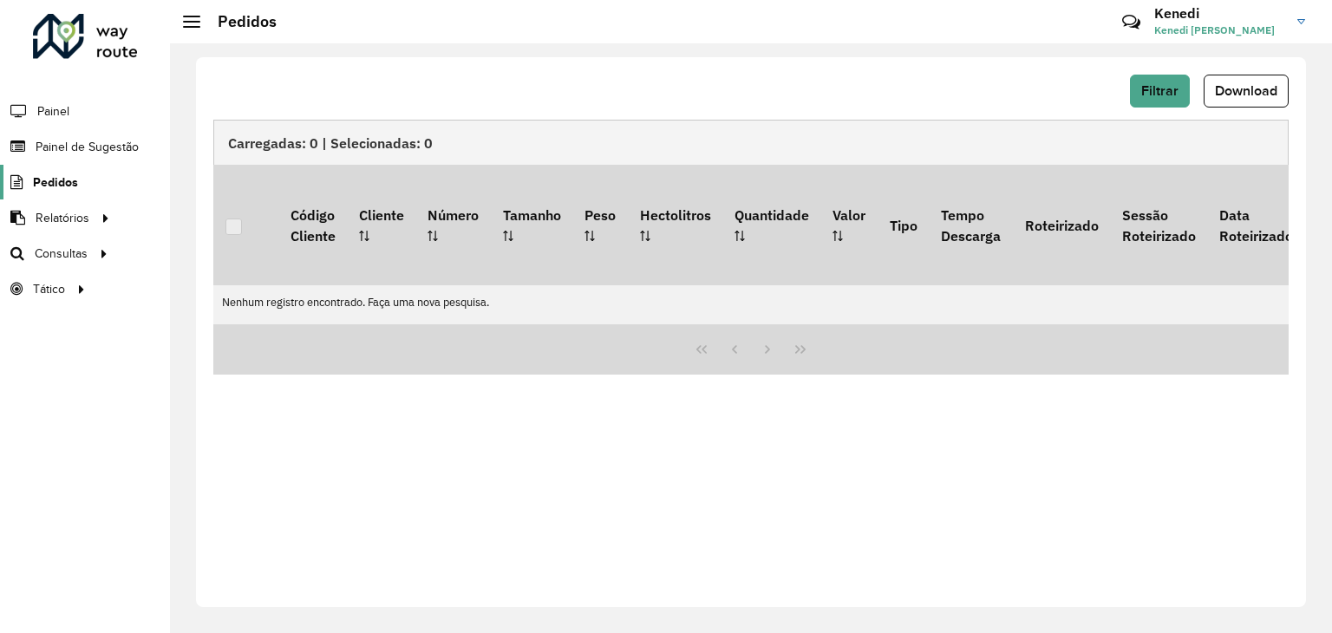
click at [55, 173] on span "Pedidos" at bounding box center [55, 182] width 45 height 18
click at [55, 178] on span "Pedidos" at bounding box center [55, 182] width 45 height 18
click at [71, 151] on span "Painel de Sugestão" at bounding box center [90, 147] width 108 height 18
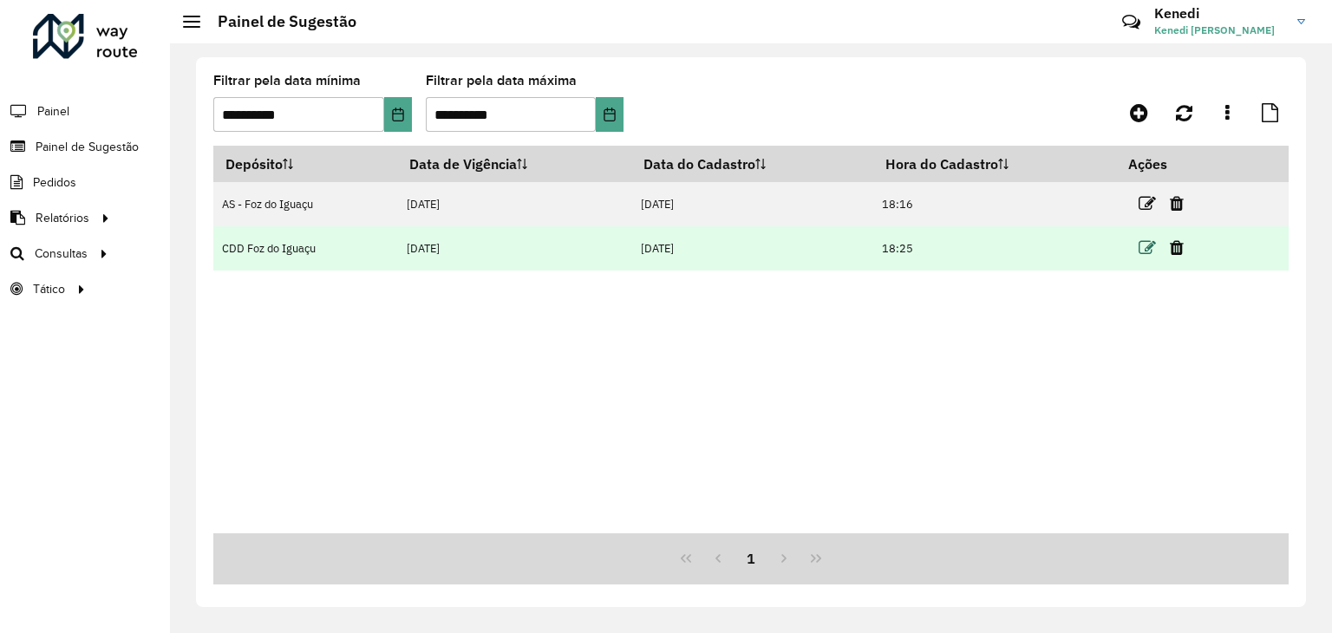
click at [1143, 250] on icon at bounding box center [1146, 247] width 17 height 17
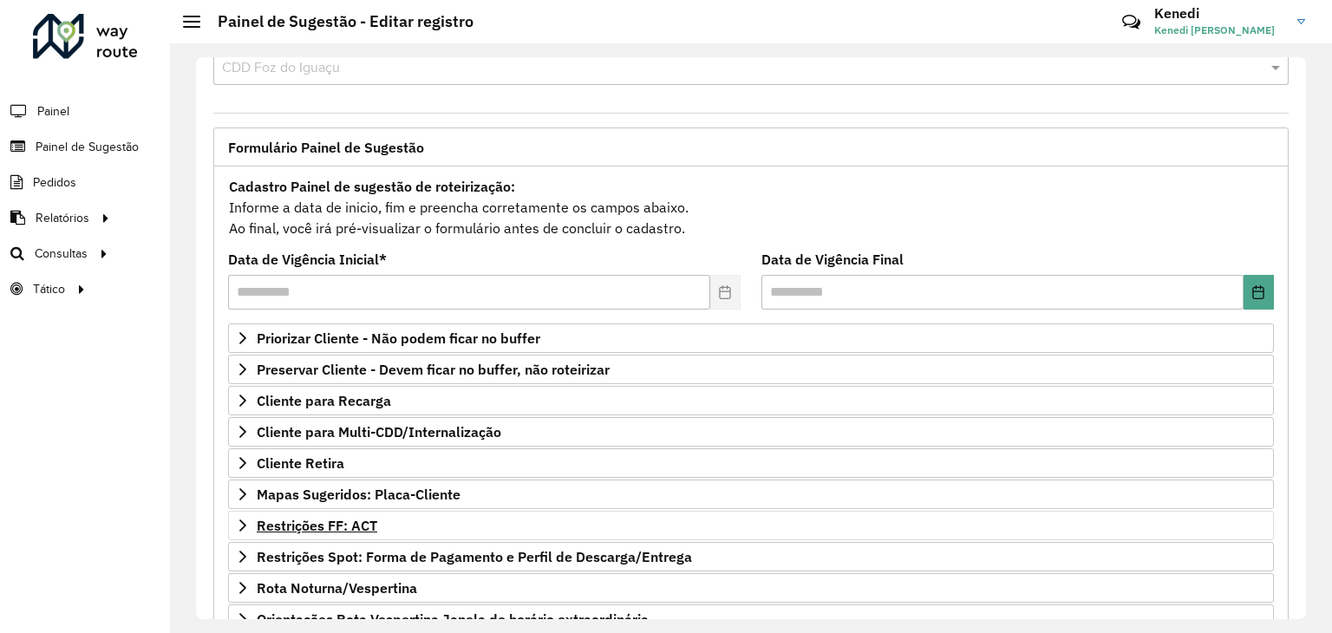
scroll to position [173, 0]
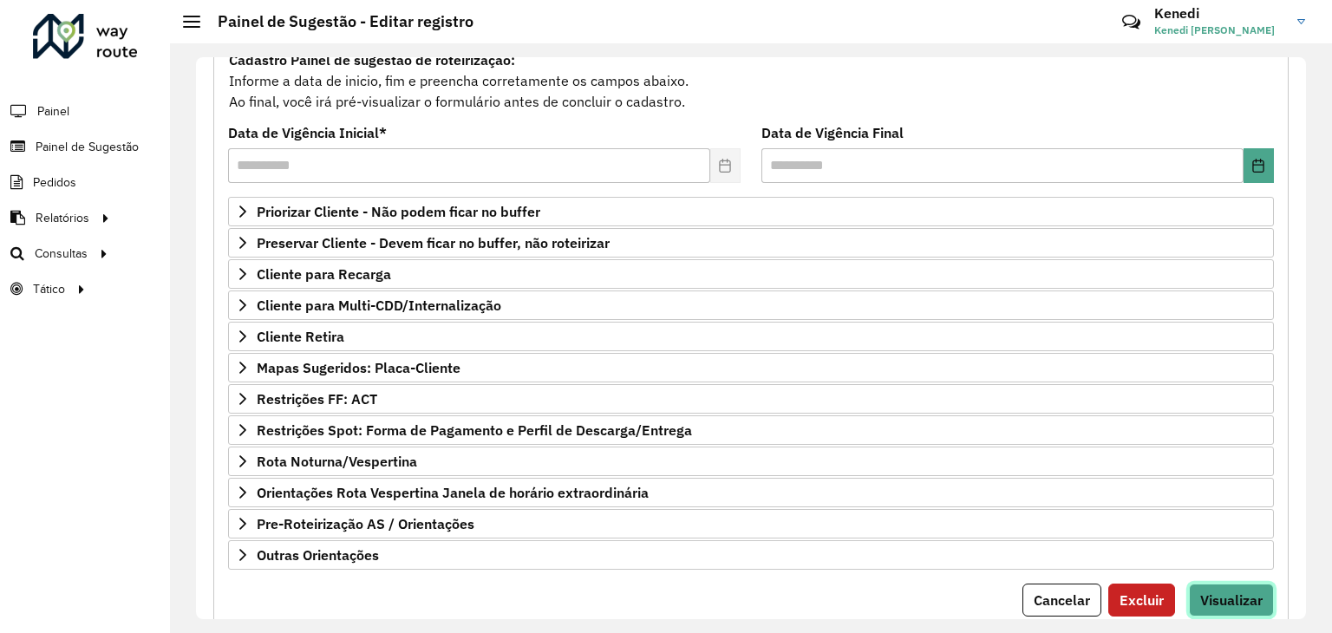
click at [1224, 604] on button "Visualizar" at bounding box center [1231, 599] width 85 height 33
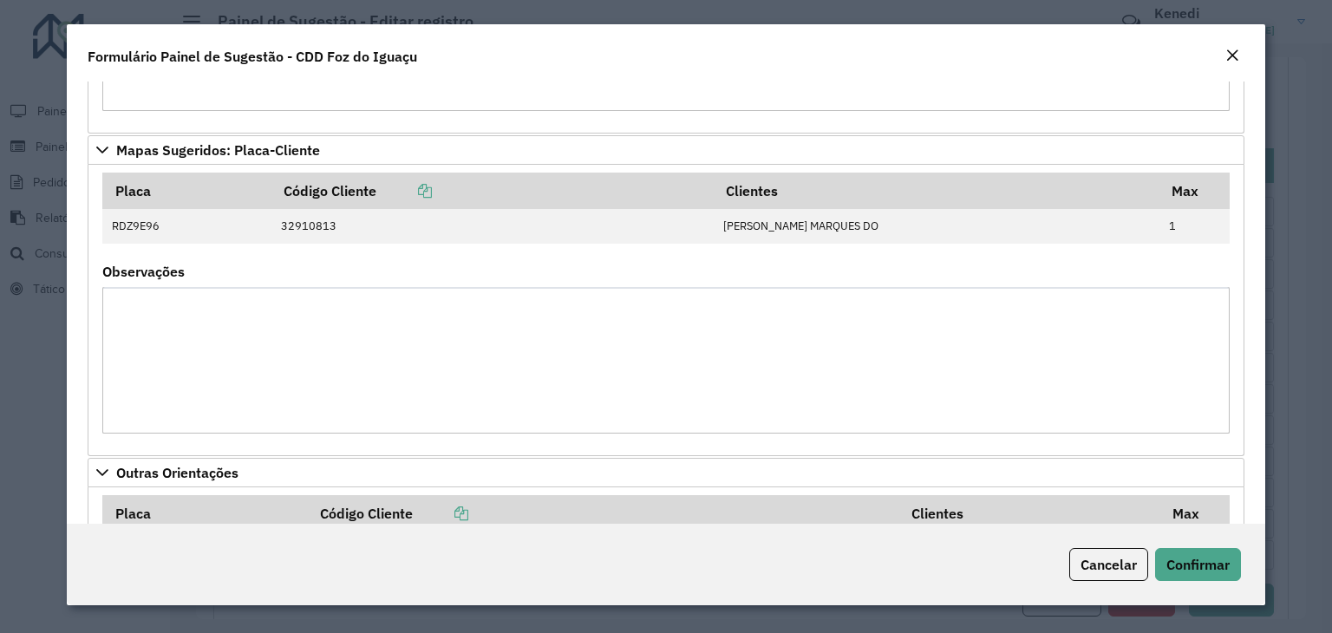
scroll to position [396, 0]
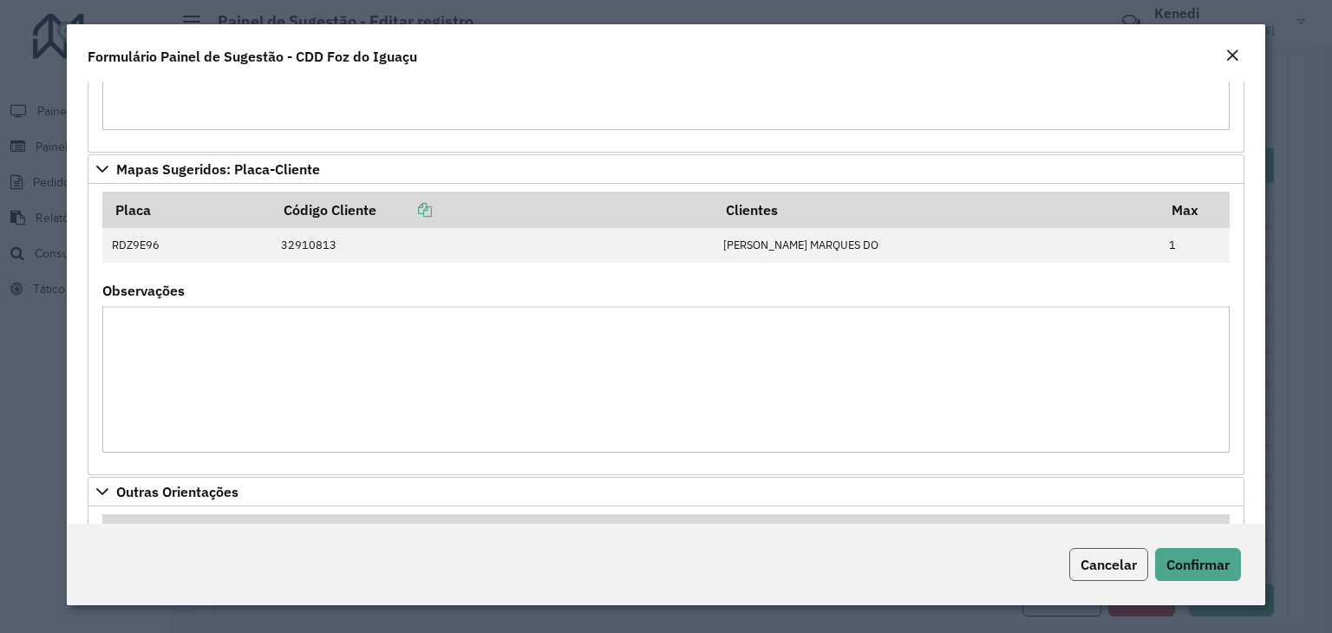
click at [1110, 563] on span "Cancelar" at bounding box center [1108, 564] width 56 height 17
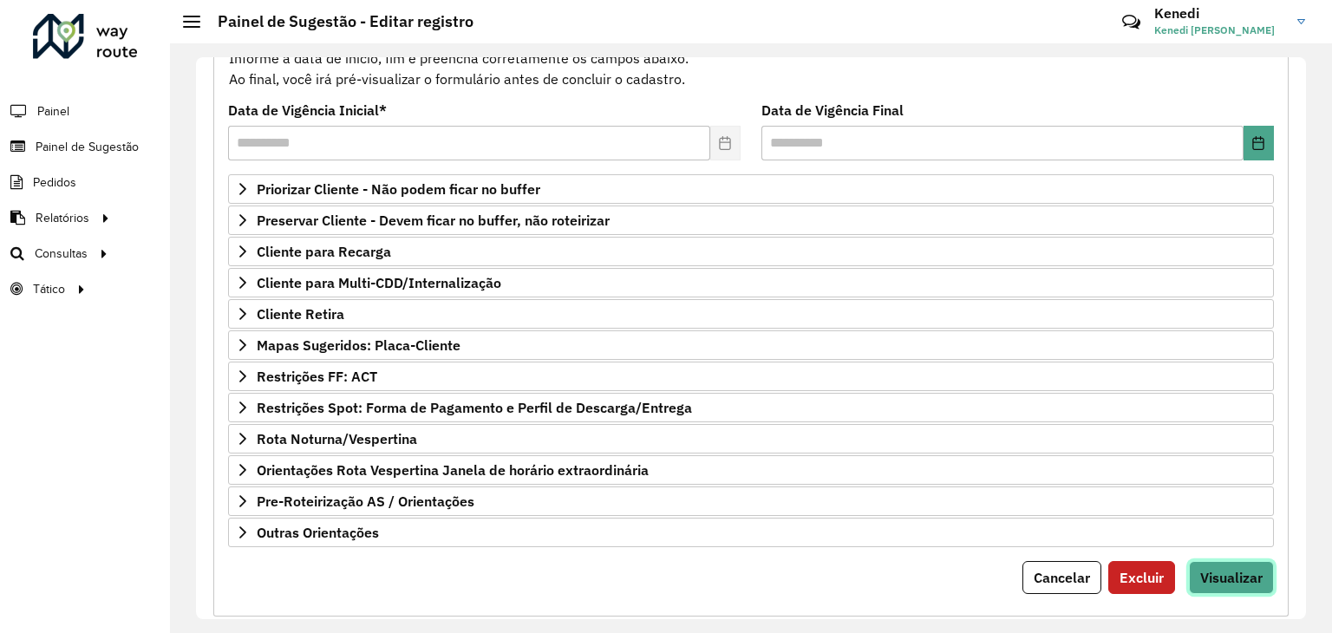
scroll to position [225, 0]
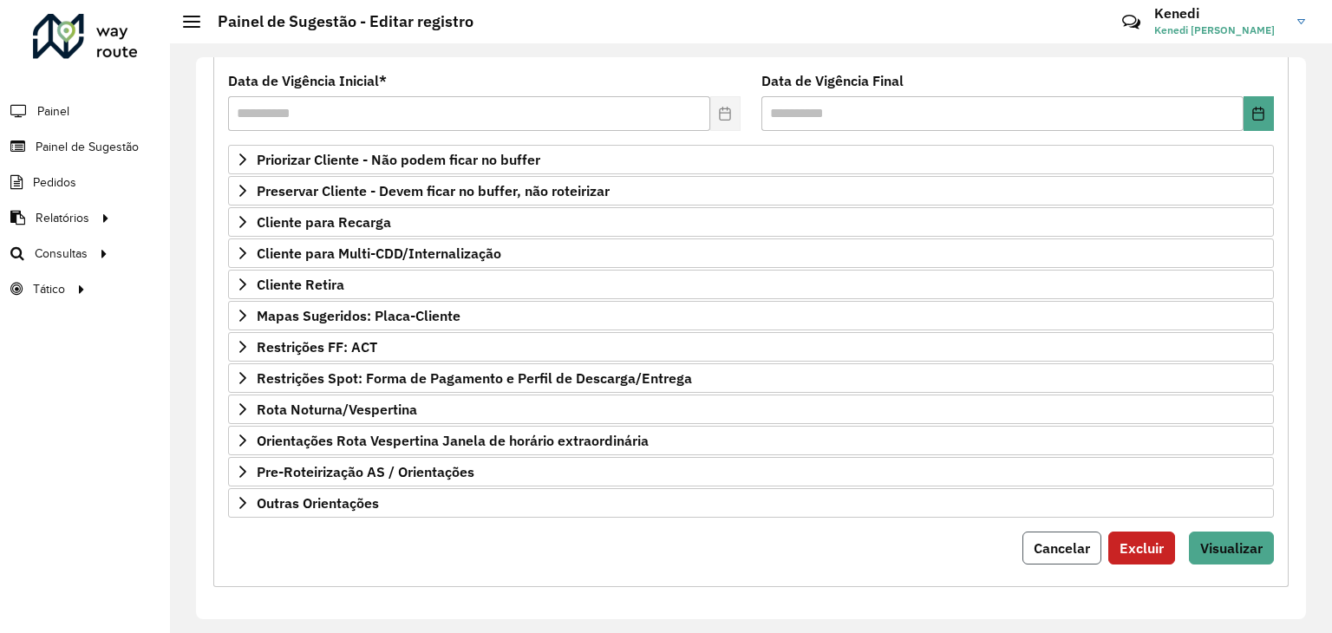
click at [1054, 550] on span "Cancelar" at bounding box center [1061, 547] width 56 height 17
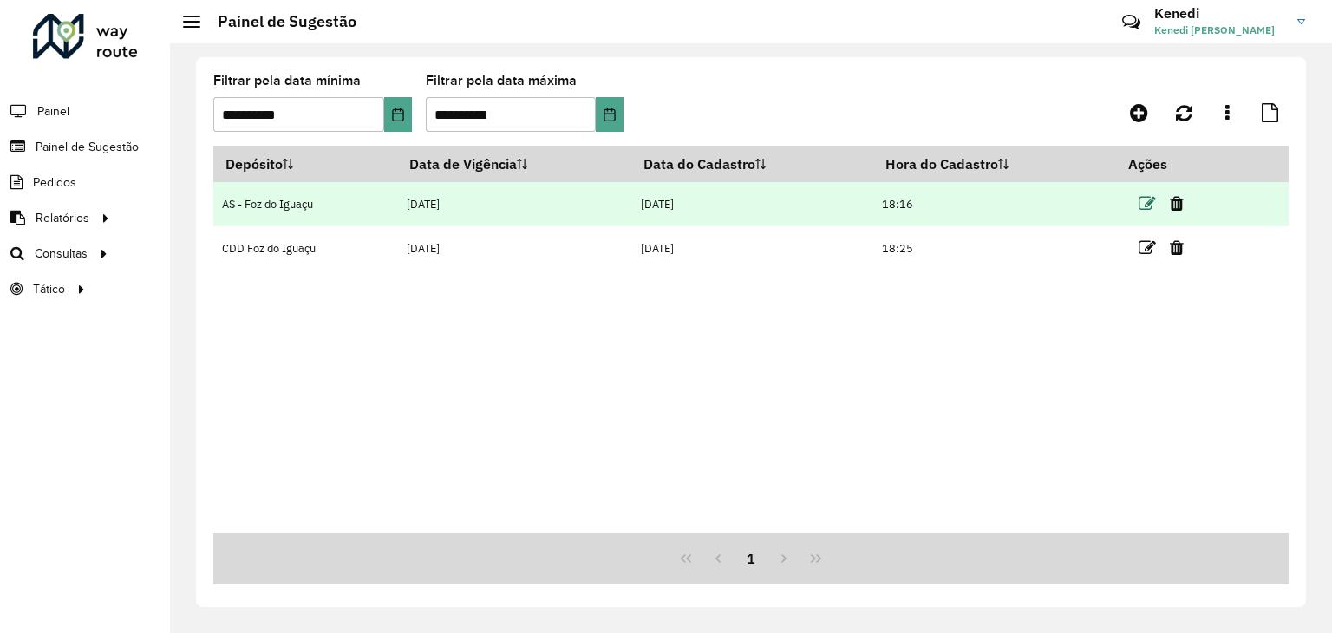
click at [1151, 207] on icon at bounding box center [1146, 203] width 17 height 17
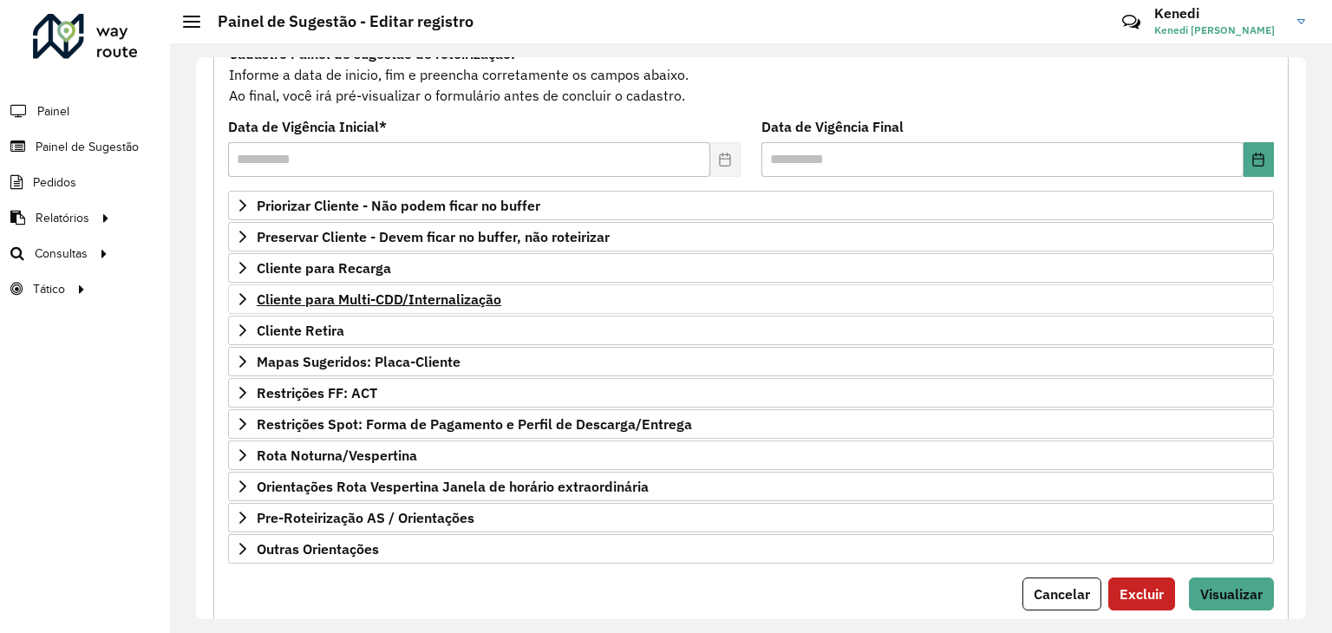
scroll to position [225, 0]
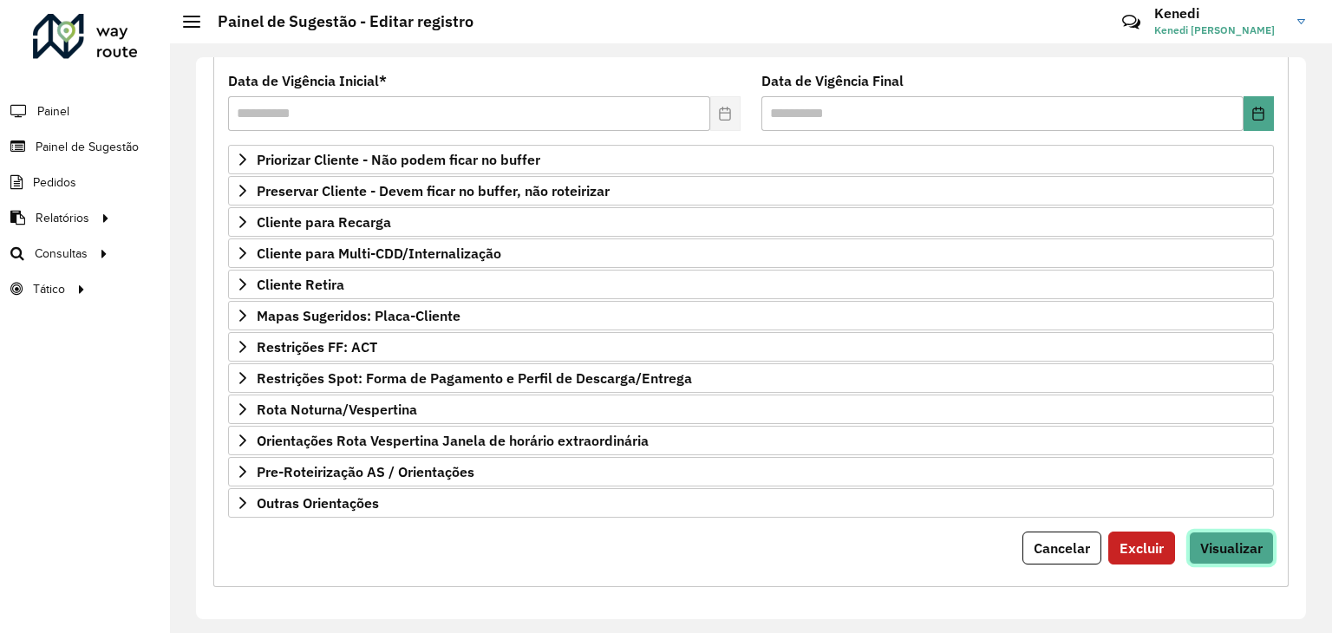
click at [1234, 543] on span "Visualizar" at bounding box center [1231, 547] width 62 height 17
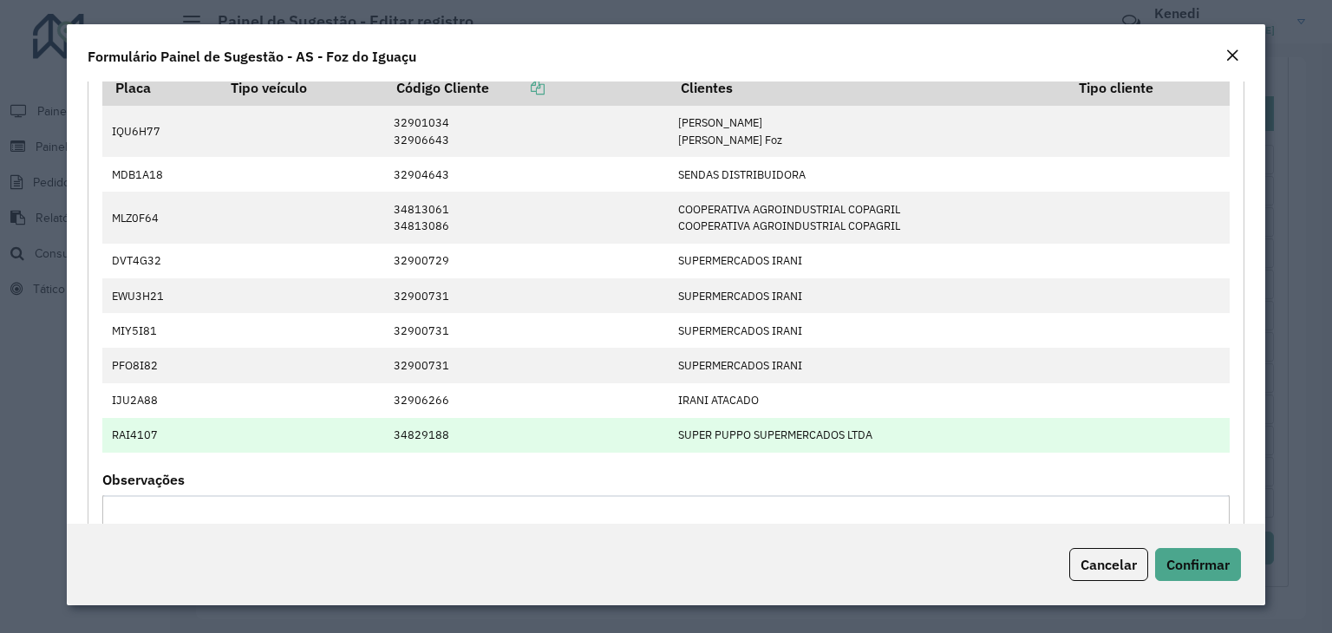
scroll to position [114, 0]
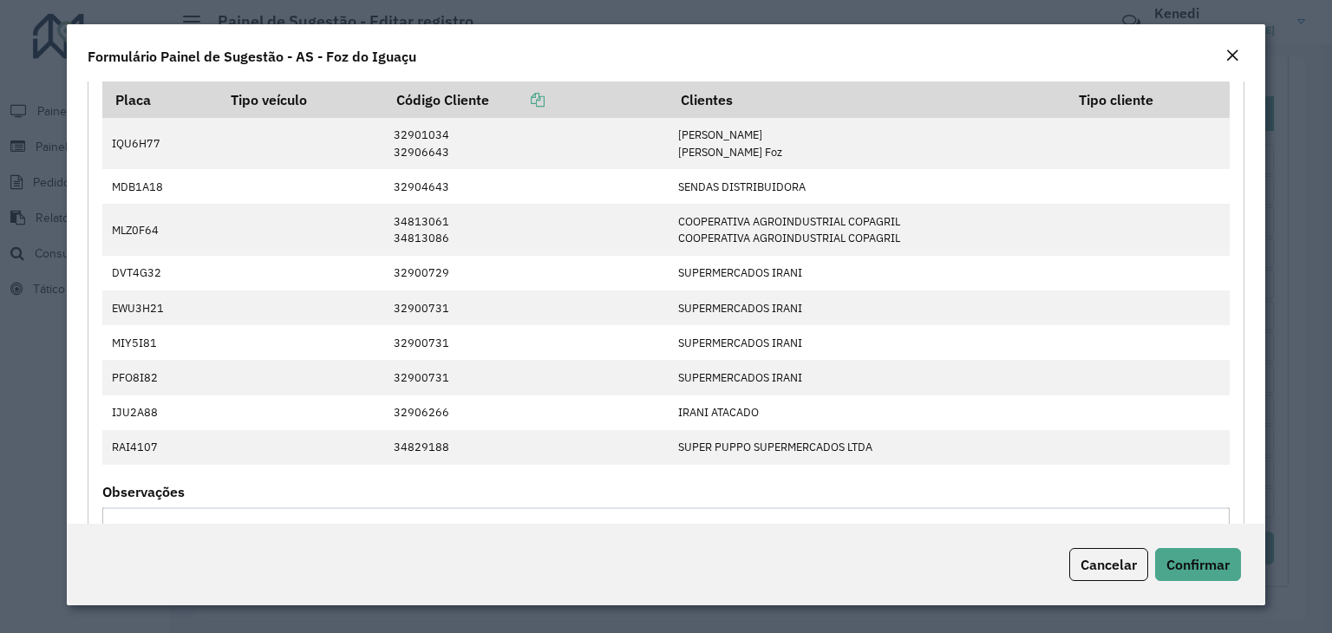
click at [1225, 56] on em "Close" at bounding box center [1232, 56] width 14 height 14
